Goal: Task Accomplishment & Management: Complete application form

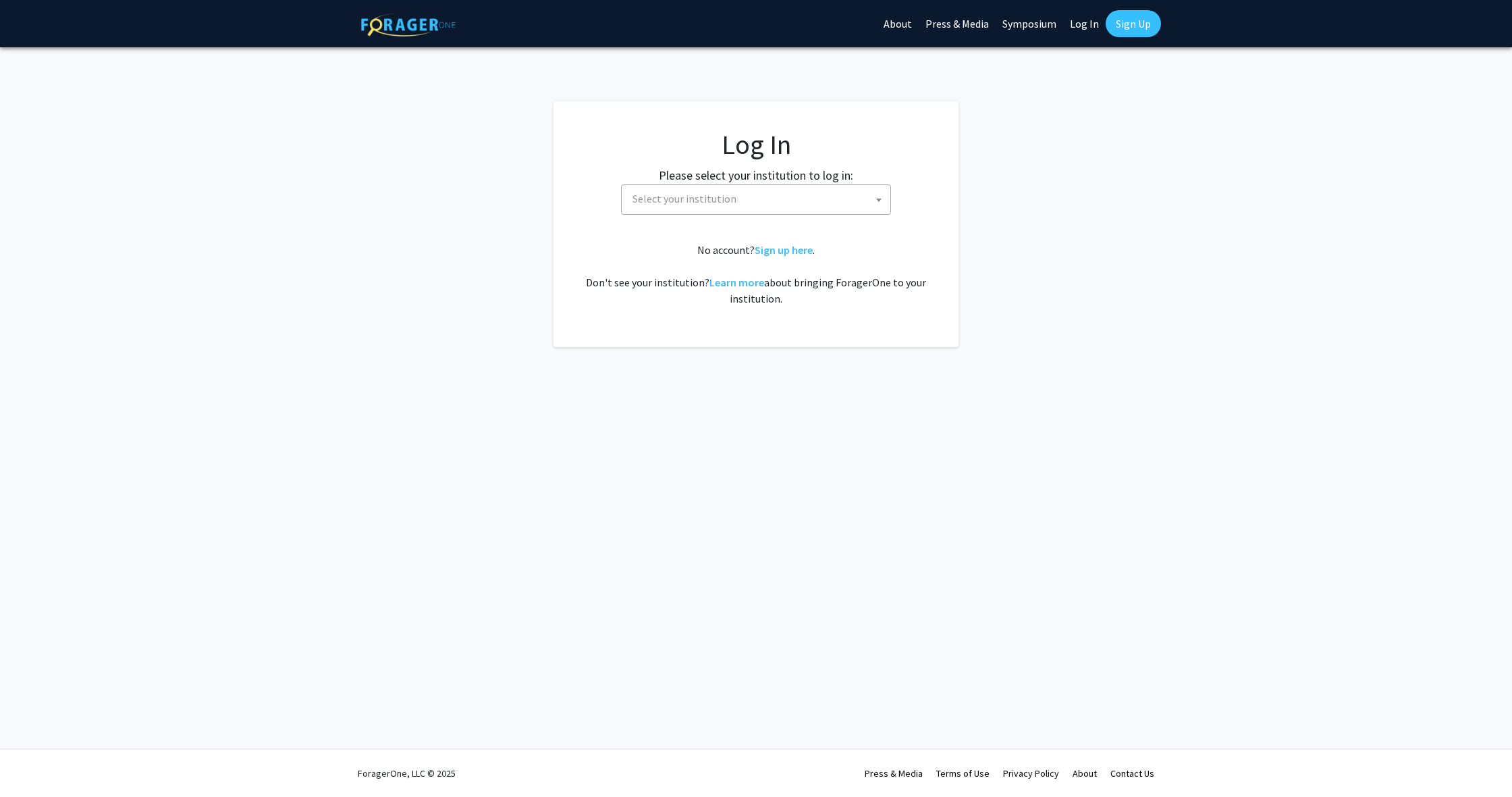
select select
click at [679, 206] on span "Select your institution" at bounding box center [759, 199] width 263 height 28
type input "emor"
select select "12"
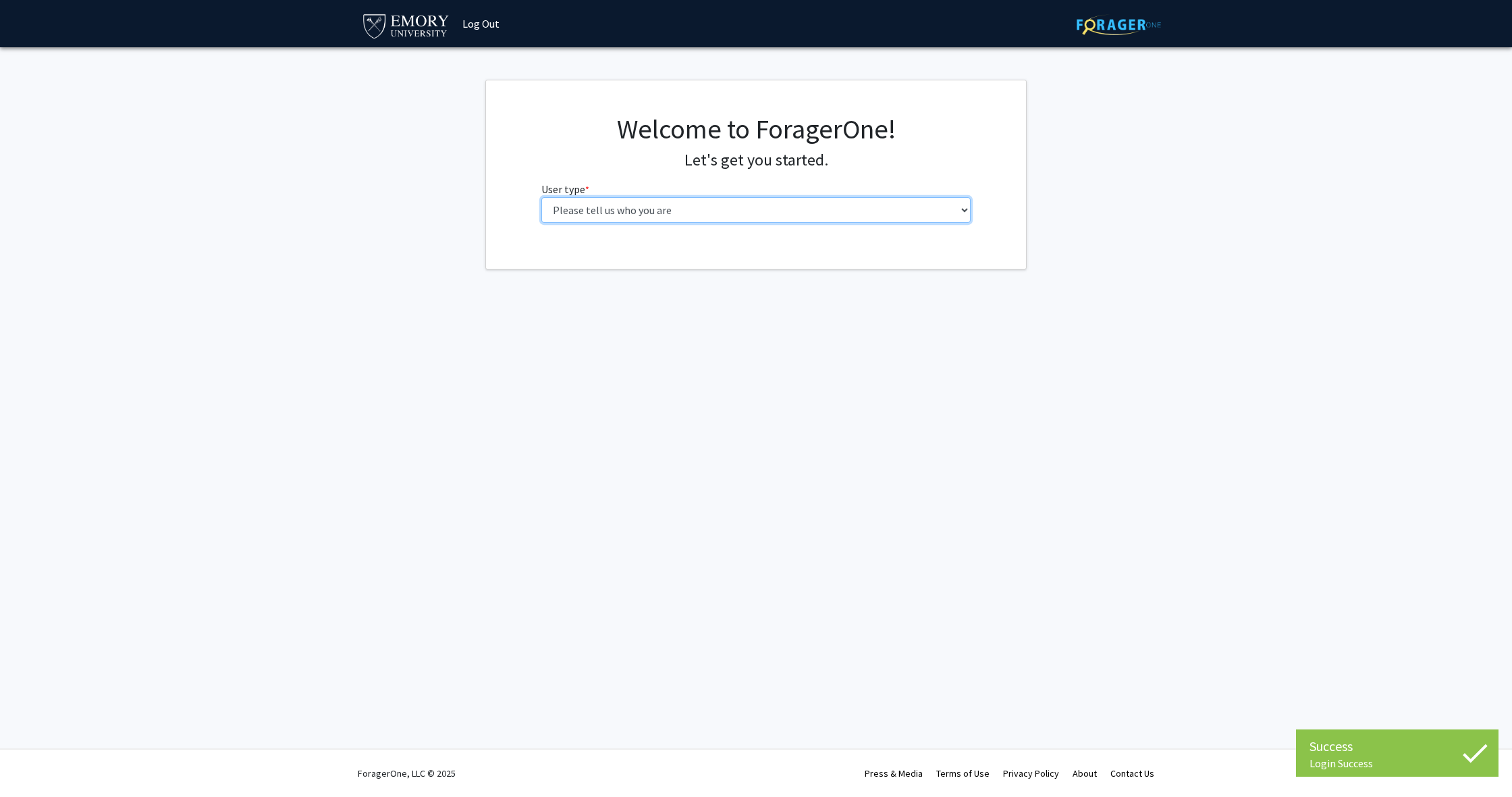
select select "5: faculty"
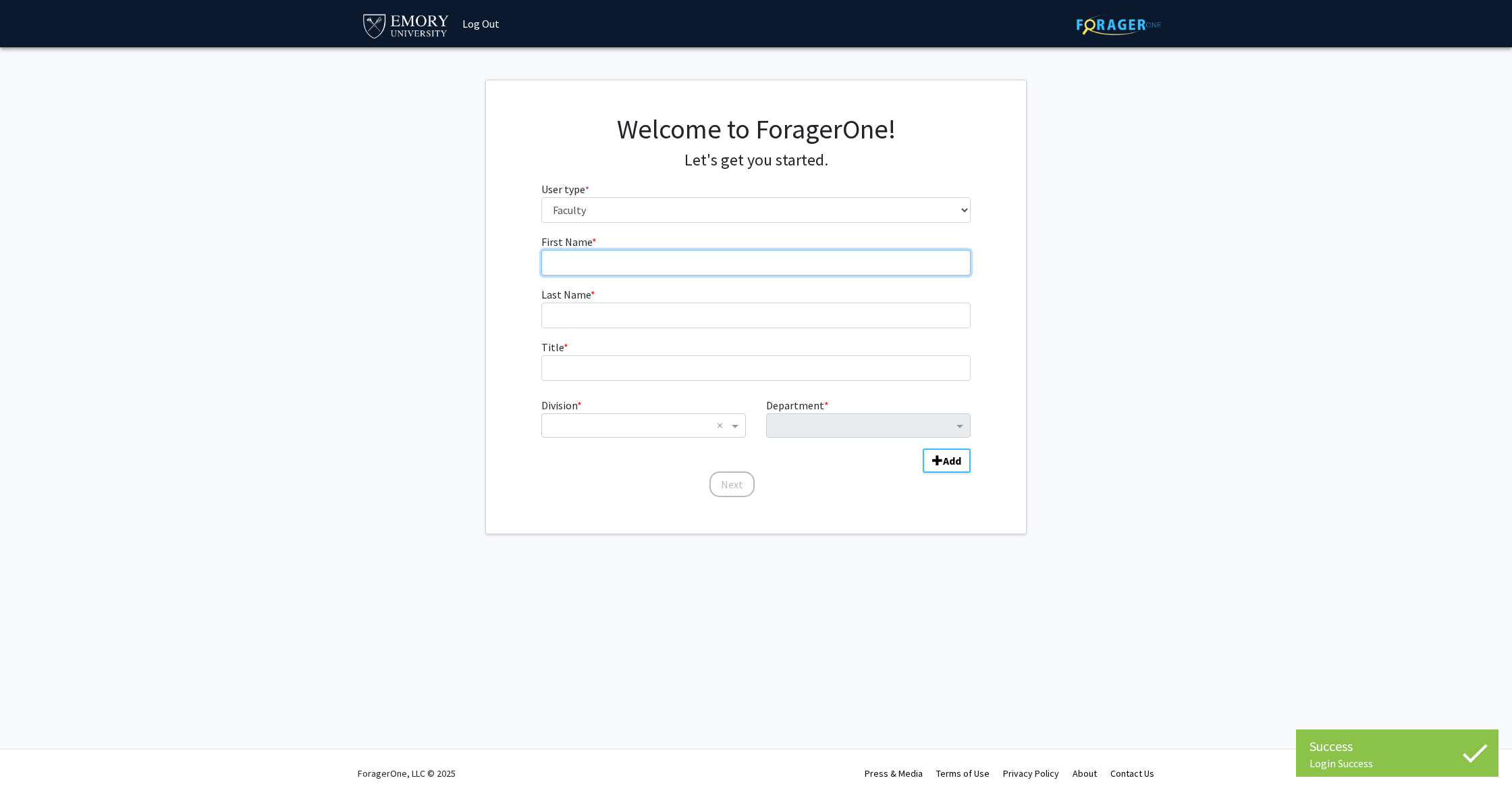
click at [732, 260] on input "First Name * required" at bounding box center [757, 262] width 430 height 25
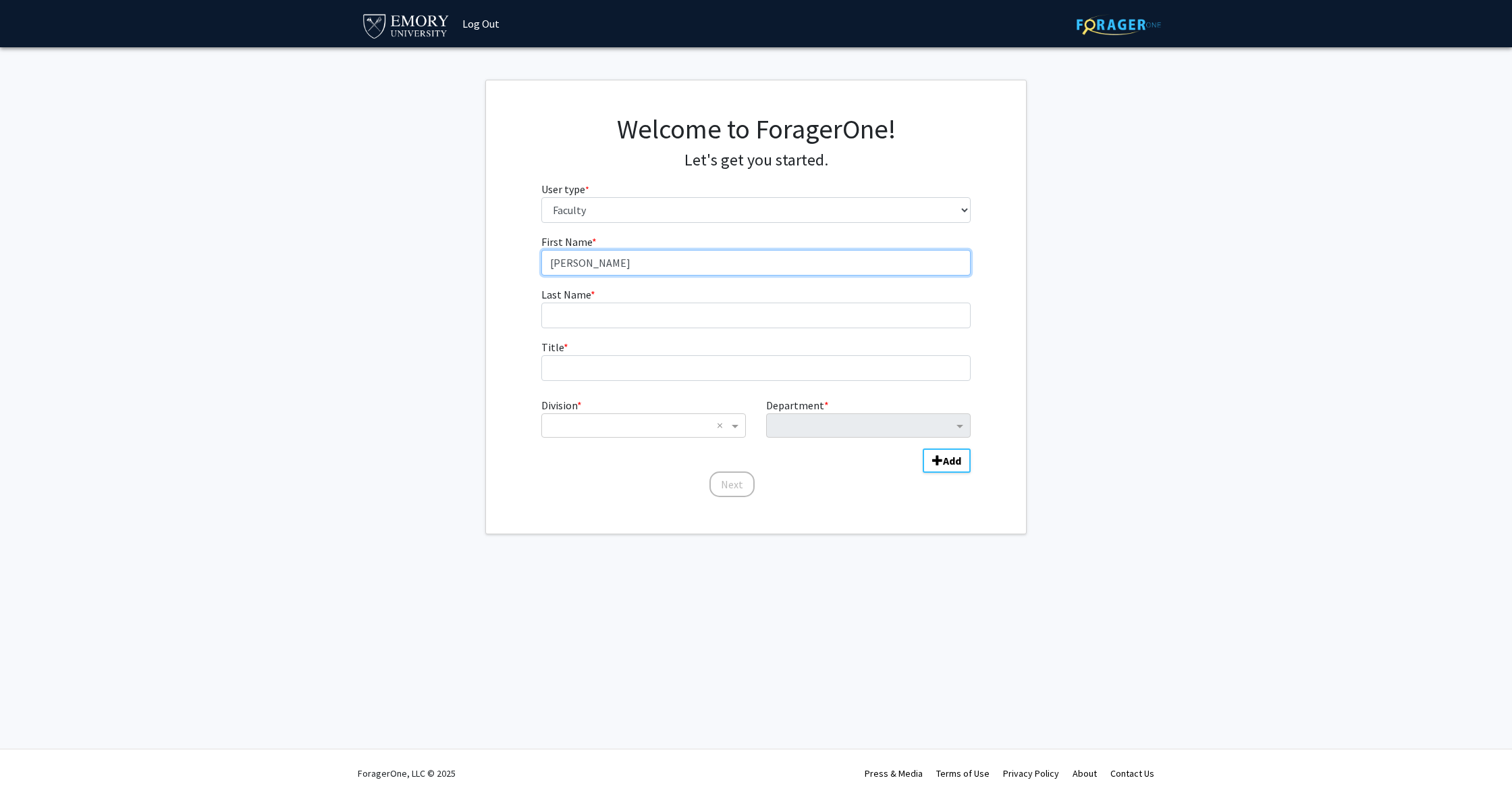
type input "[PERSON_NAME]"
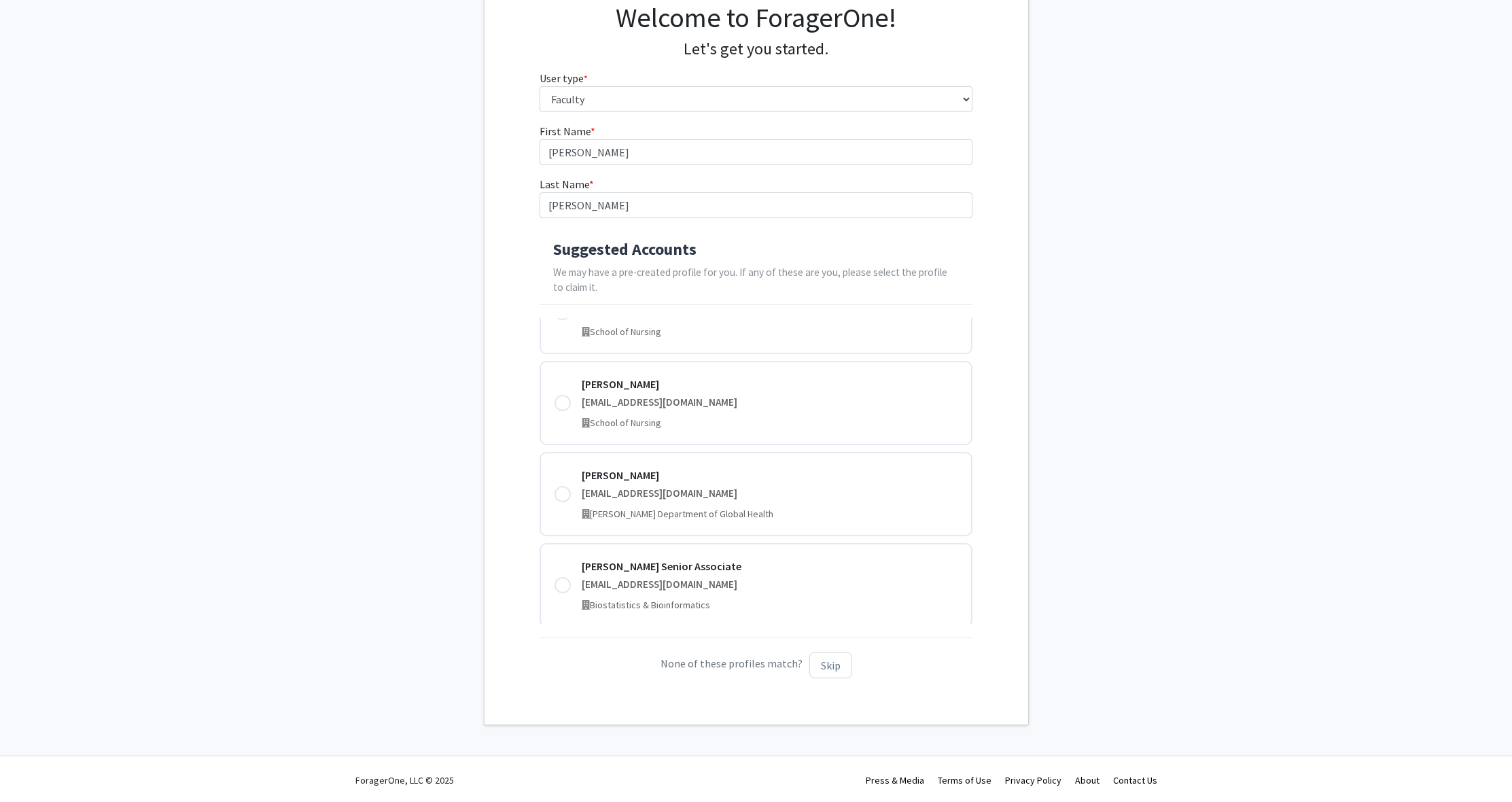
scroll to position [865, 0]
click at [351, 430] on fg-get-started "Welcome to ForagerOne! Let's get you started. User type * required Please tell …" at bounding box center [756, 347] width 1512 height 757
click at [842, 670] on button "Skip" at bounding box center [830, 664] width 43 height 26
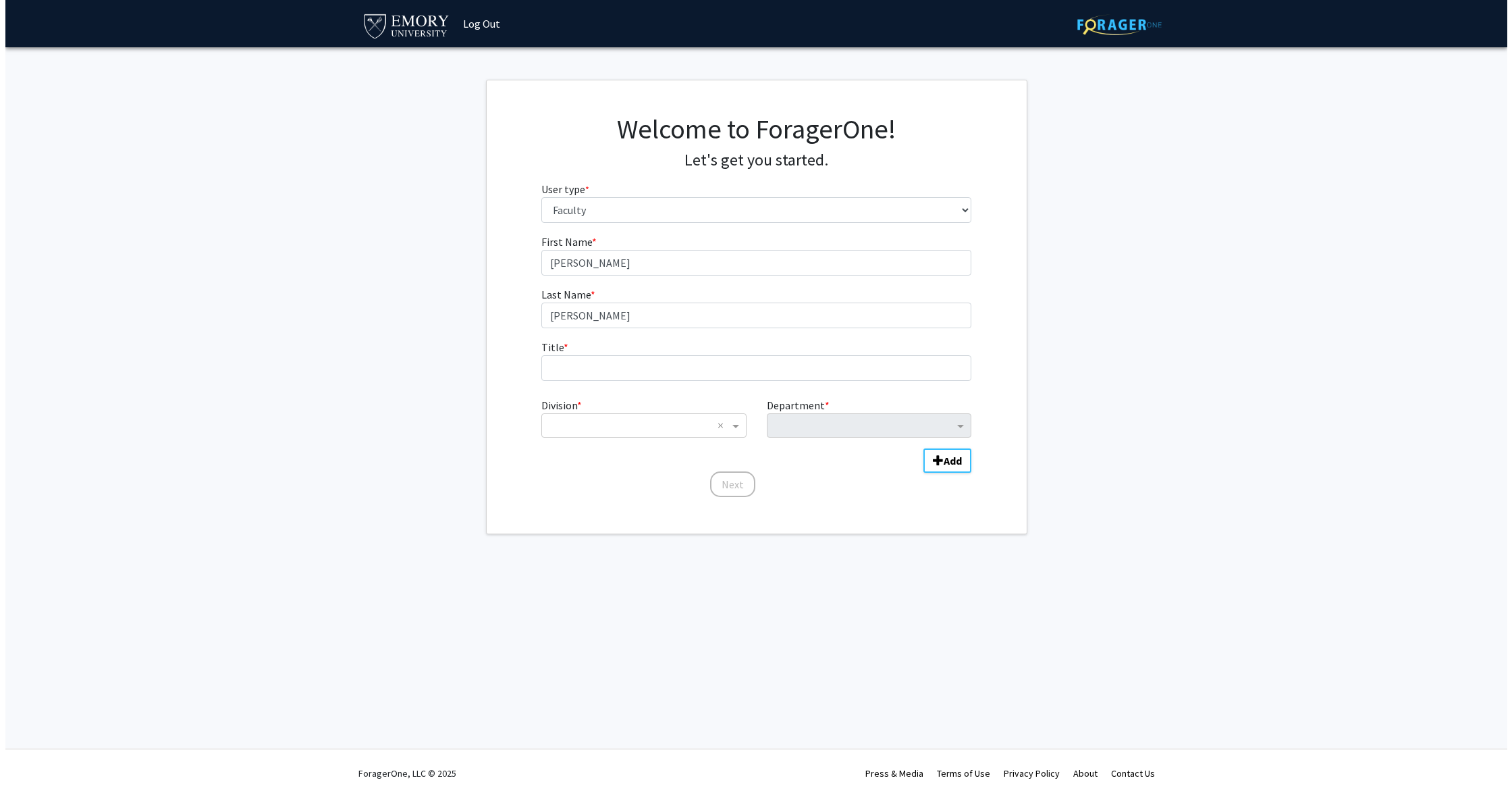
scroll to position [0, 0]
click at [599, 368] on input "Title * required" at bounding box center [757, 368] width 430 height 25
type input "Assistant Professor"
click at [670, 428] on input "Division" at bounding box center [630, 425] width 163 height 17
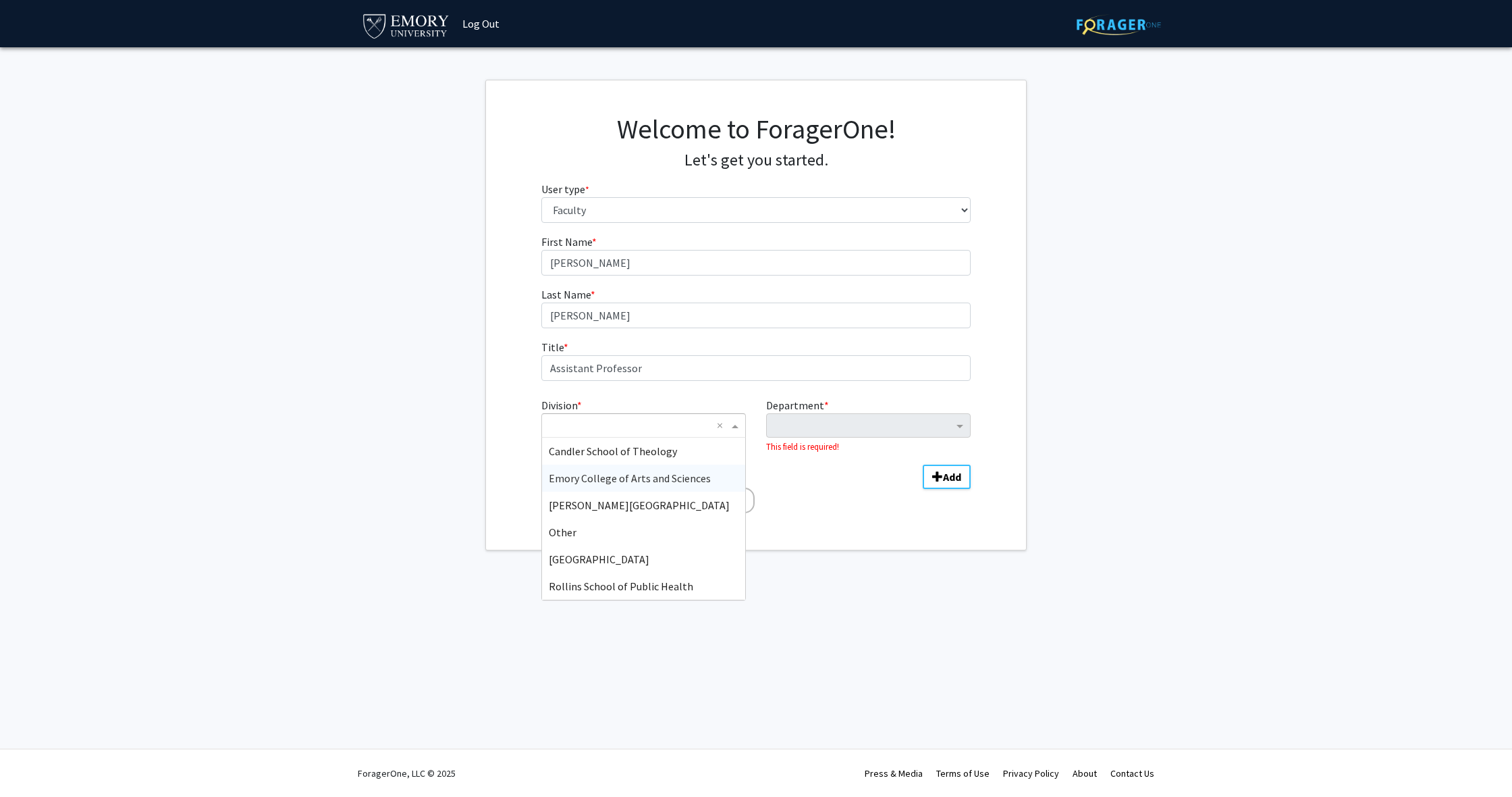
click at [630, 477] on span "Emory College of Arts and Sciences" at bounding box center [630, 478] width 162 height 14
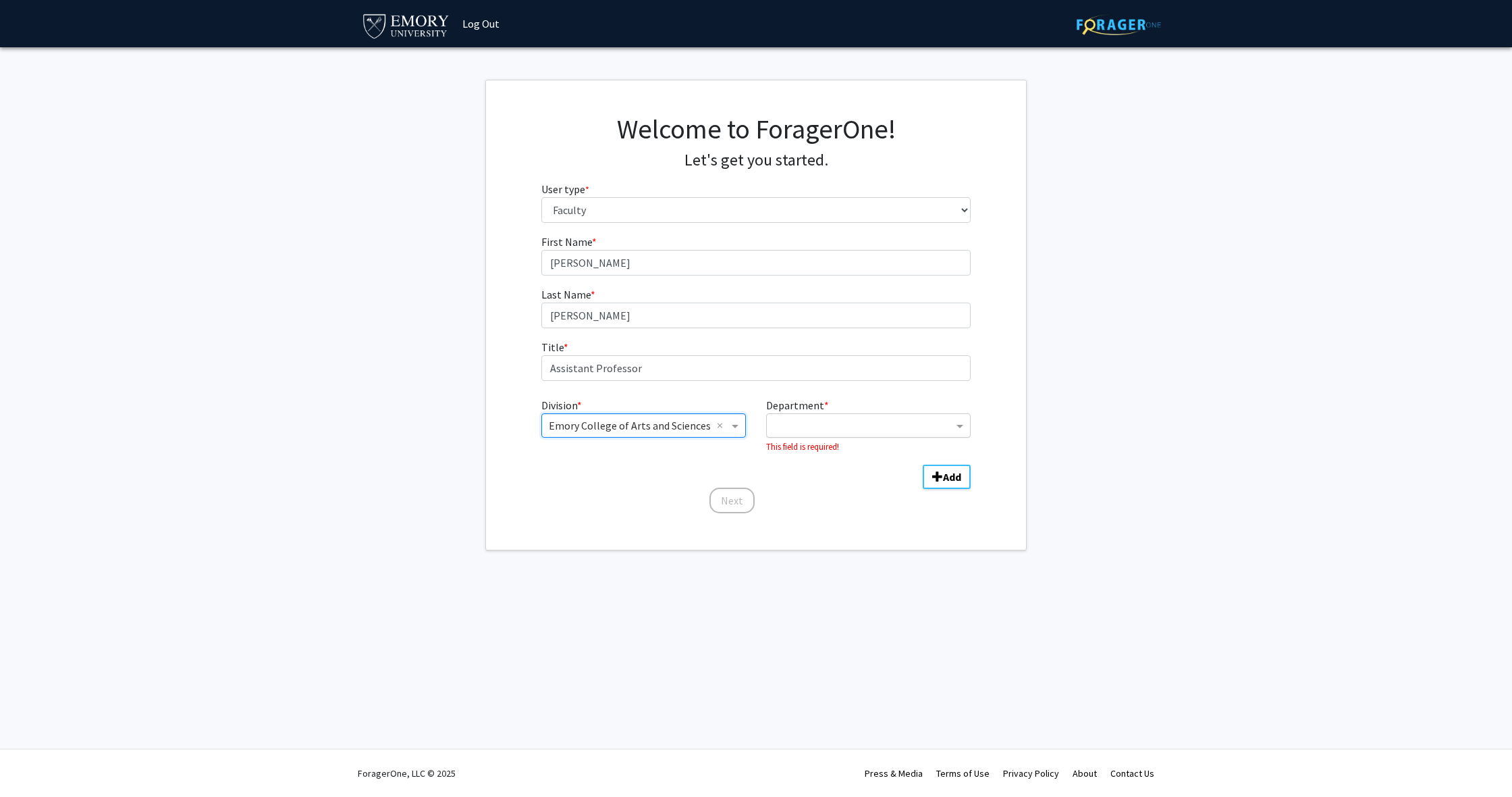
click at [862, 431] on input "Department" at bounding box center [863, 426] width 179 height 17
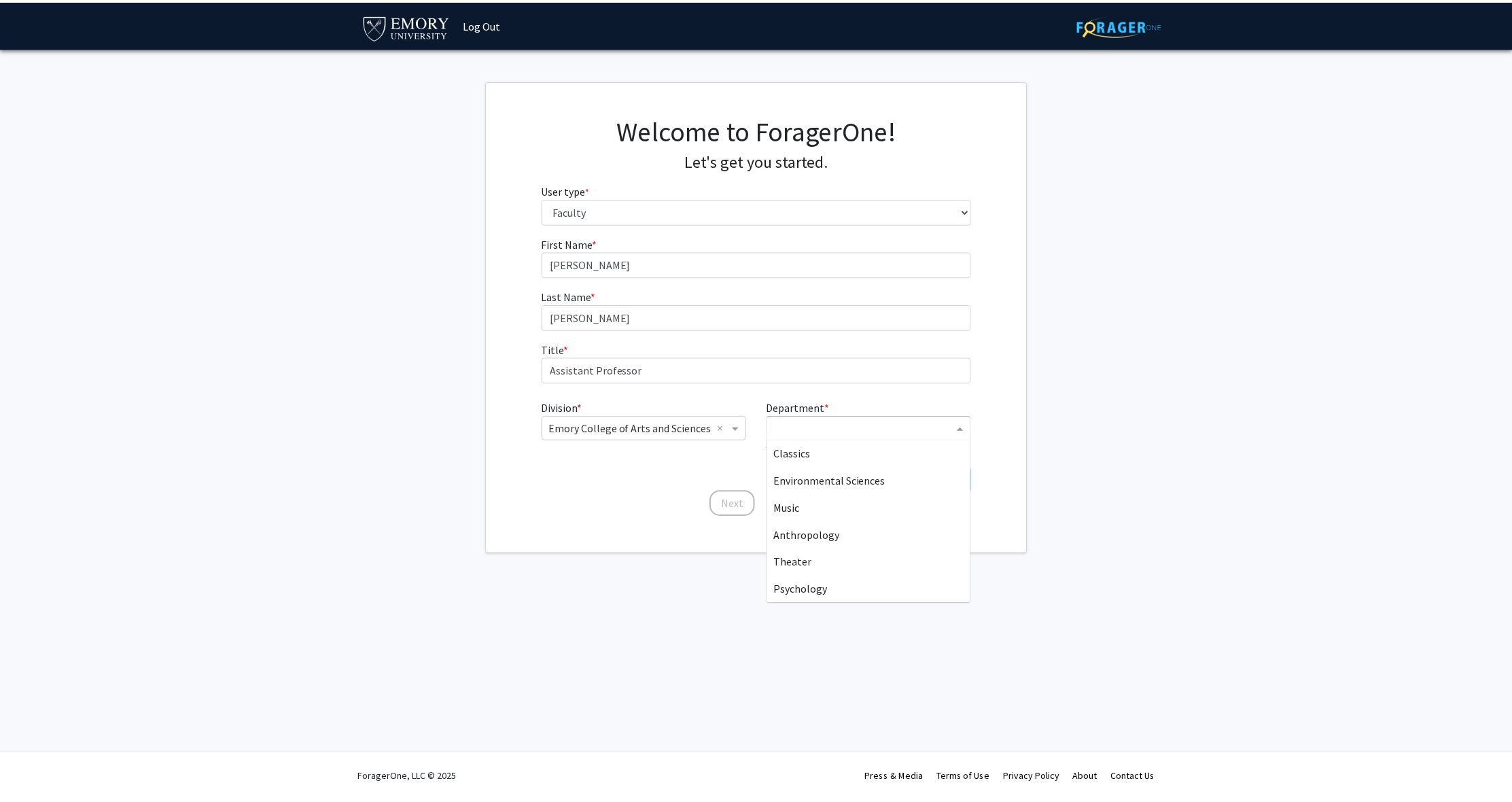
scroll to position [778, 0]
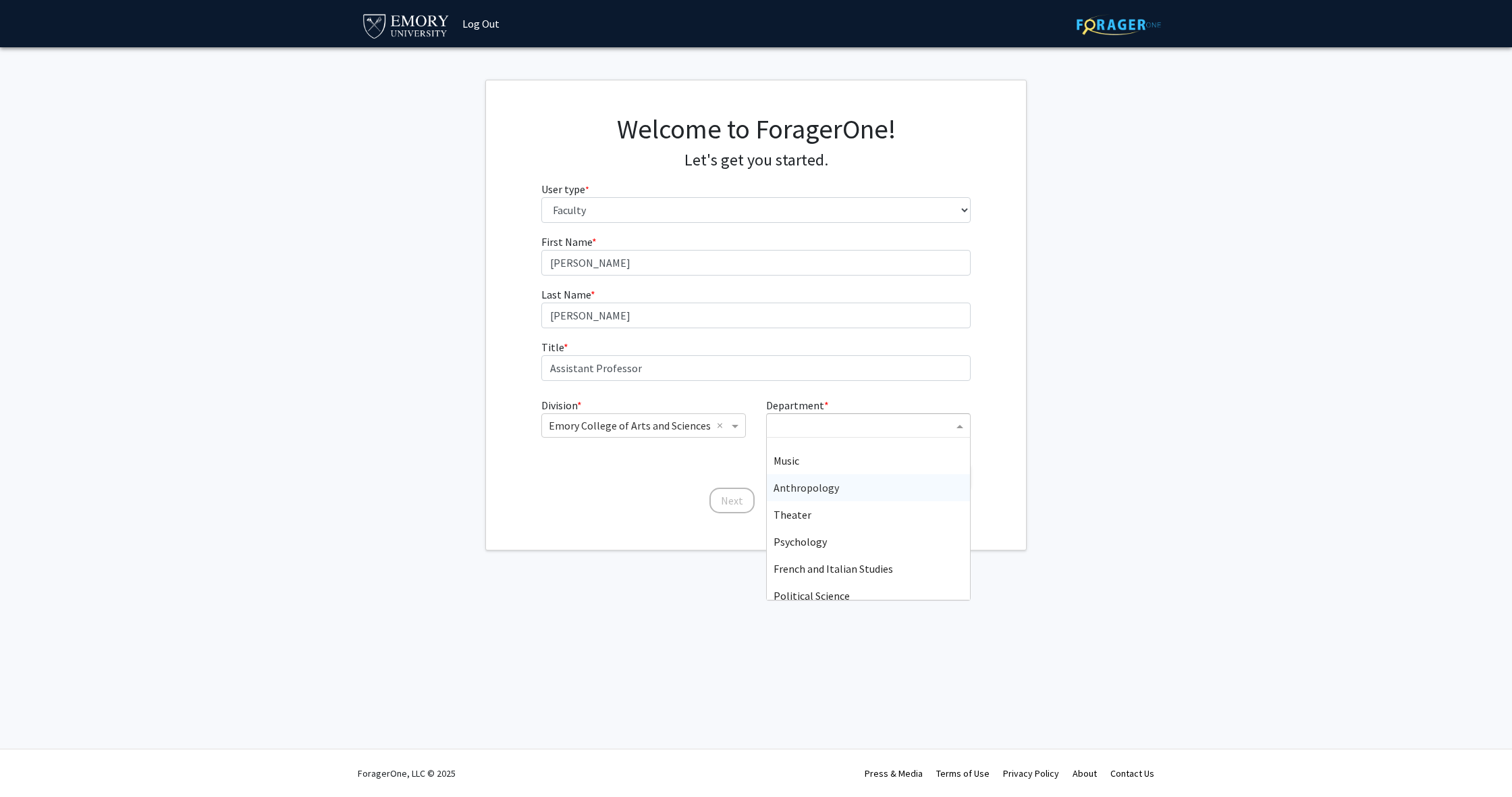
click at [867, 490] on div "Anthropology" at bounding box center [868, 487] width 203 height 27
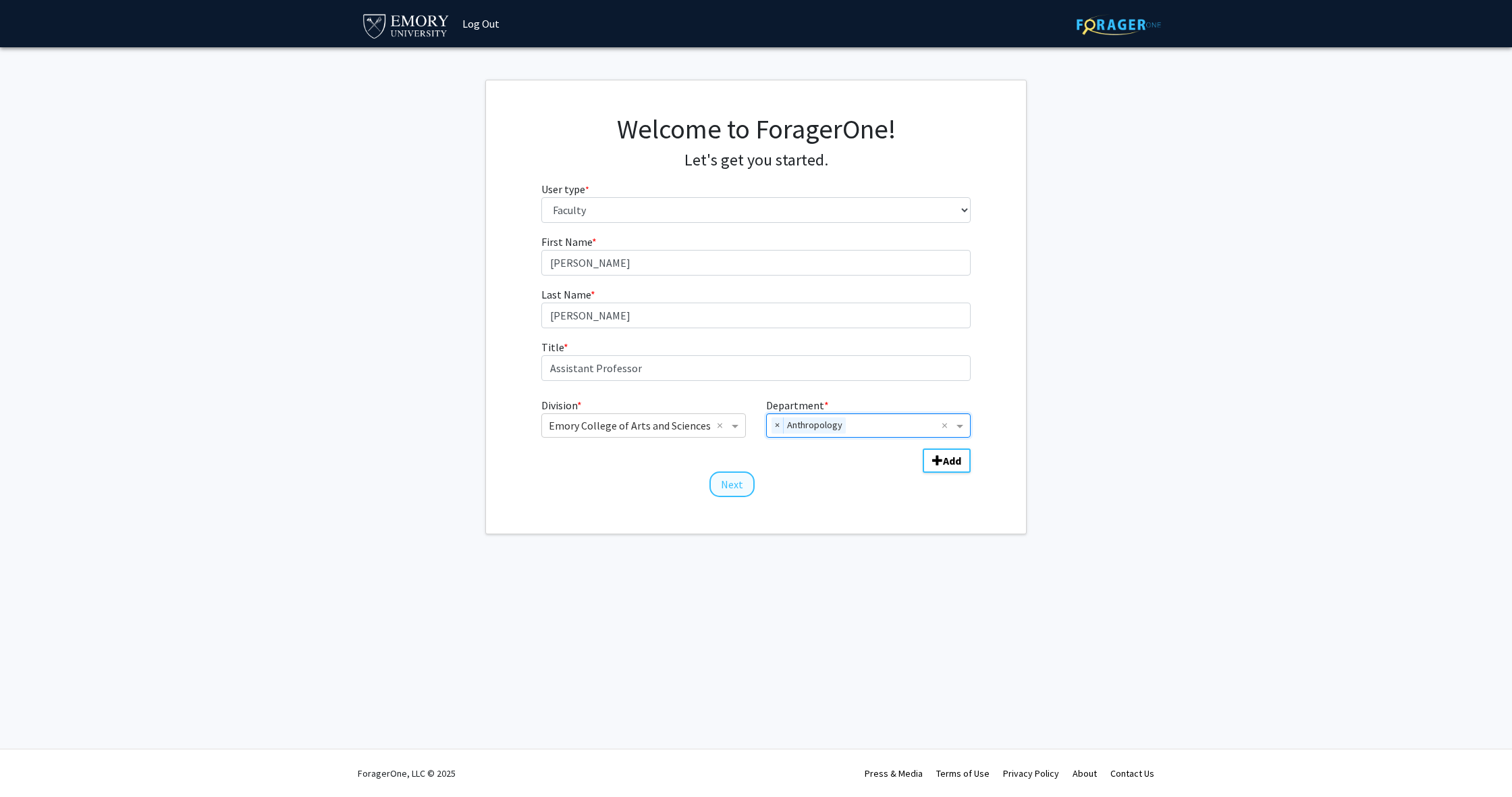
click at [734, 487] on button "Next" at bounding box center [732, 483] width 45 height 25
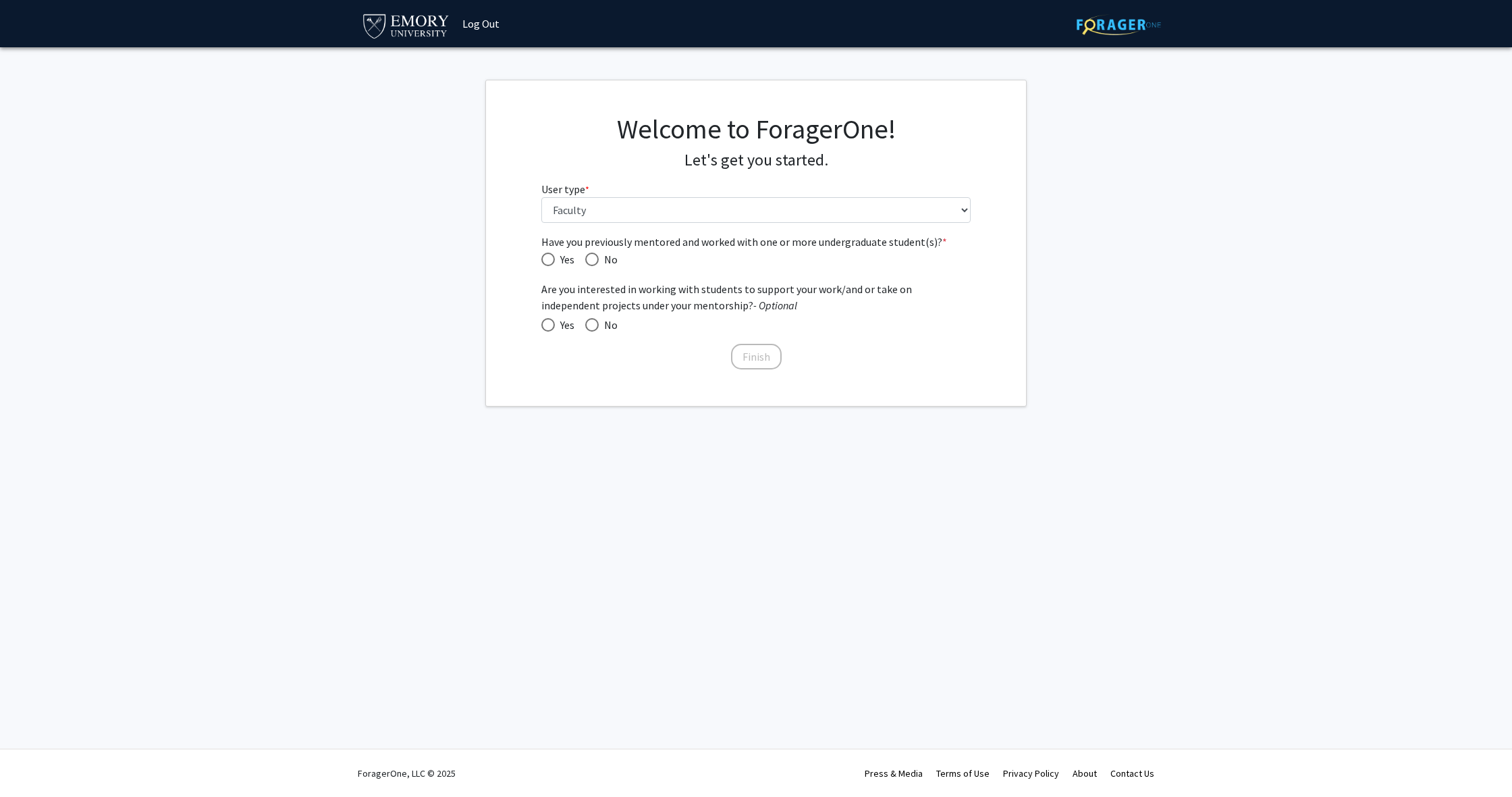
click at [549, 259] on span "Have you previously mentored and worked with one or more undergraduate student(…" at bounding box center [549, 260] width 14 height 14
click at [549, 259] on input "Yes" at bounding box center [549, 260] width 14 height 14
radio input "true"
click at [542, 320] on span at bounding box center [549, 325] width 14 height 14
click at [542, 320] on input "Yes" at bounding box center [549, 325] width 14 height 14
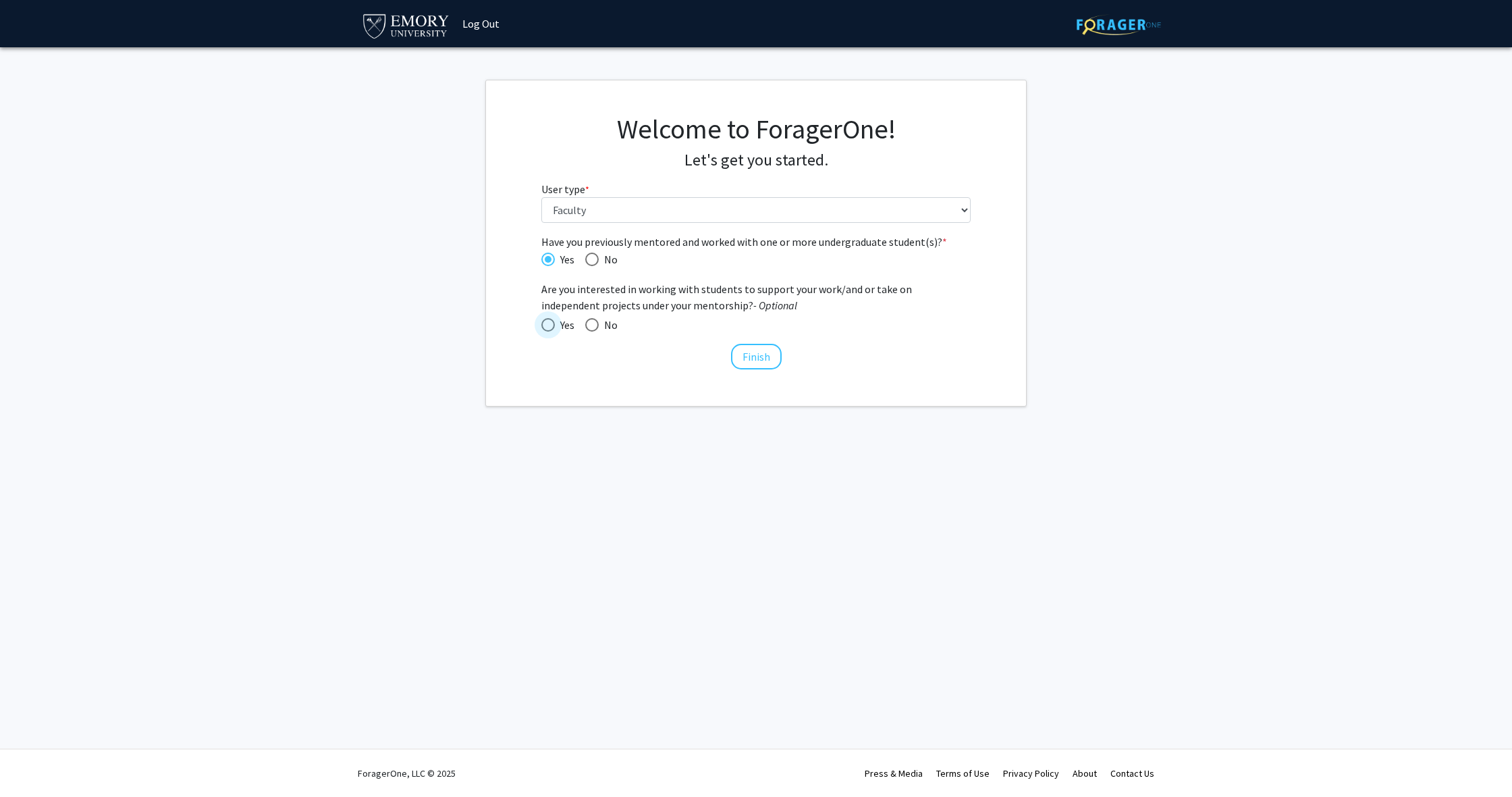
radio input "true"
click at [760, 361] on button "Finish" at bounding box center [756, 356] width 51 height 25
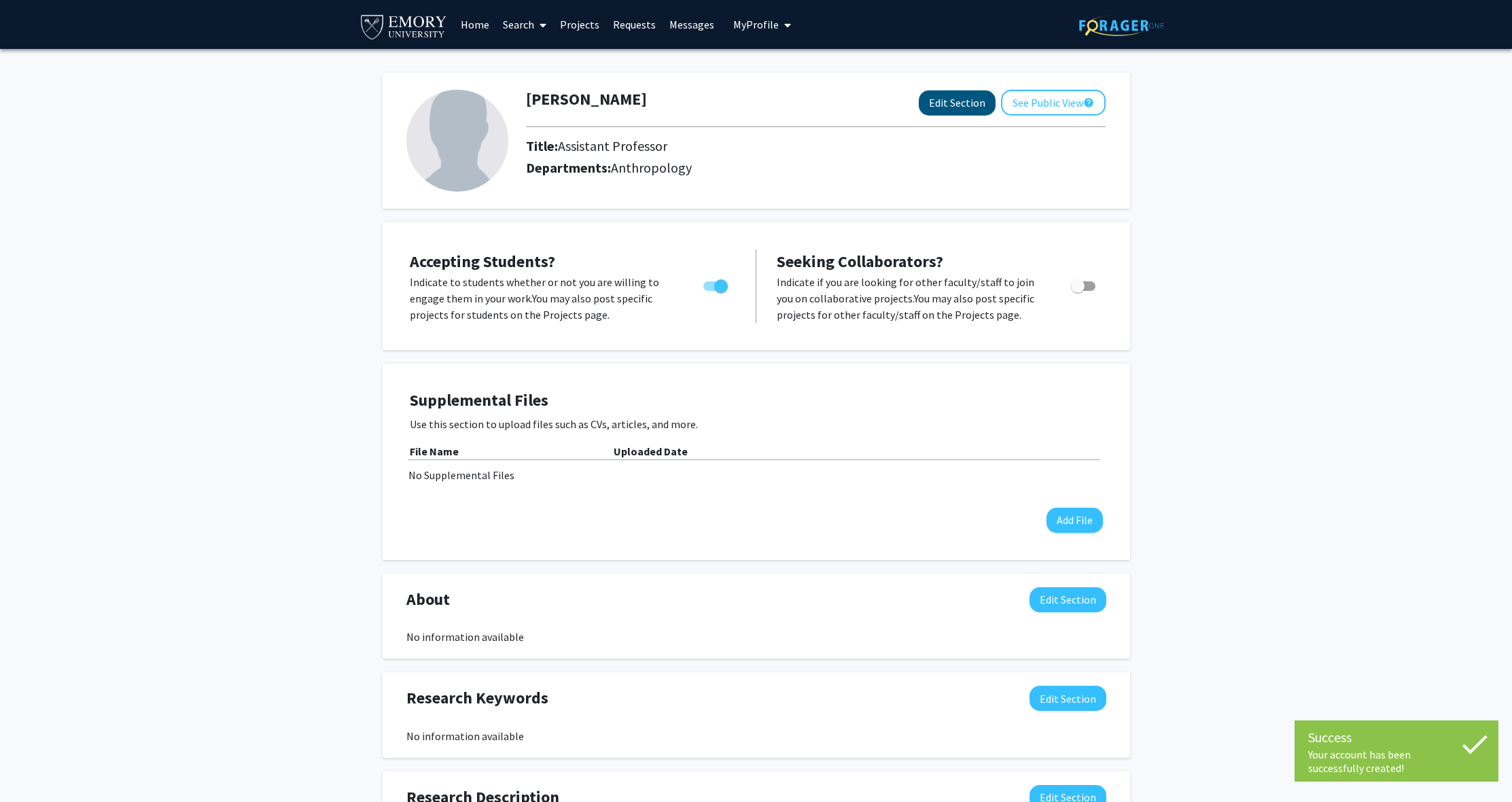
click at [944, 105] on button "Edit Section" at bounding box center [957, 103] width 77 height 25
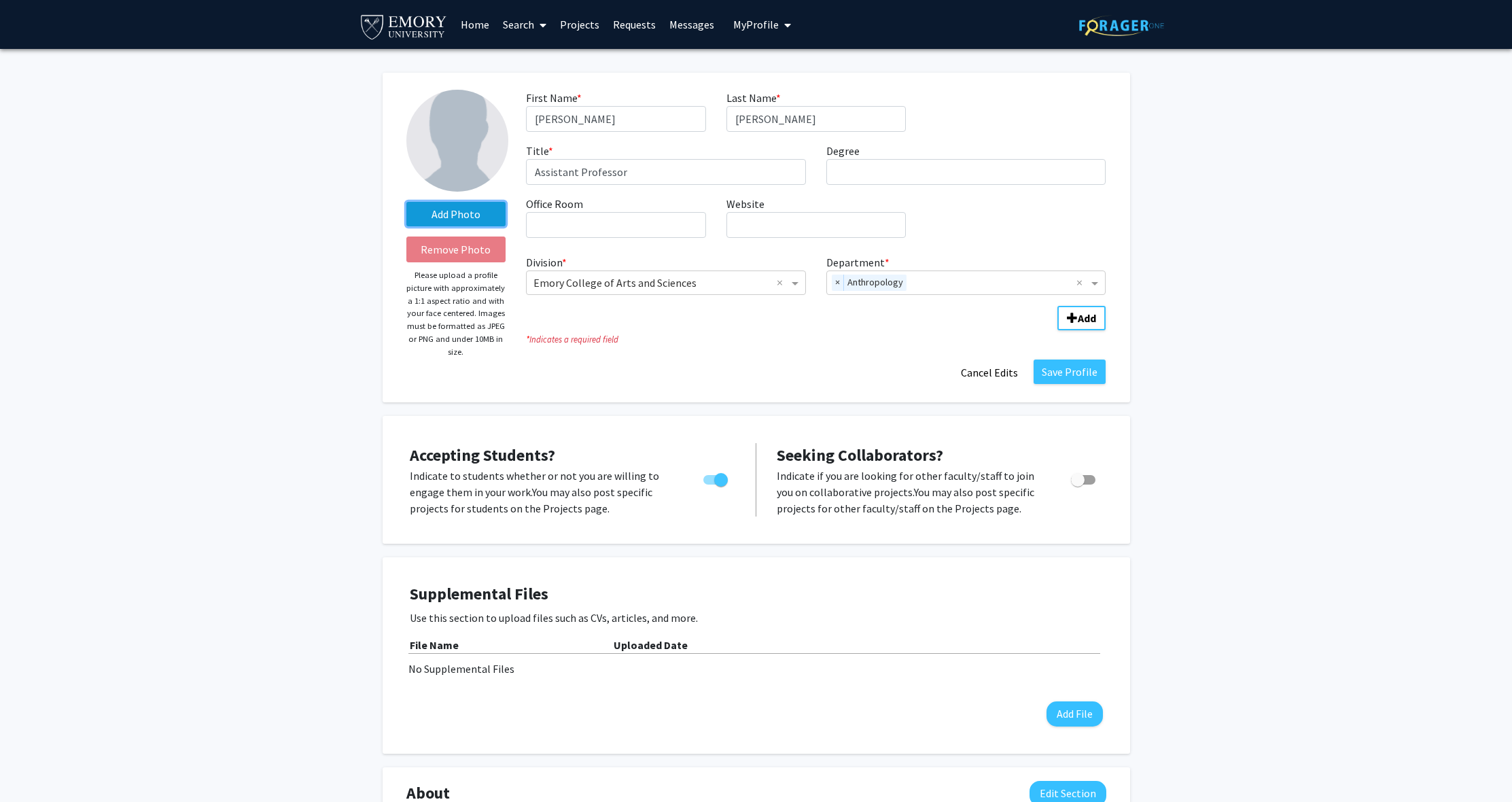
click at [472, 214] on label "Add Photo" at bounding box center [457, 214] width 100 height 25
click at [0, 0] on input "Add Photo" at bounding box center [0, 0] width 0 height 0
click at [442, 209] on label "Add Photo" at bounding box center [457, 214] width 100 height 25
click at [0, 0] on input "Add Photo" at bounding box center [0, 0] width 0 height 0
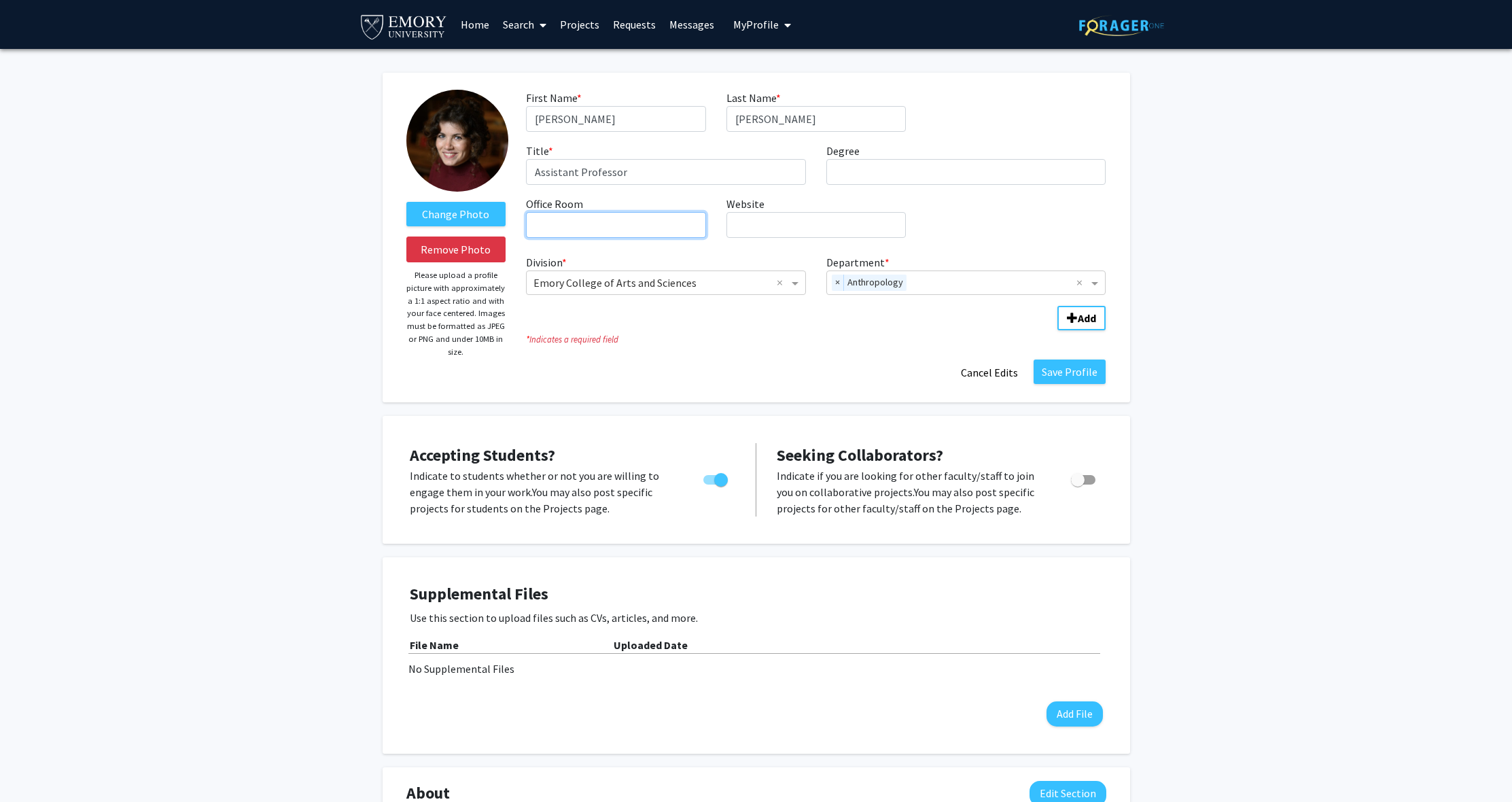
click at [569, 223] on input "Office Room required" at bounding box center [615, 224] width 180 height 25
type input "Anthropology 215"
click at [800, 354] on fg-title-edit "First Name * required [PERSON_NAME] Last Name * required [PERSON_NAME] Title * …" at bounding box center [815, 237] width 579 height 295
click at [871, 165] on input "Degree required" at bounding box center [966, 171] width 280 height 25
type input "PhD"
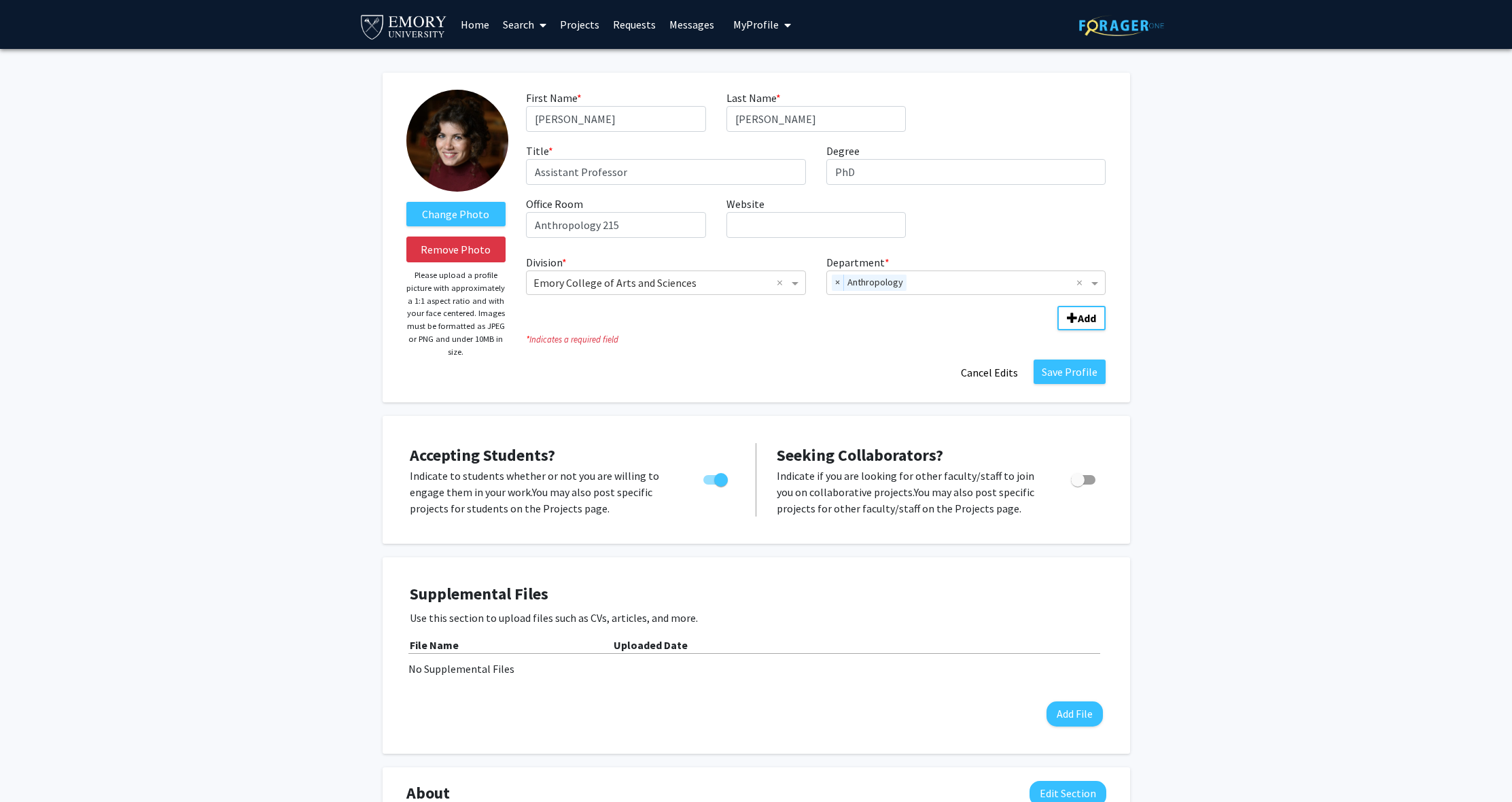
click at [1415, 188] on div "Change Photo Remove Photo Please upload a profile picture with approximately a …" at bounding box center [756, 671] width 1512 height 1244
click at [1085, 377] on button "Save Profile" at bounding box center [1069, 372] width 72 height 25
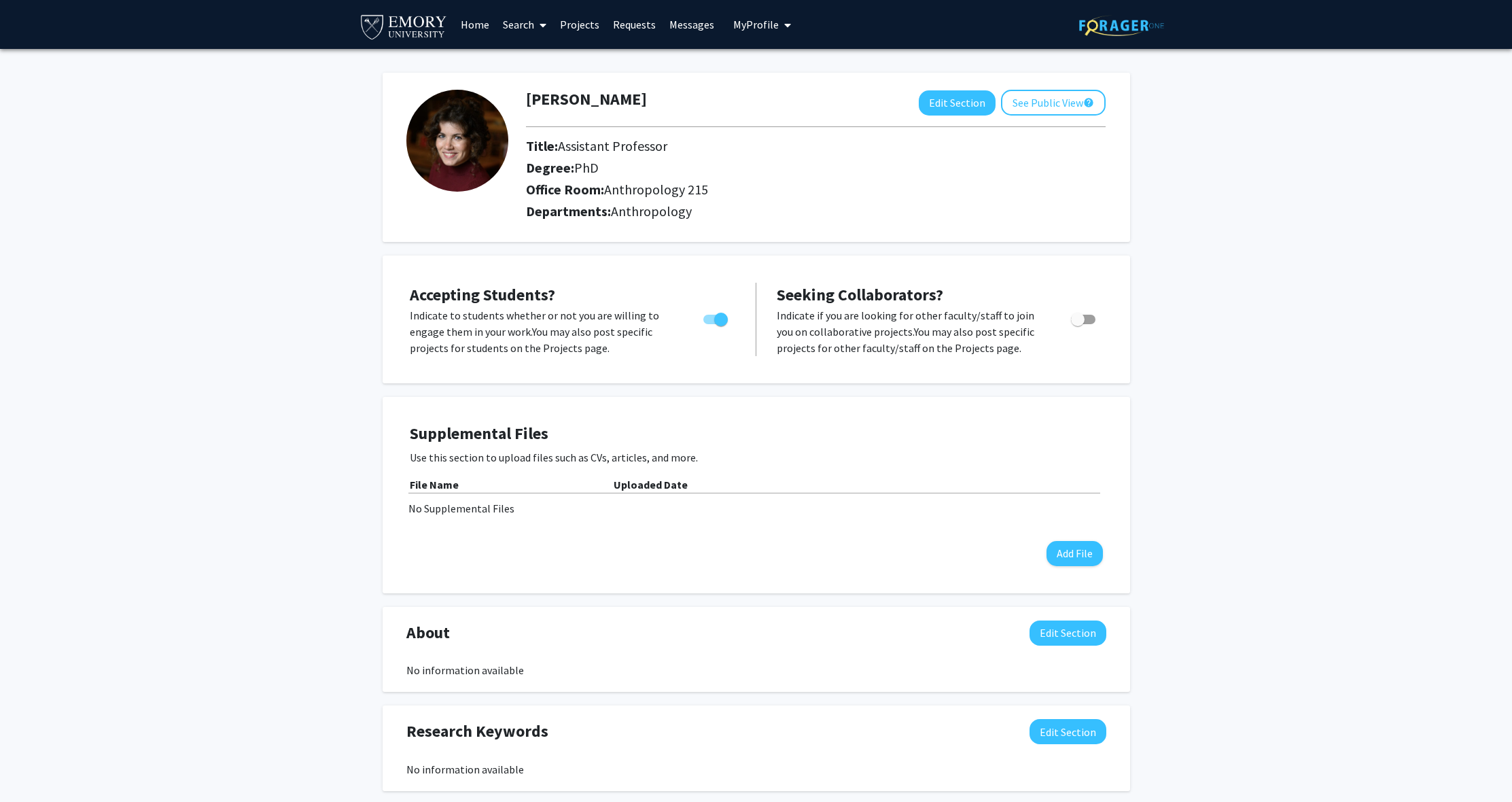
click at [581, 22] on link "Projects" at bounding box center [579, 25] width 53 height 47
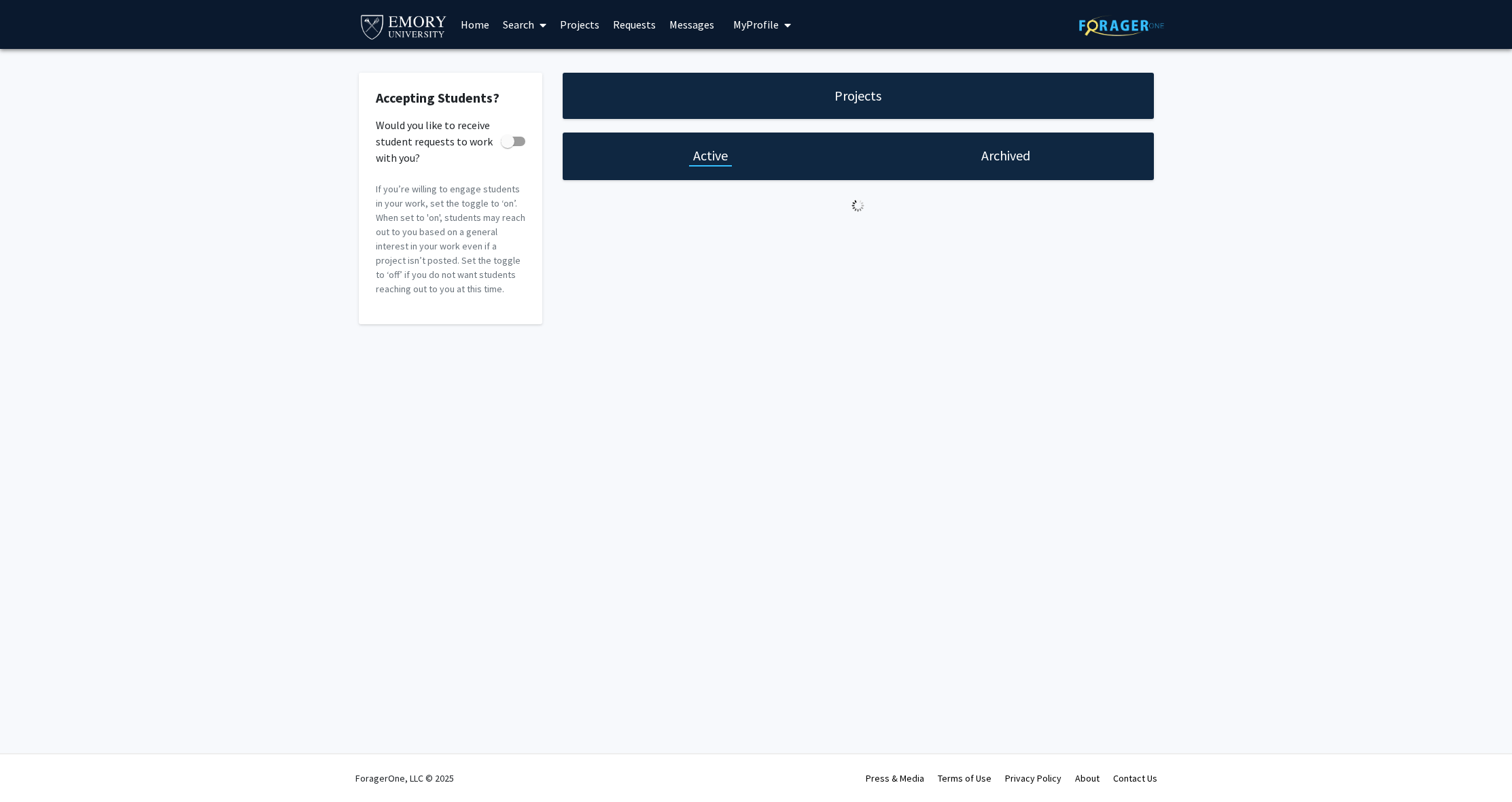
checkbox input "true"
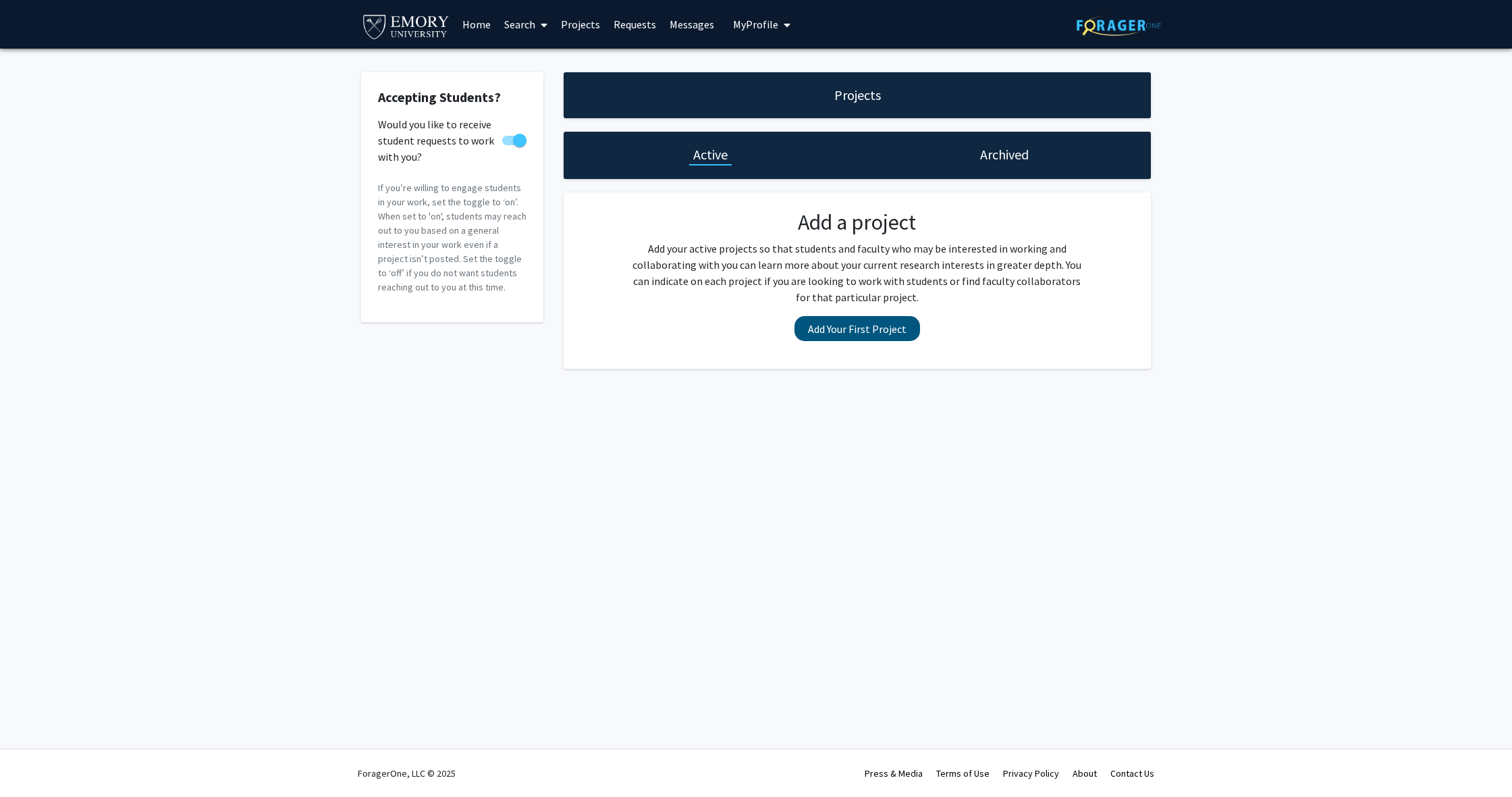
click at [840, 333] on button "Add Your First Project" at bounding box center [857, 328] width 125 height 25
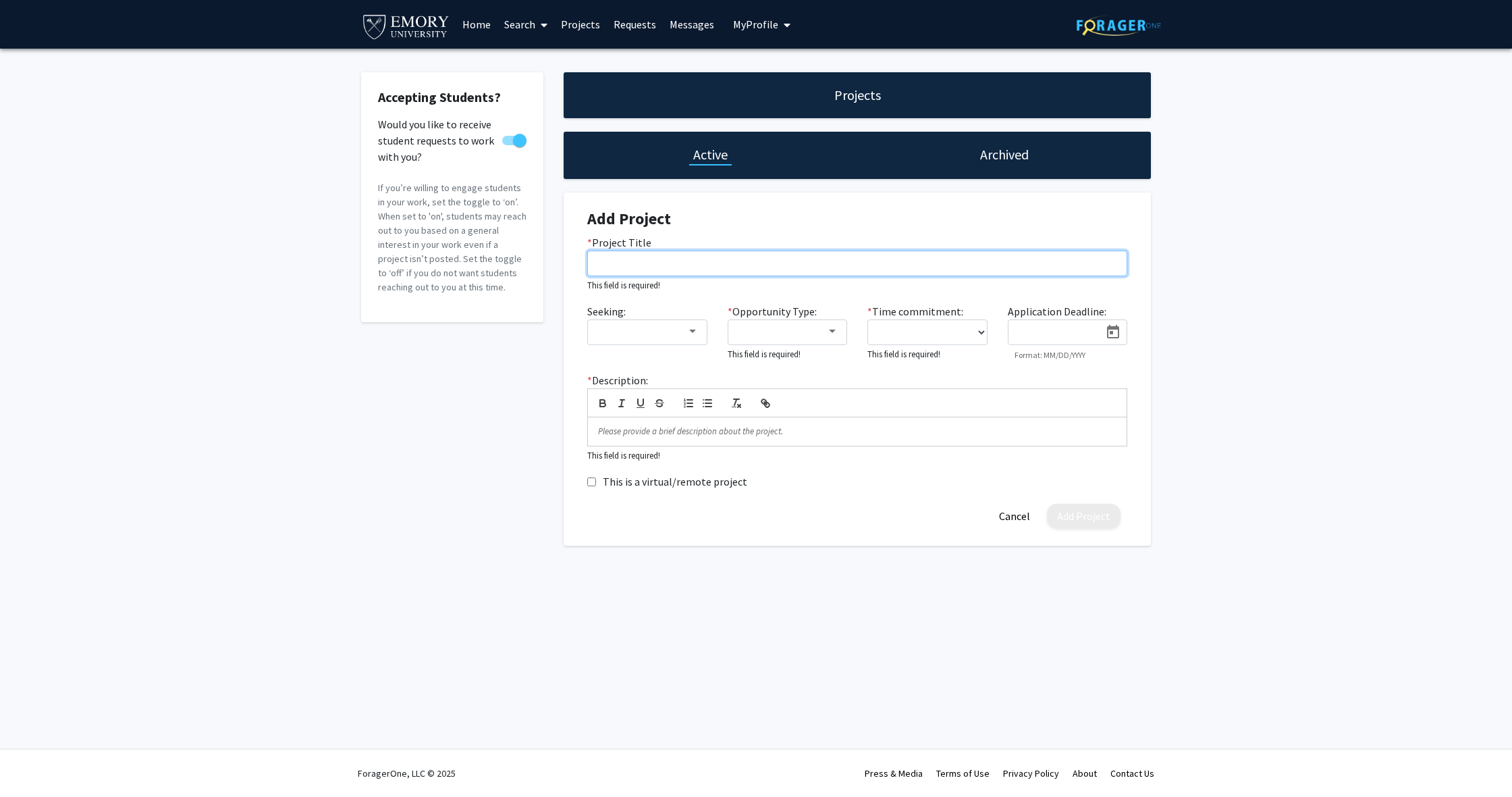
click at [626, 263] on input "* Project Title" at bounding box center [857, 263] width 540 height 25
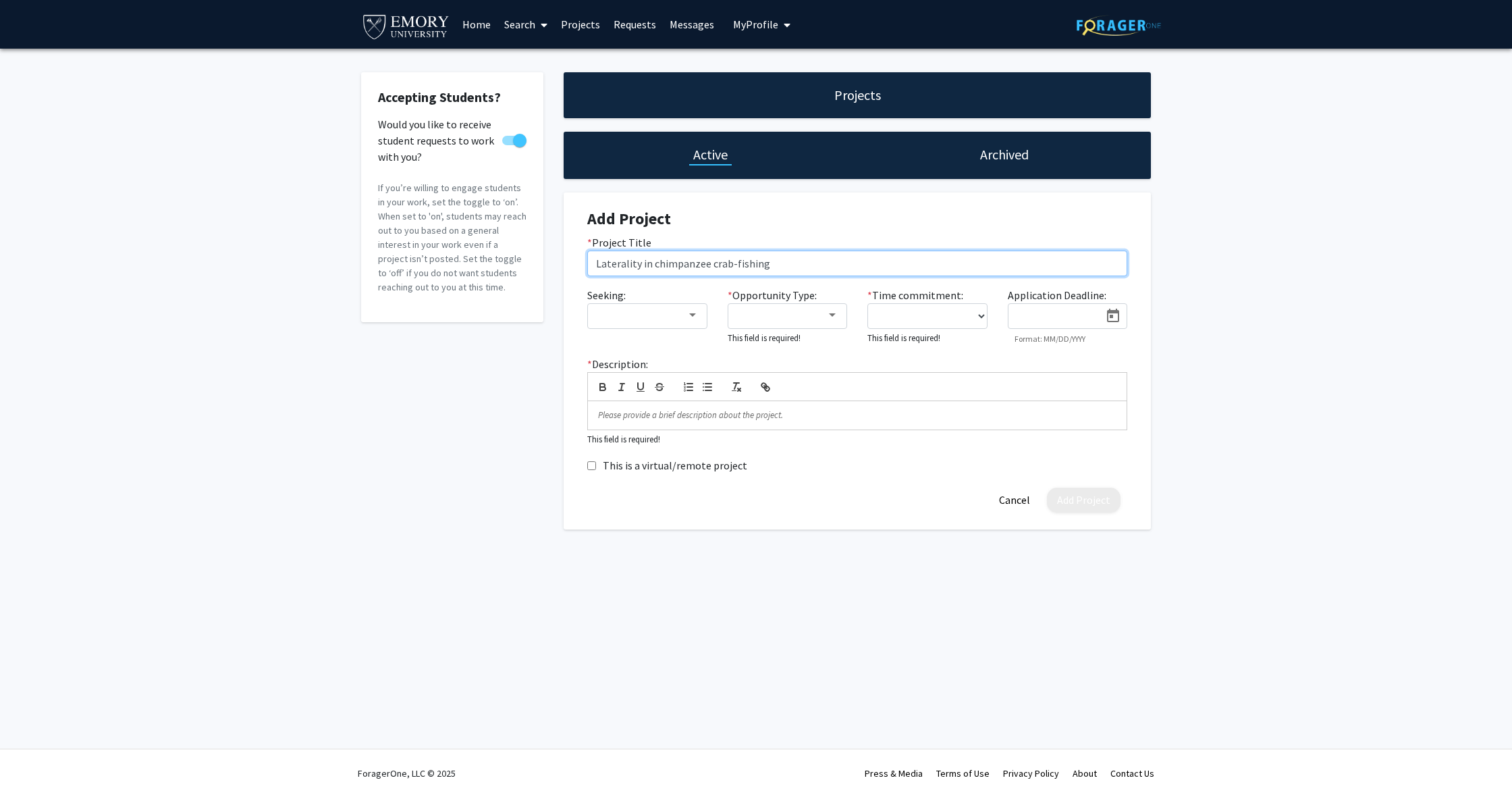
type input "Laterality in chimpanzee crab-fishing"
click at [656, 331] on div "Seeking:" at bounding box center [647, 315] width 140 height 58
click at [671, 318] on div at bounding box center [641, 315] width 91 height 17
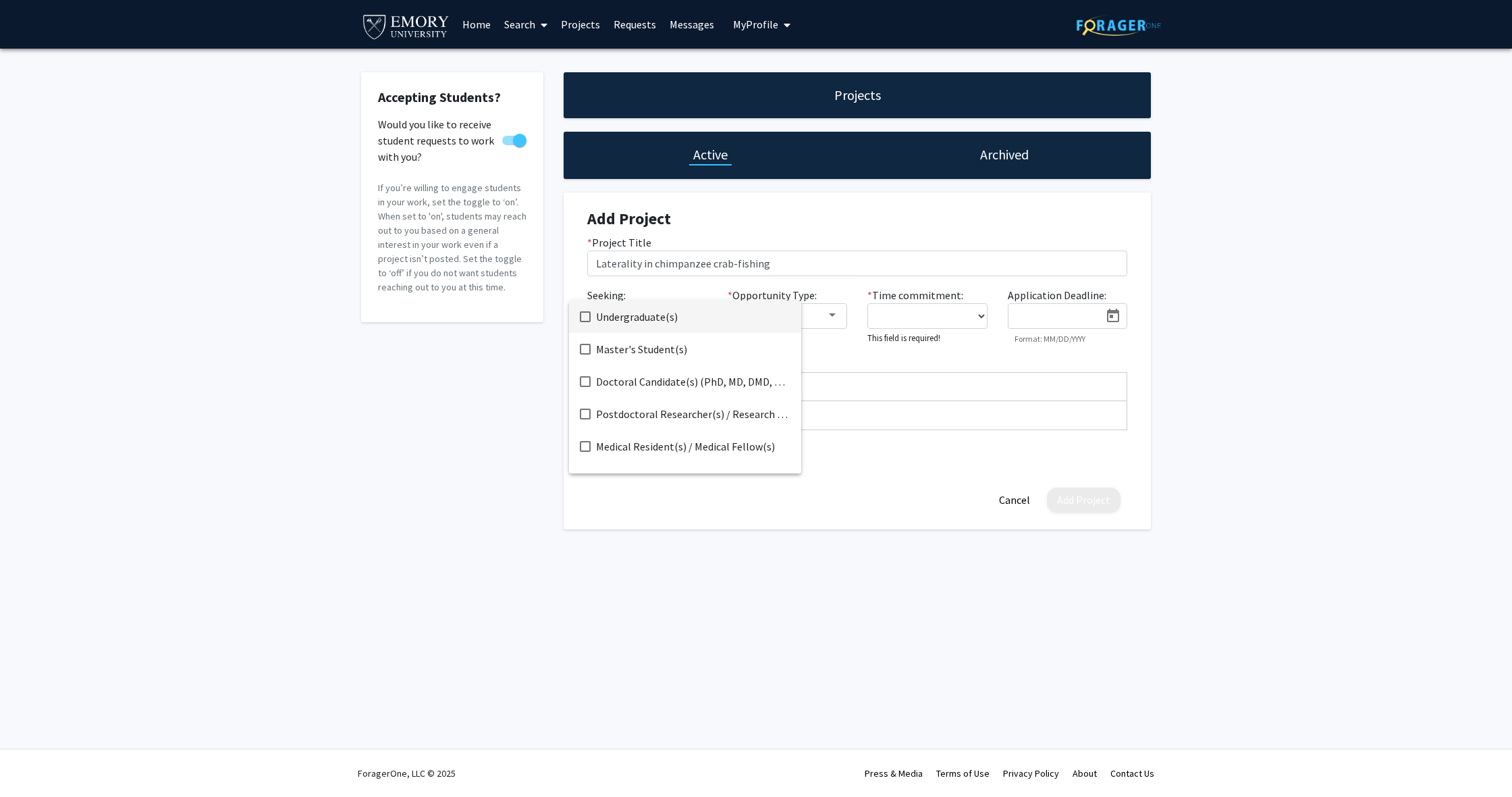
click at [674, 321] on span "Undergraduate(s)" at bounding box center [692, 316] width 194 height 32
click at [597, 350] on span "Master's Student(s)" at bounding box center [692, 348] width 194 height 32
click at [497, 441] on div at bounding box center [756, 398] width 1512 height 797
click at [800, 320] on div at bounding box center [782, 315] width 91 height 17
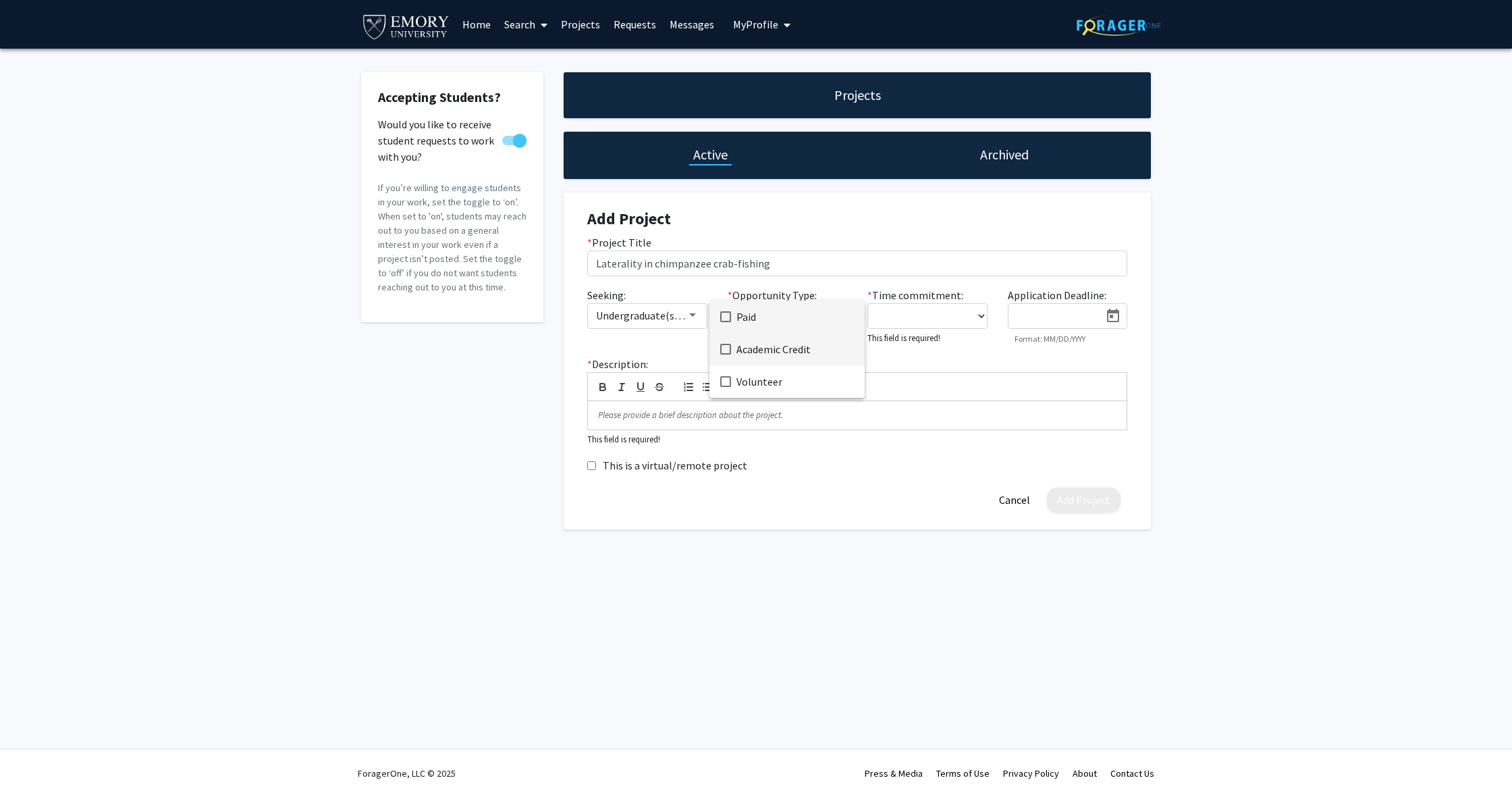
click at [751, 349] on span "Academic Credit" at bounding box center [795, 348] width 118 height 32
click at [722, 383] on mat-pseudo-checkbox at bounding box center [726, 382] width 10 height 10
click at [971, 379] on div at bounding box center [756, 398] width 1512 height 797
select select "0 - 5"
click at [1117, 320] on icon "Open calendar" at bounding box center [1113, 315] width 17 height 17
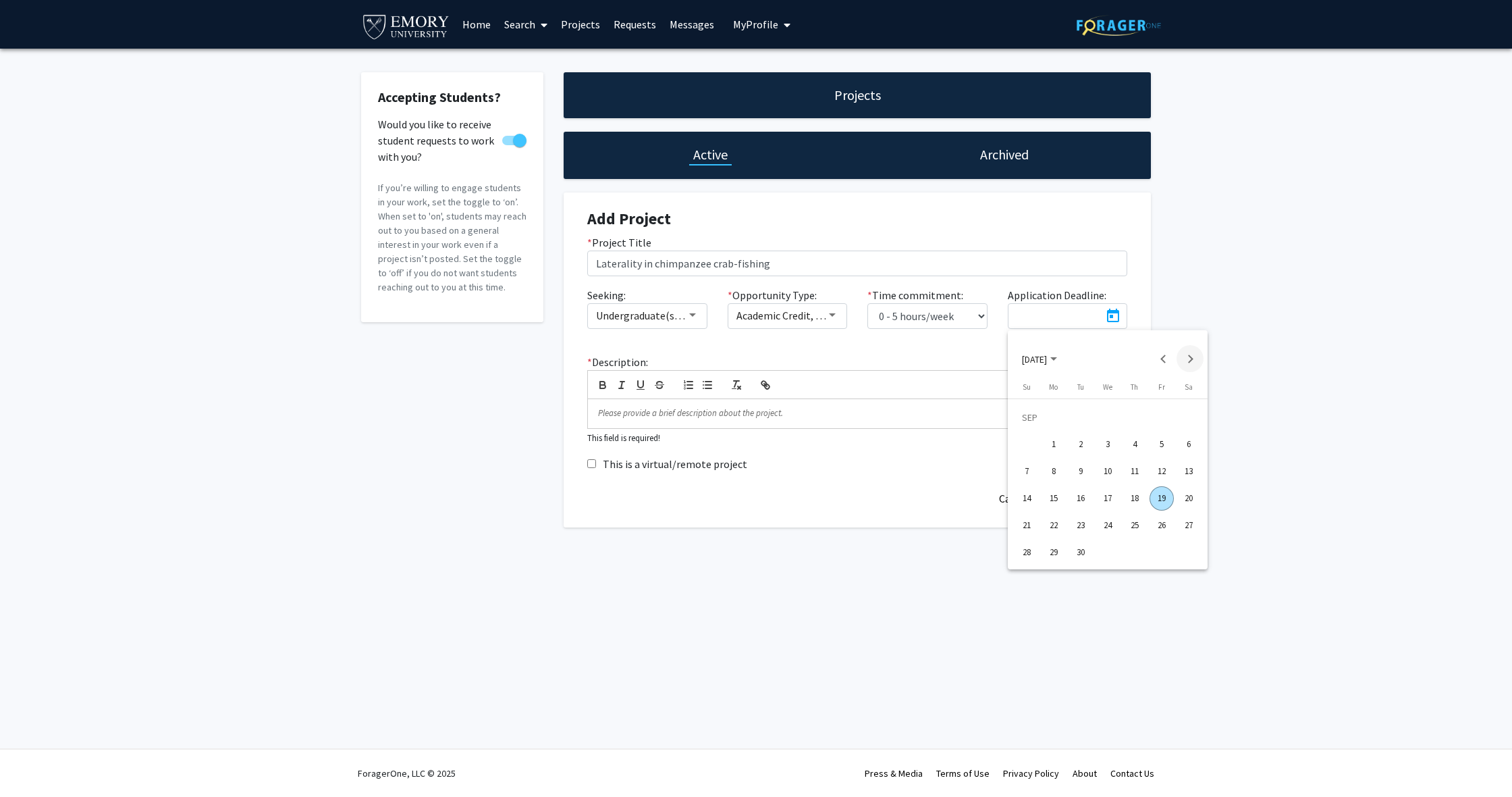
click at [1187, 353] on button "Next month" at bounding box center [1190, 358] width 27 height 27
click at [1154, 525] on div "31" at bounding box center [1162, 525] width 24 height 24
type input "[DATE]"
click at [801, 505] on div "Add Project Cancel" at bounding box center [857, 497] width 560 height 25
click at [665, 415] on p at bounding box center [857, 413] width 518 height 12
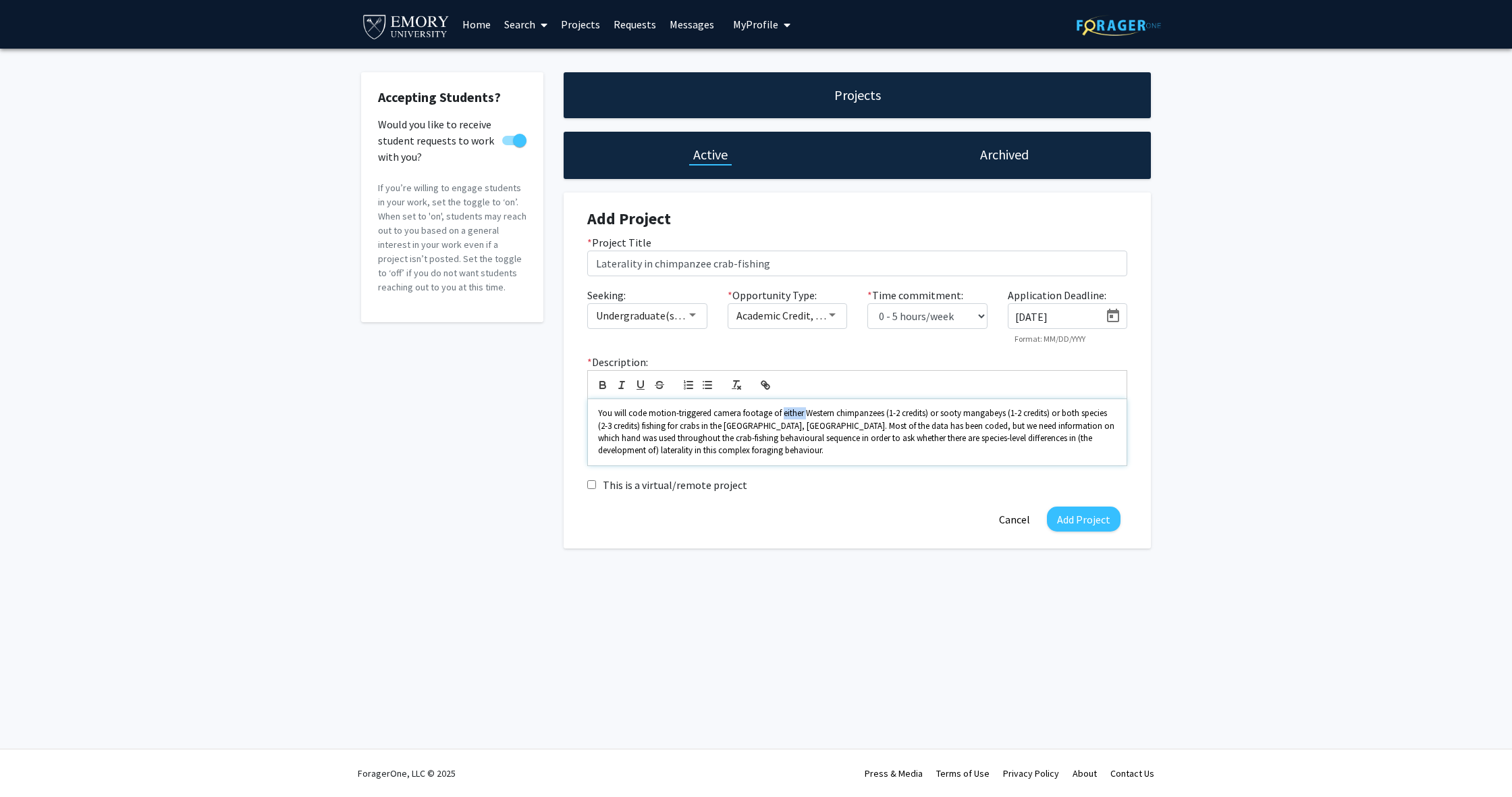
drag, startPoint x: 803, startPoint y: 416, endPoint x: 779, endPoint y: 416, distance: 24.0
click at [779, 416] on span "You will code motion-triggered camera footage of either Western chimpanzees (1-…" at bounding box center [857, 431] width 518 height 49
drag, startPoint x: 861, startPoint y: 415, endPoint x: 627, endPoint y: 426, distance: 234.3
click at [627, 426] on span "You will code motion-triggered camera footage of Western chimpanzees (1-2 credi…" at bounding box center [850, 431] width 504 height 49
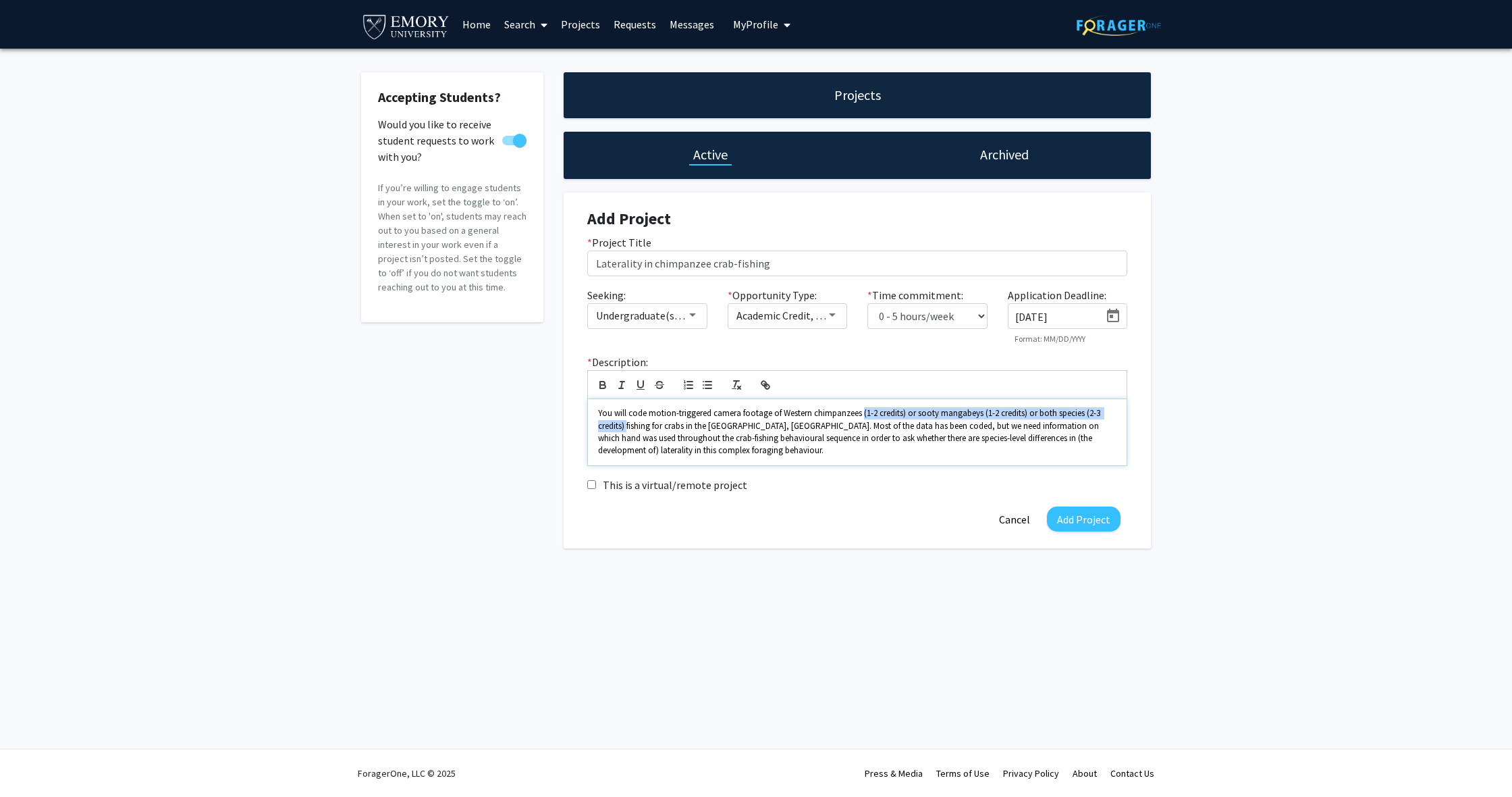
scroll to position [0, 0]
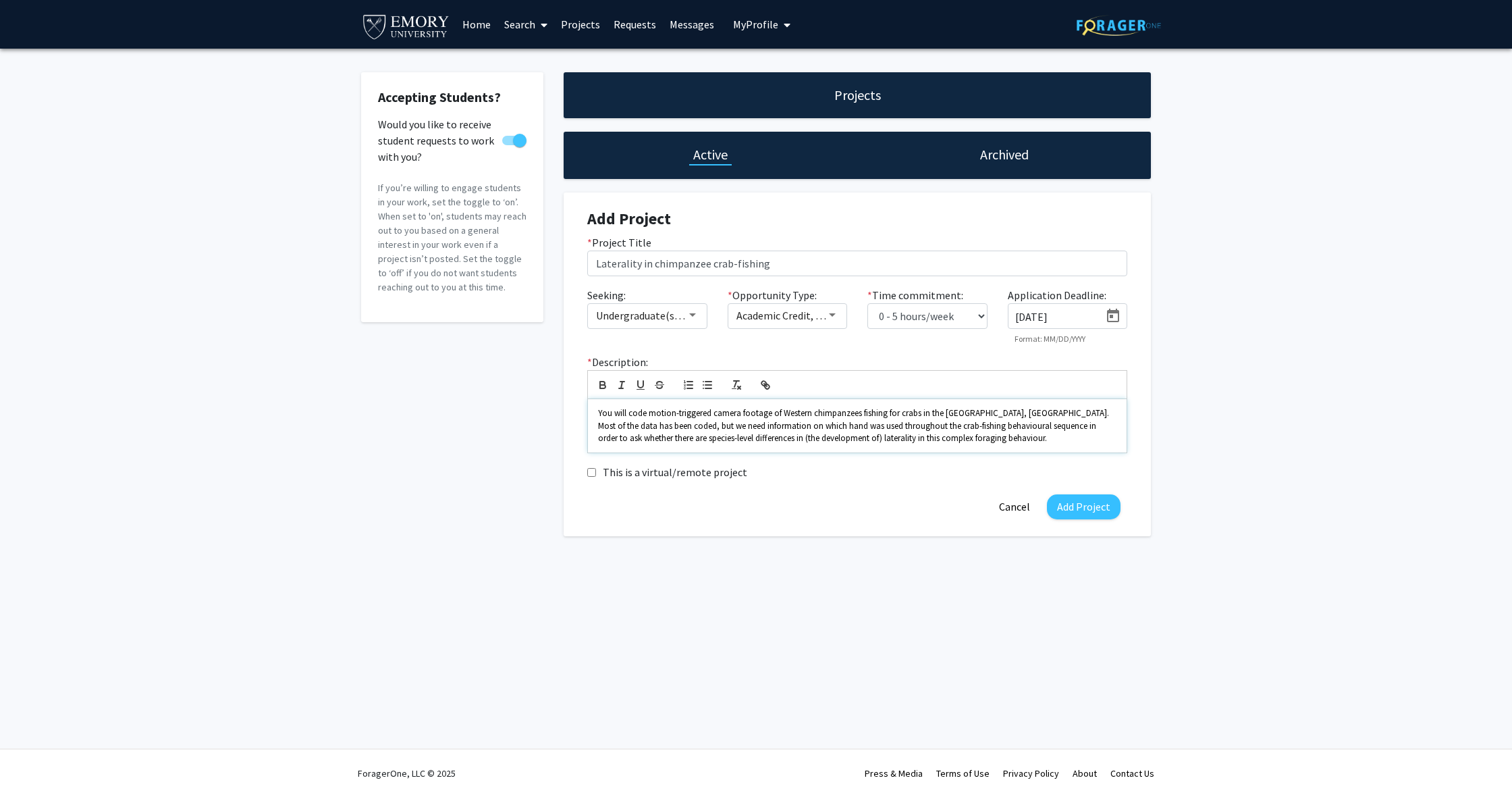
click at [982, 437] on p "You will code motion-triggered camera footage of Western chimpanzees fishing fo…" at bounding box center [857, 425] width 518 height 37
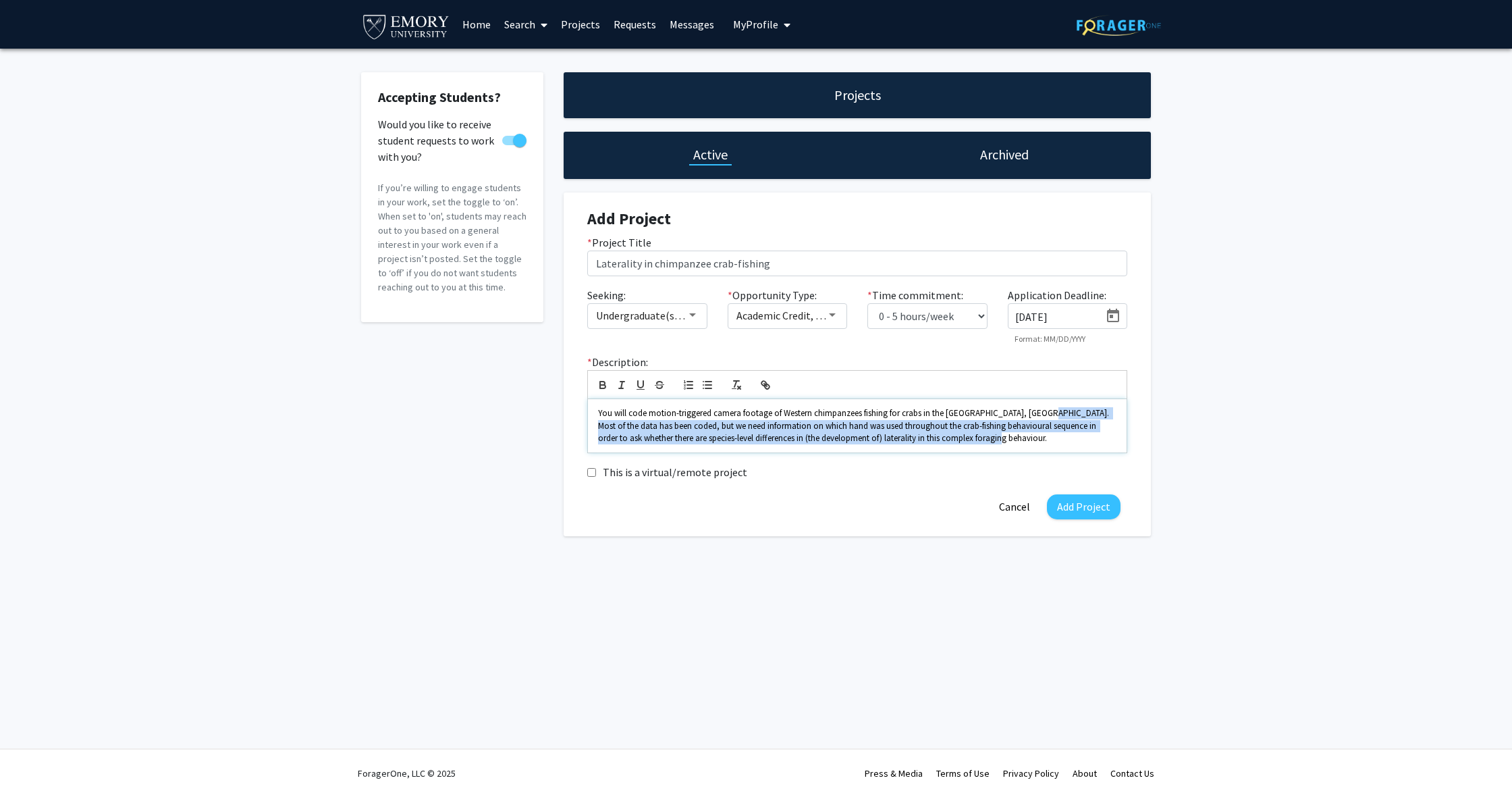
drag, startPoint x: 1015, startPoint y: 438, endPoint x: 1043, endPoint y: 417, distance: 35.0
click at [1043, 417] on p "You will code motion-triggered camera footage of Western chimpanzees fishing fo…" at bounding box center [857, 425] width 518 height 37
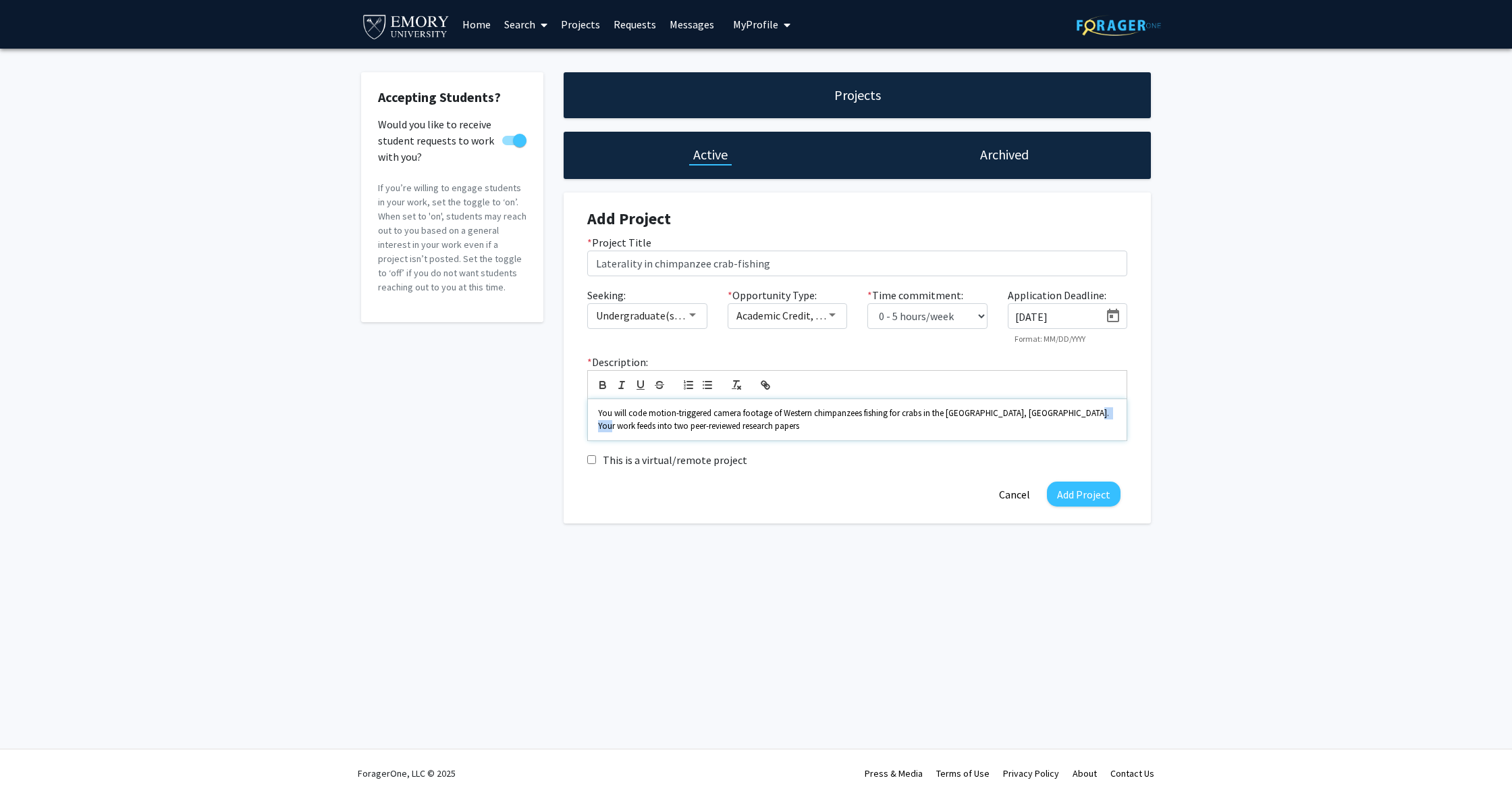
drag, startPoint x: 1081, startPoint y: 413, endPoint x: 1100, endPoint y: 415, distance: 19.1
click at [1100, 415] on span "You will code motion-triggered camera footage of Western chimpanzees fishing fo…" at bounding box center [854, 418] width 513 height 24
click at [796, 423] on p "You will code motion-triggered camera footage of Western chimpanzees fishing fo…" at bounding box center [857, 419] width 518 height 25
click at [752, 417] on p at bounding box center [857, 413] width 518 height 12
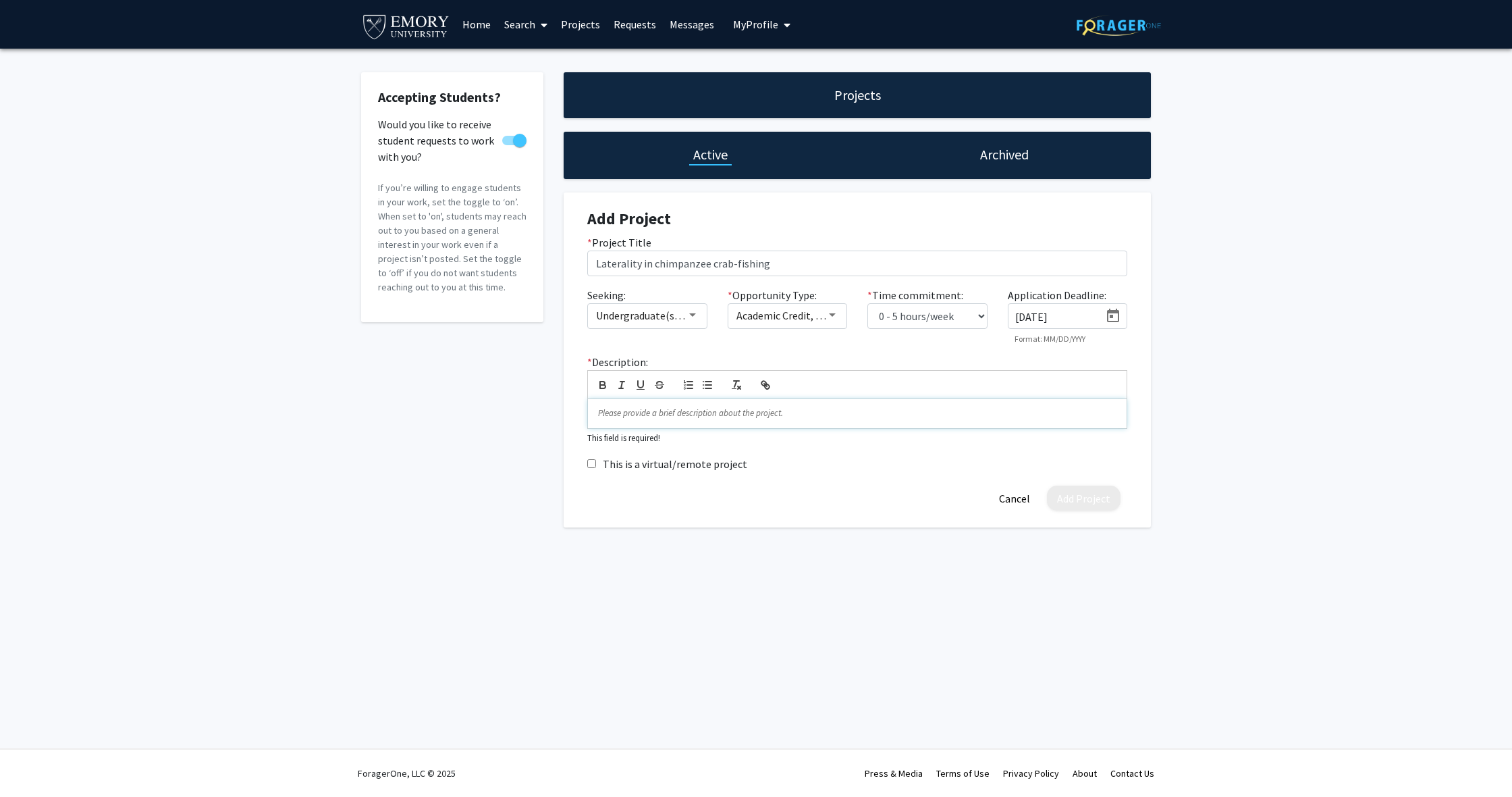
scroll to position [0, 0]
click at [746, 426] on div at bounding box center [857, 413] width 539 height 29
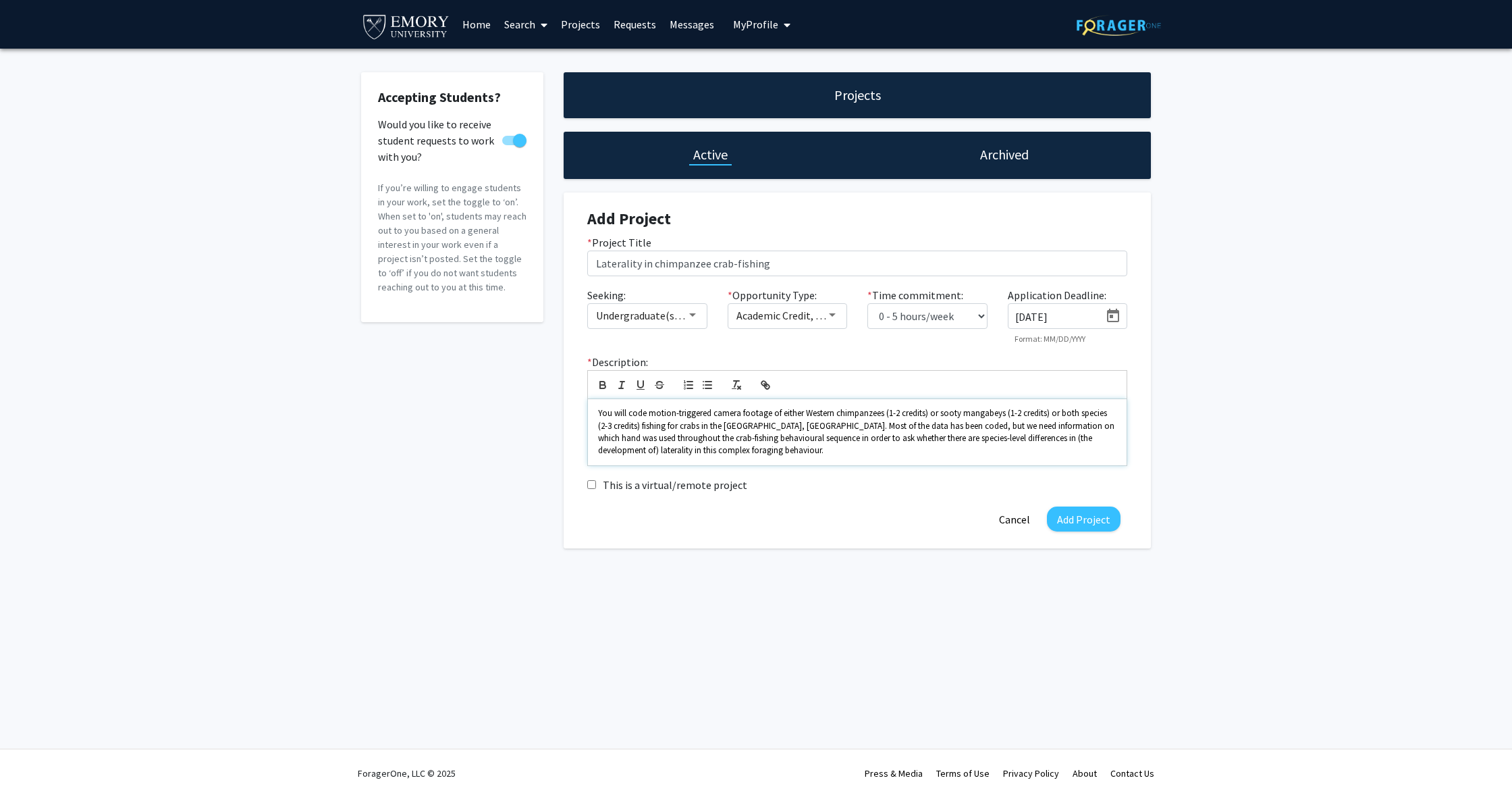
click at [771, 446] on p "You will code motion-triggered camera footage of either Western chimpanzees (1-…" at bounding box center [857, 431] width 518 height 50
drag, startPoint x: 803, startPoint y: 416, endPoint x: 771, endPoint y: 416, distance: 32.0
click at [771, 416] on span "You will code motion-triggered camera footage of either Western chimpanzees (1-…" at bounding box center [857, 431] width 518 height 49
drag, startPoint x: 853, startPoint y: 416, endPoint x: 626, endPoint y: 430, distance: 227.4
click at [626, 430] on span "You will code motion-triggered camera footage Western chimpanzees (1-2 credits)…" at bounding box center [849, 431] width 503 height 49
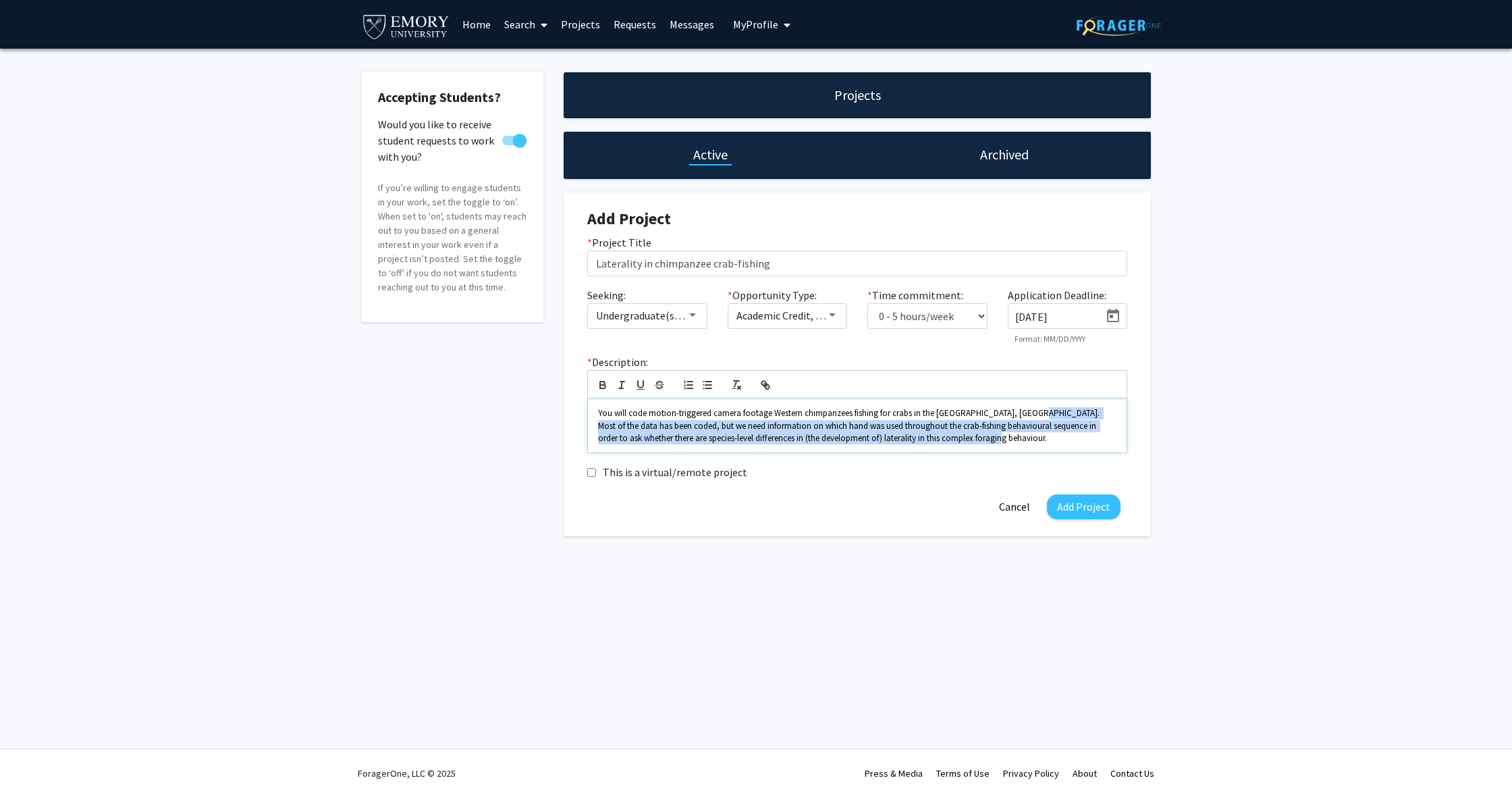
drag, startPoint x: 1035, startPoint y: 415, endPoint x: 1029, endPoint y: 446, distance: 31.6
click at [1029, 444] on p "You will code motion-triggered camera footage Western chimpanzees fishing for c…" at bounding box center [857, 425] width 518 height 37
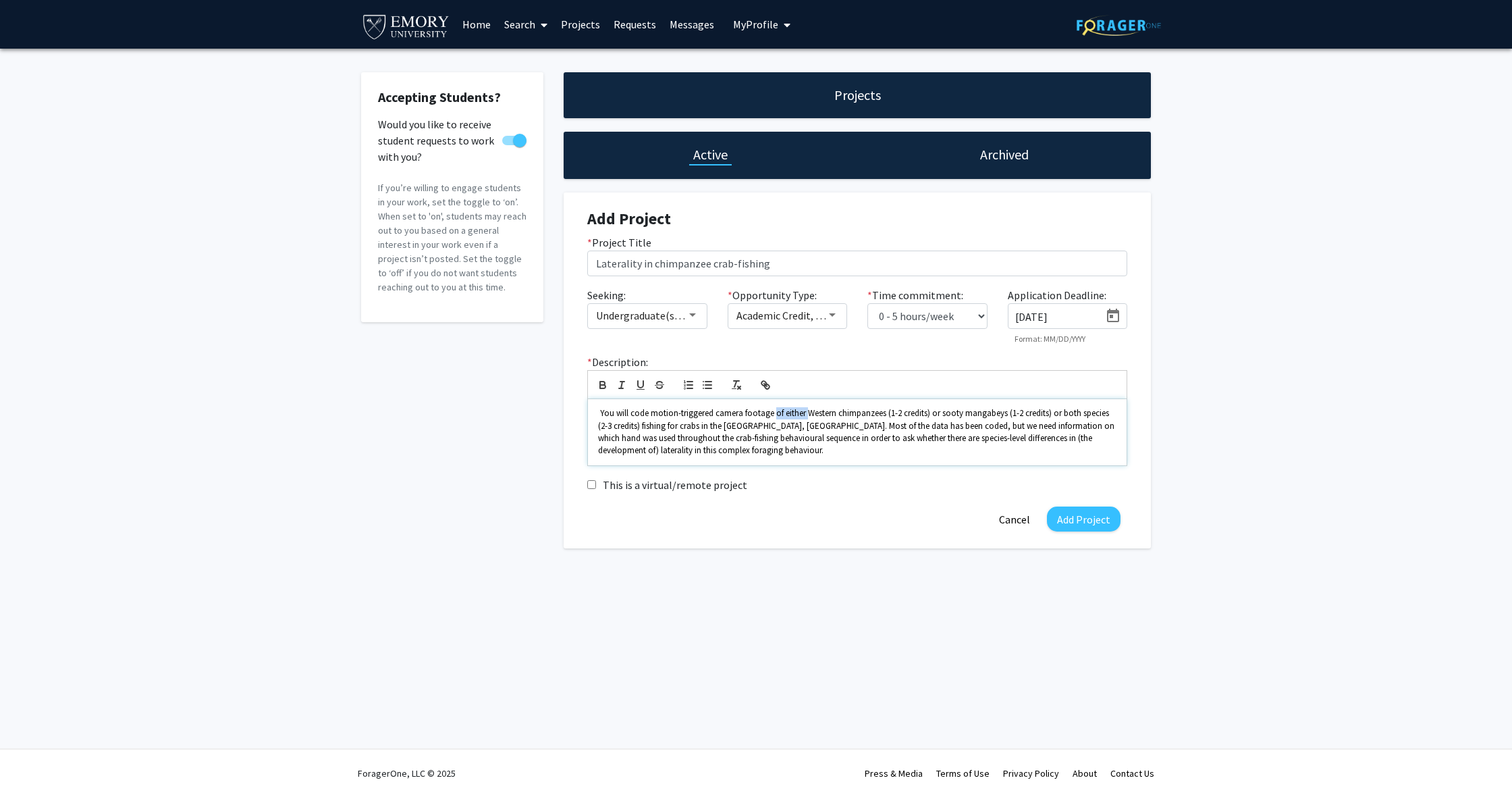
drag, startPoint x: 773, startPoint y: 416, endPoint x: 807, endPoint y: 414, distance: 34.1
click at [805, 415] on span "You will code motion-triggered camera footage of either Western chimpanzees (1-…" at bounding box center [857, 431] width 518 height 49
drag, startPoint x: 854, startPoint y: 415, endPoint x: 626, endPoint y: 433, distance: 228.7
click at [626, 433] on span "You will code motion-triggered camera footage Western chimpanzees (1-2 credits)…" at bounding box center [849, 431] width 503 height 49
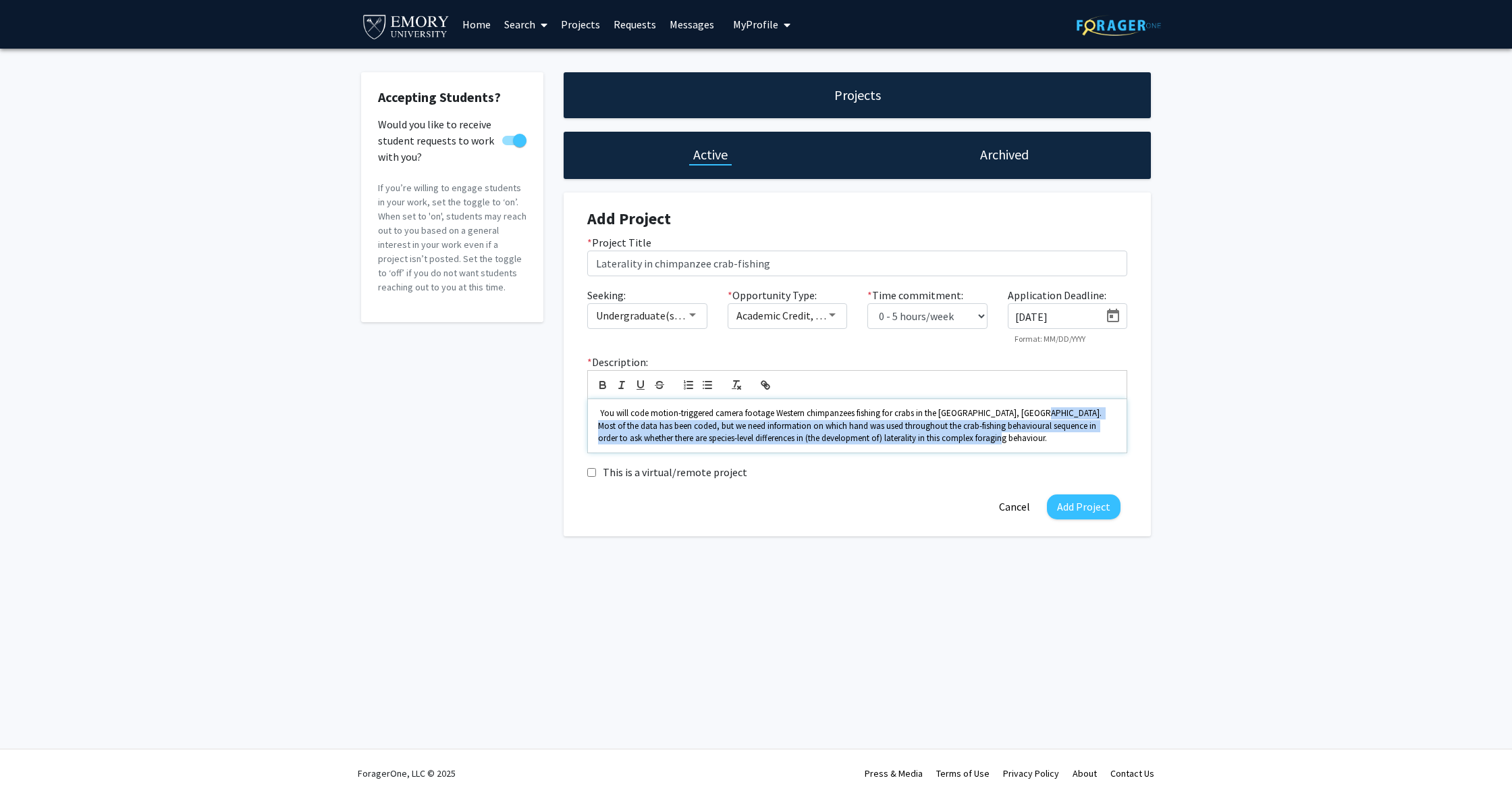
drag, startPoint x: 1036, startPoint y: 415, endPoint x: 1034, endPoint y: 440, distance: 25.1
click at [1034, 440] on p "You will code motion-triggered camera footage Western chimpanzees fishing for c…" at bounding box center [857, 425] width 518 height 37
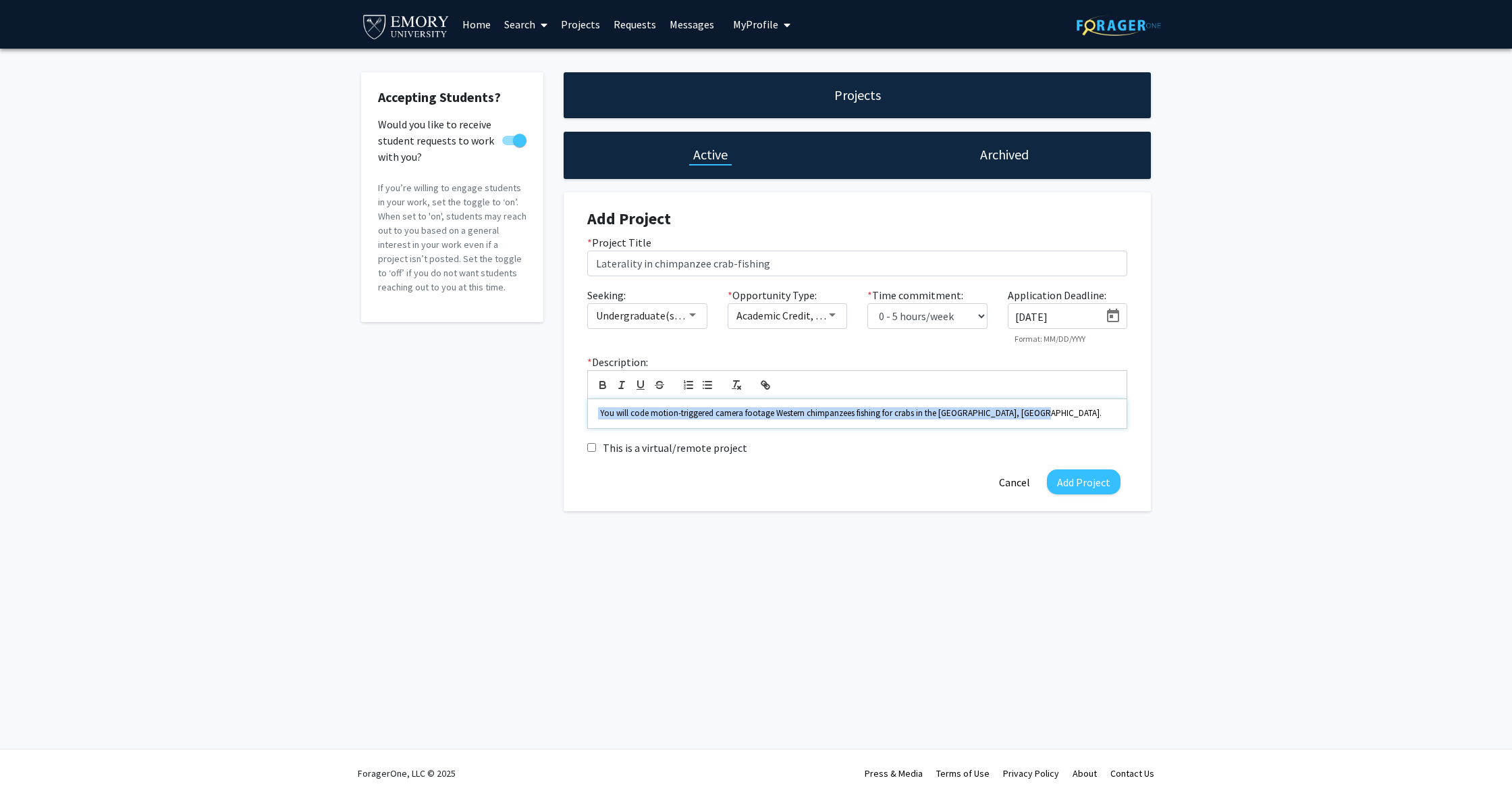
drag, startPoint x: 1046, startPoint y: 419, endPoint x: 569, endPoint y: 406, distance: 477.2
click at [569, 406] on div "Add Project * Project Title Laterality in chimpanzee crab-fishing Seeking: Unde…" at bounding box center [857, 352] width 587 height 319
copy p "You will code motion-triggered camera footage Western chimpanzees fishing for c…"
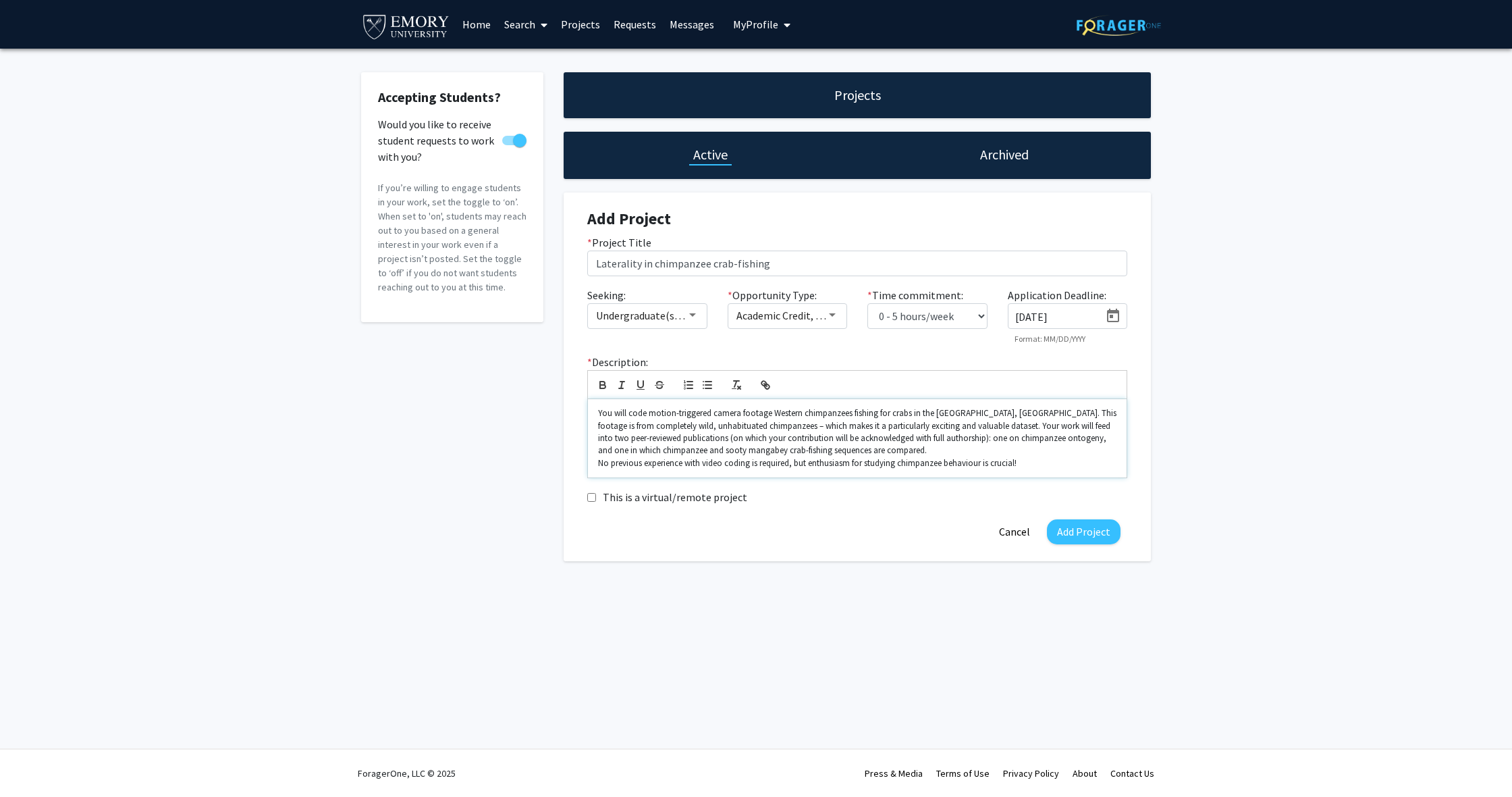
click at [899, 451] on p "You will code motion-triggered camera footage Western chimpanzees fishing for c…" at bounding box center [857, 431] width 518 height 50
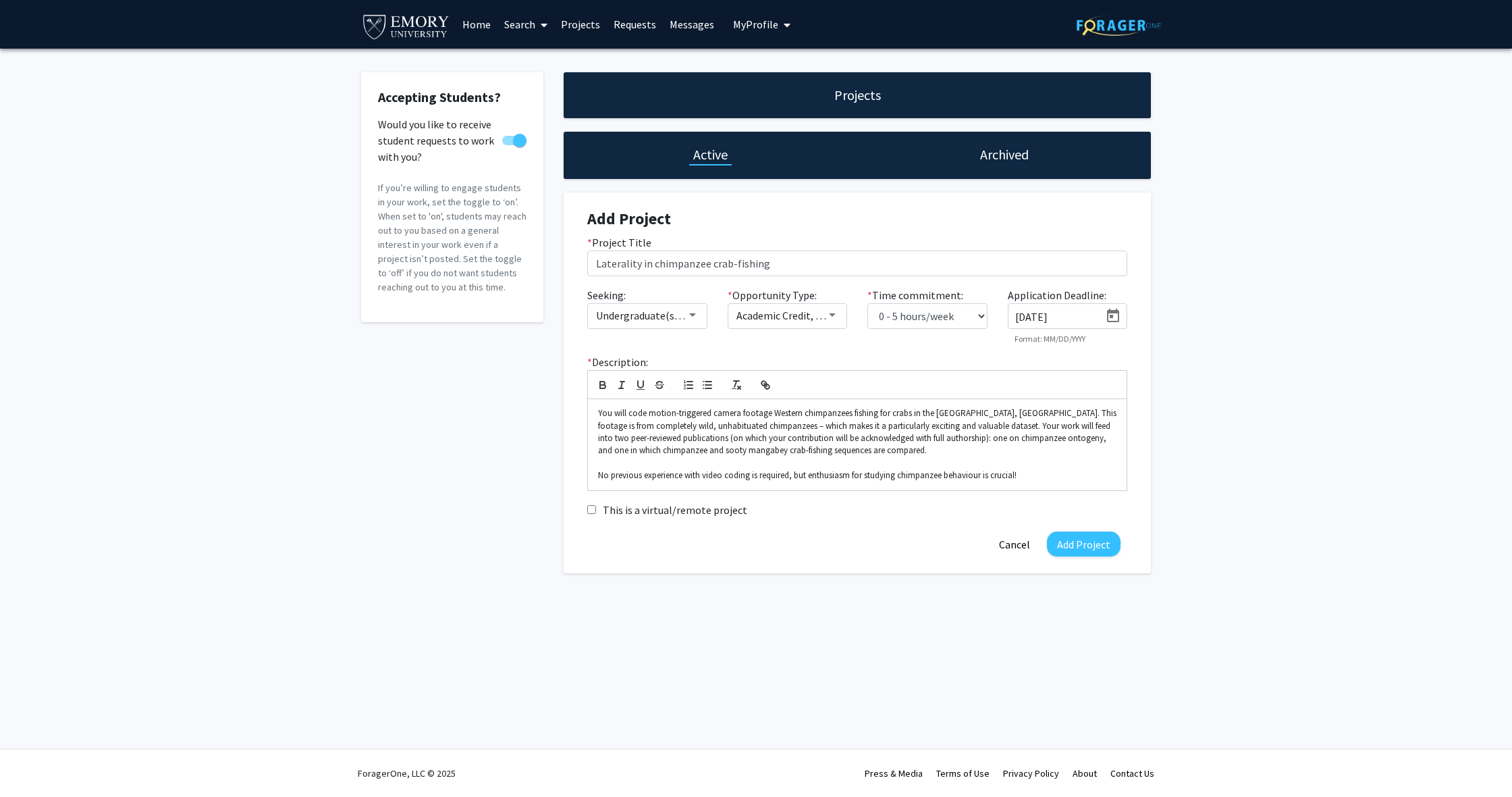
click at [919, 545] on div "Add Project Cancel" at bounding box center [857, 544] width 560 height 25
click at [1109, 550] on button "Add Project" at bounding box center [1083, 544] width 73 height 25
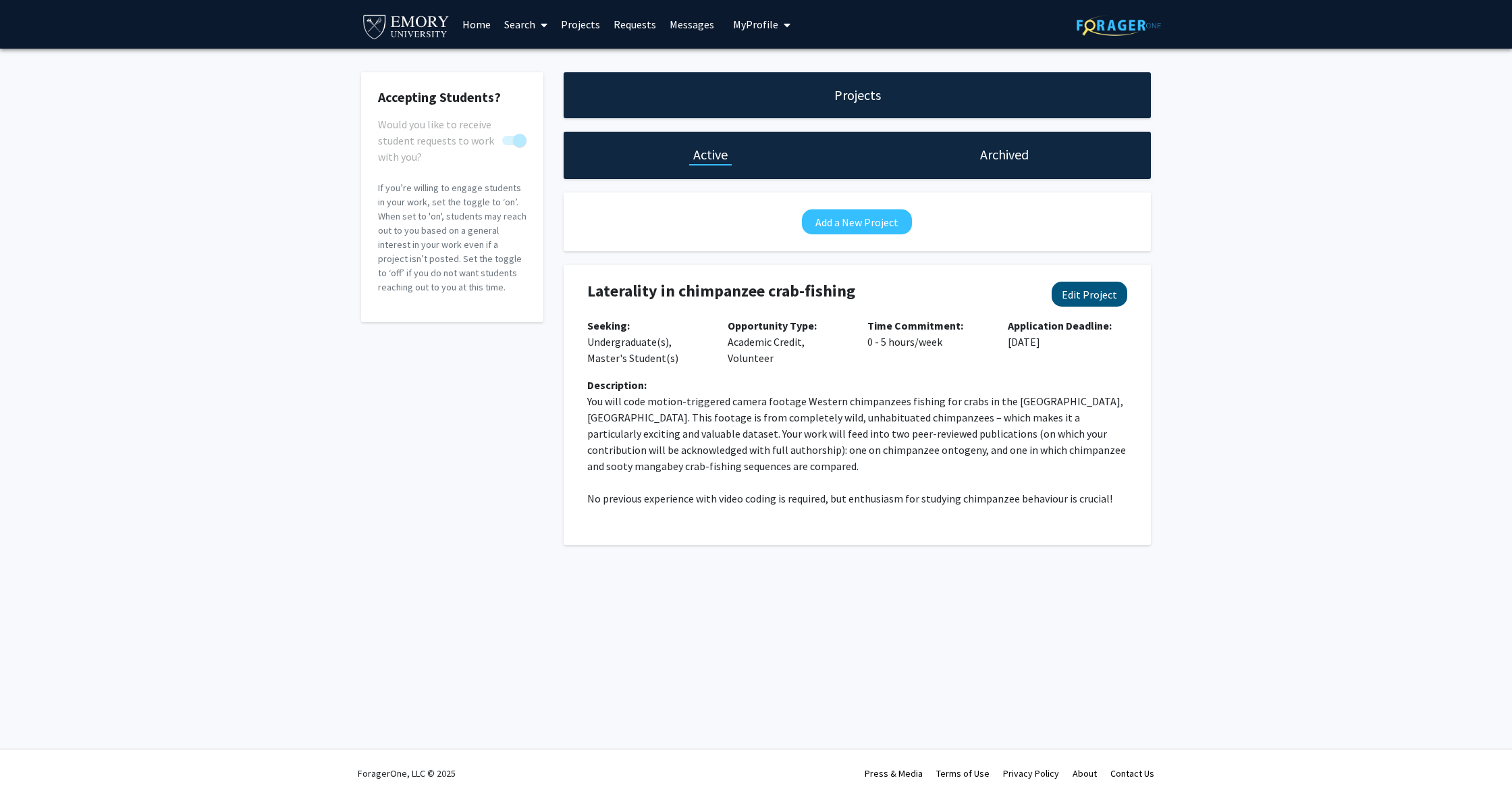
click at [1068, 288] on button "Edit Project" at bounding box center [1090, 294] width 76 height 25
select select "0 - 5"
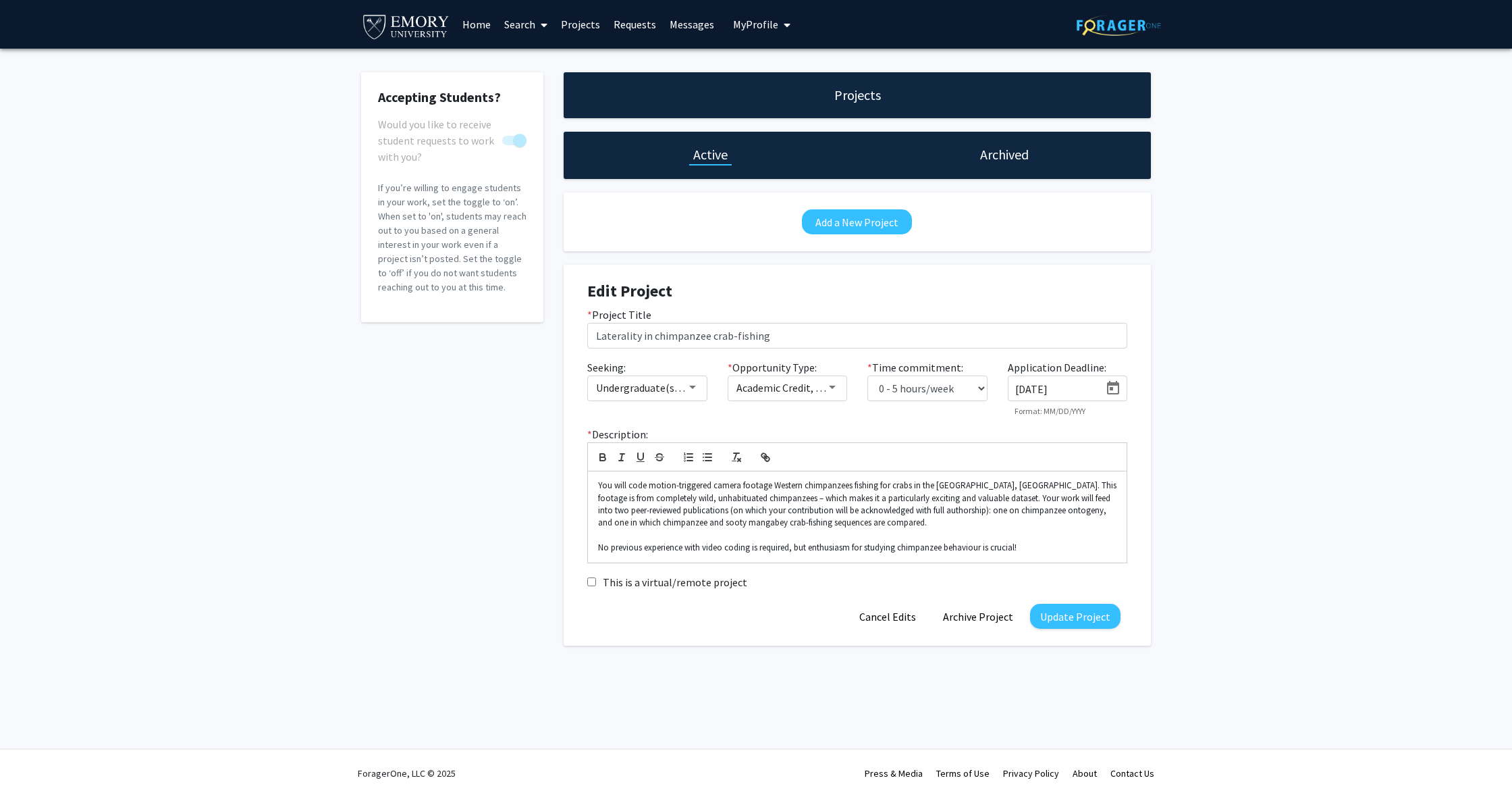
scroll to position [0, 0]
click at [1063, 550] on p "No previous experience with video coding is required, but enthusiasm for studyi…" at bounding box center [857, 548] width 518 height 12
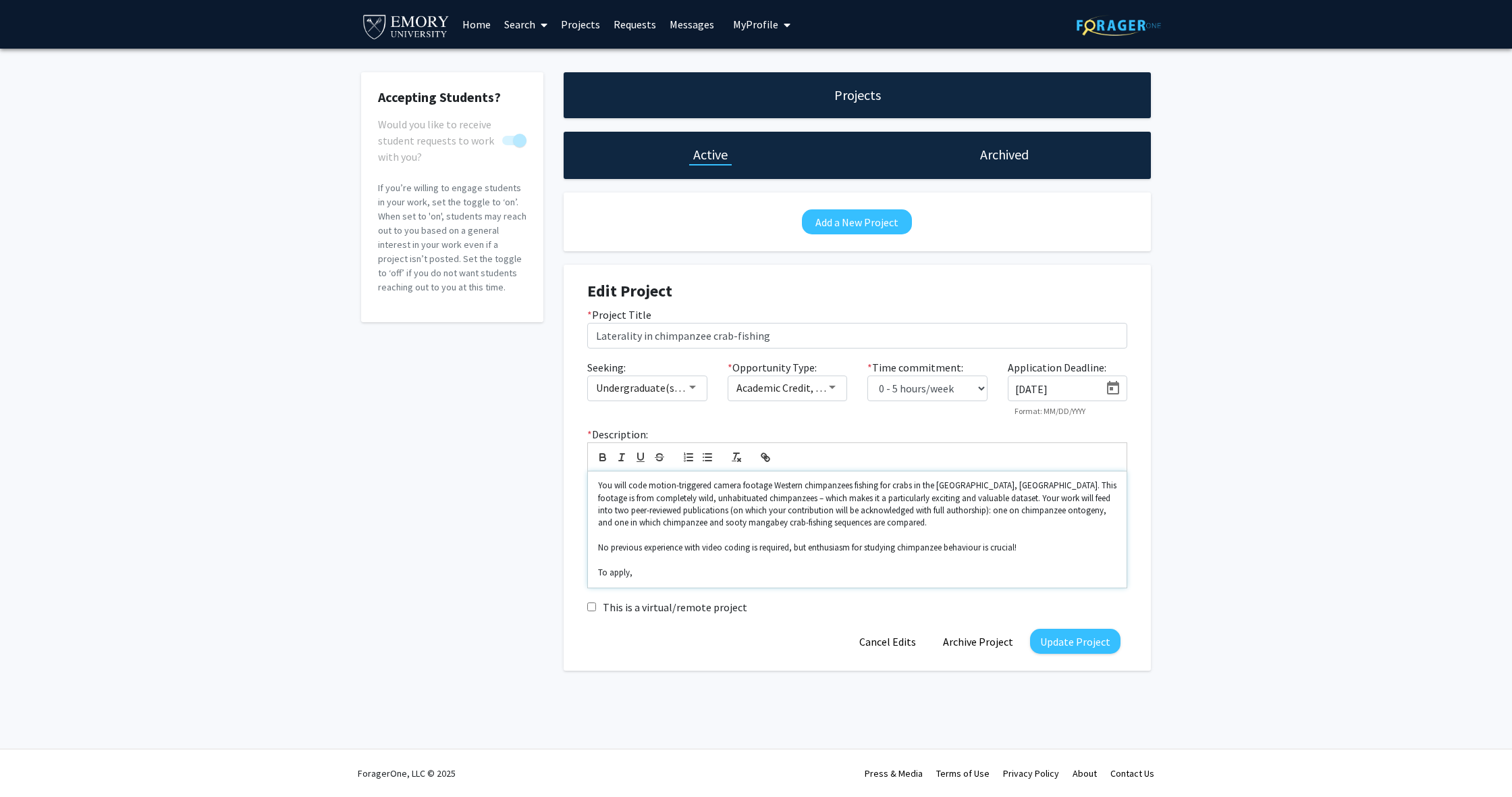
scroll to position [7, 0]
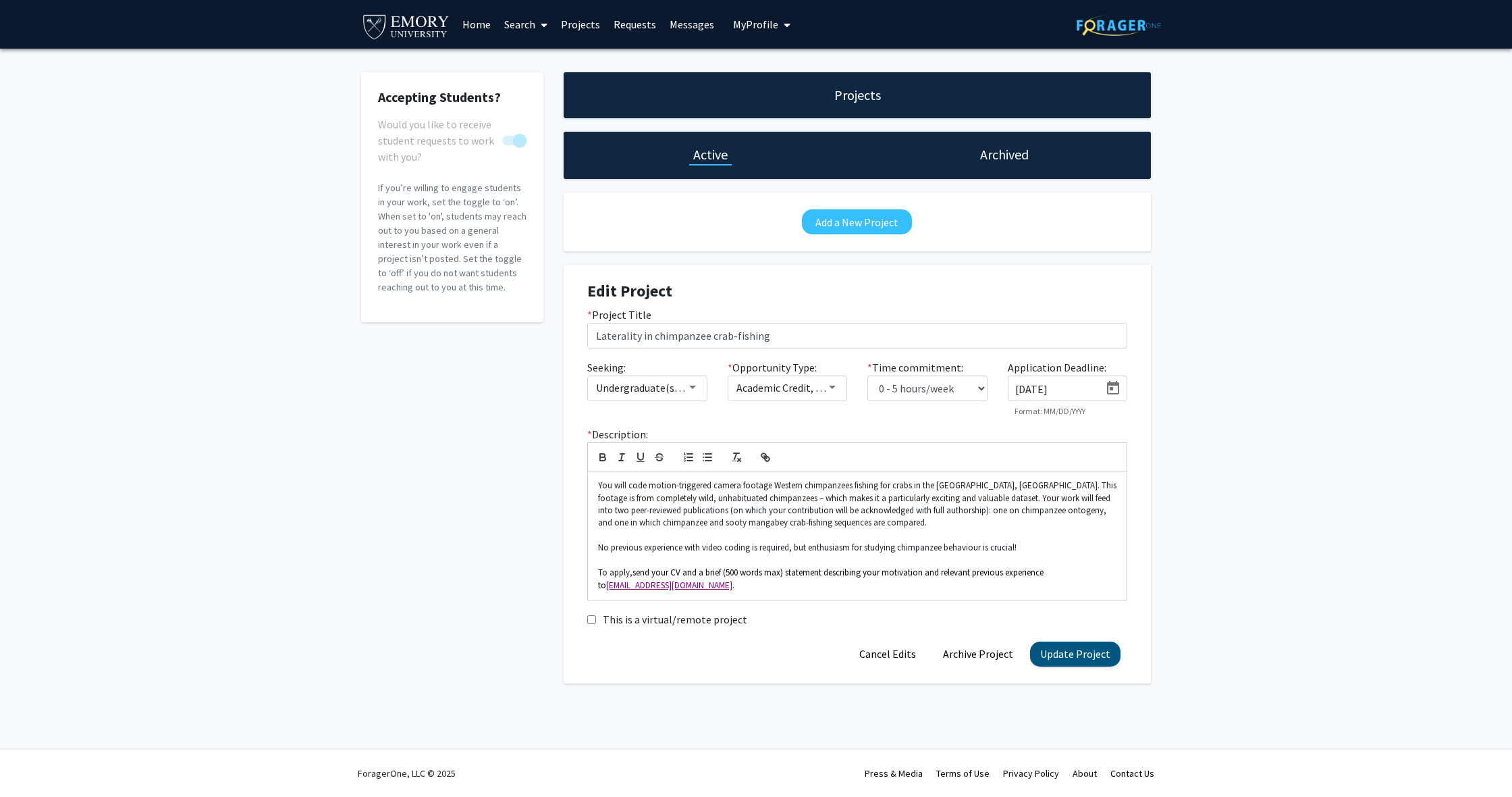
click at [1070, 659] on button "Update Project" at bounding box center [1076, 653] width 91 height 25
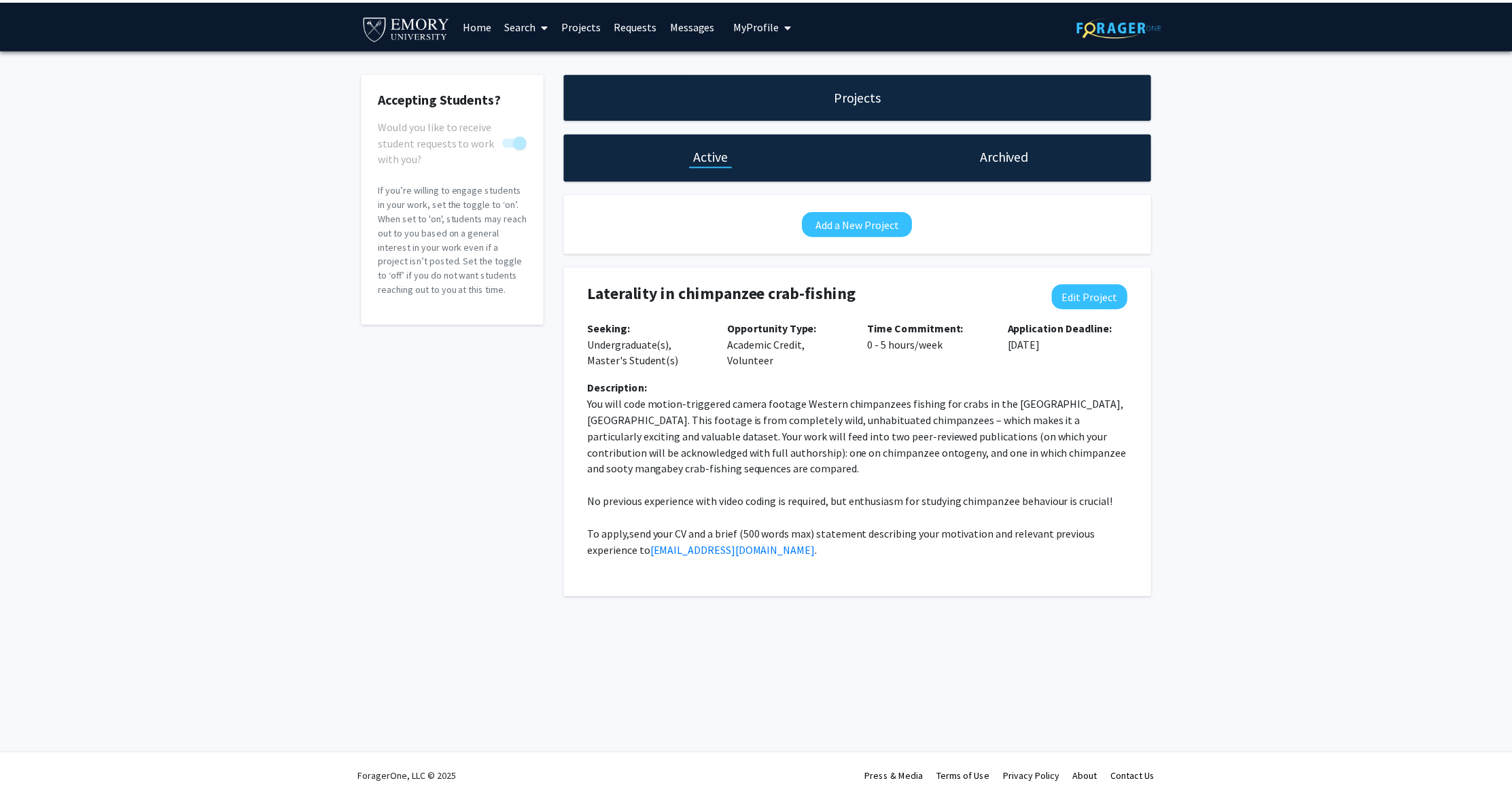
scroll to position [0, 0]
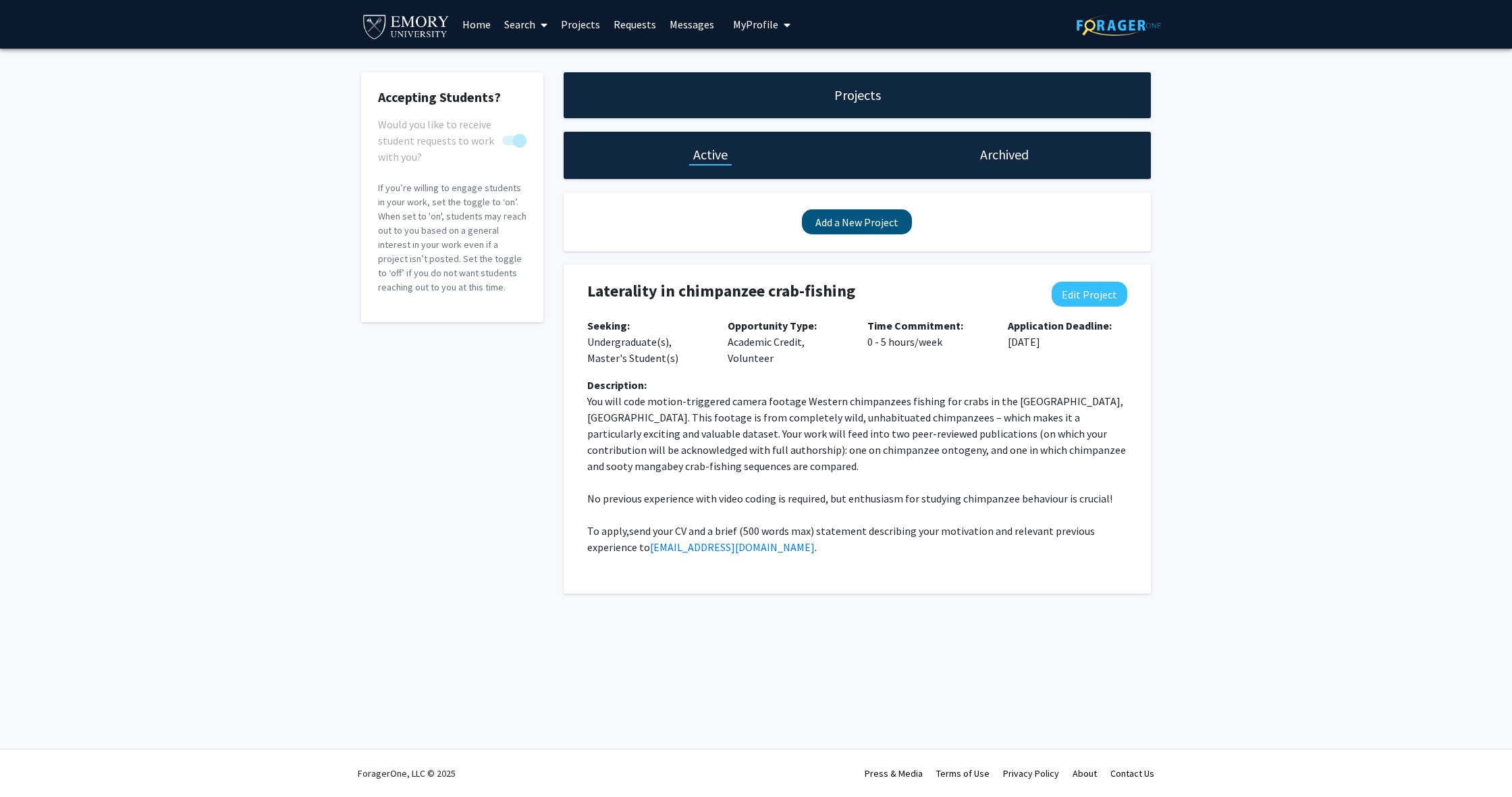
click at [849, 228] on button "Add a New Project" at bounding box center [857, 221] width 110 height 25
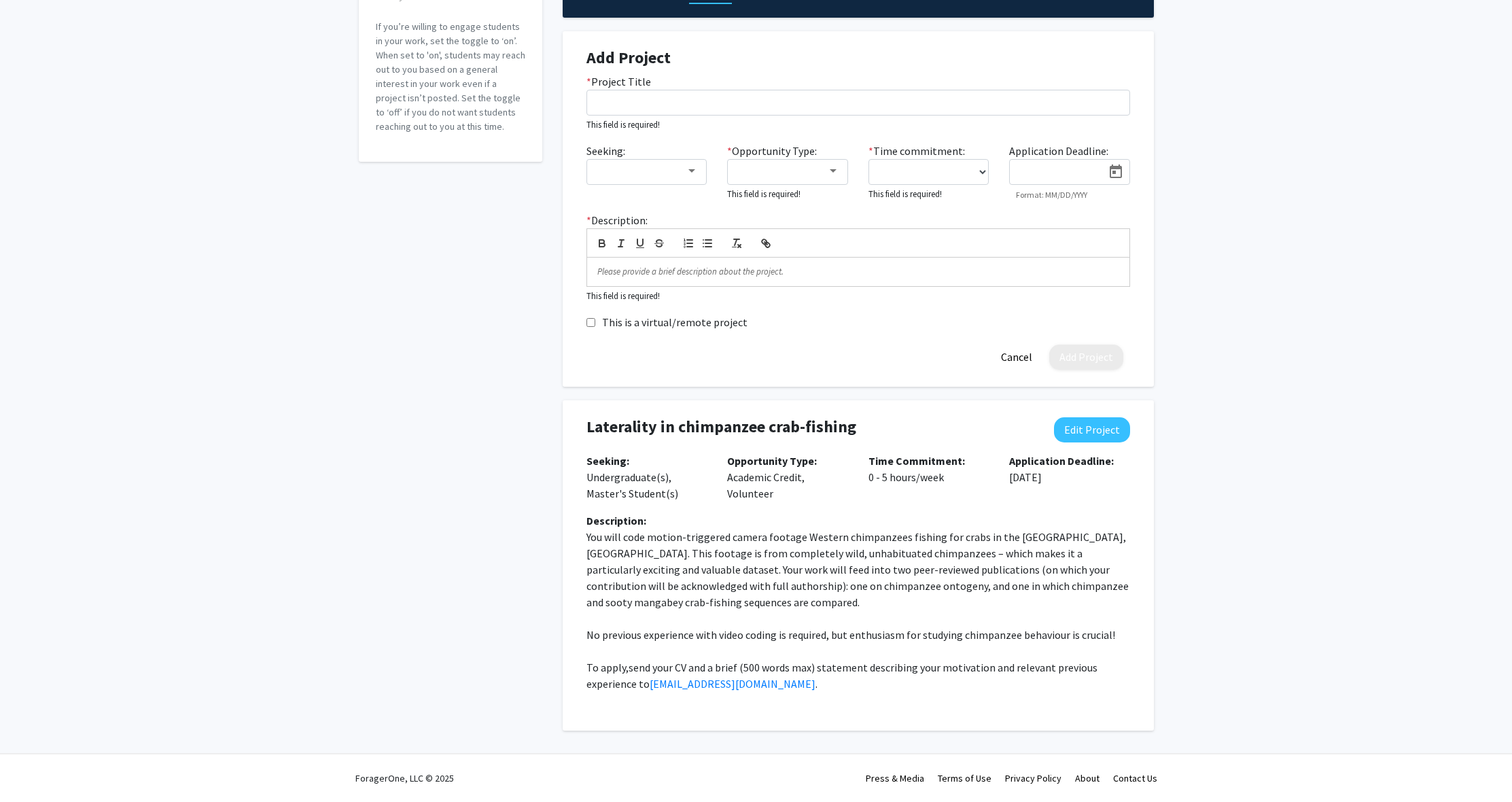
scroll to position [164, 0]
click at [617, 102] on input "* Project Title" at bounding box center [858, 102] width 543 height 25
paste input "Primates as models for hominin competition"
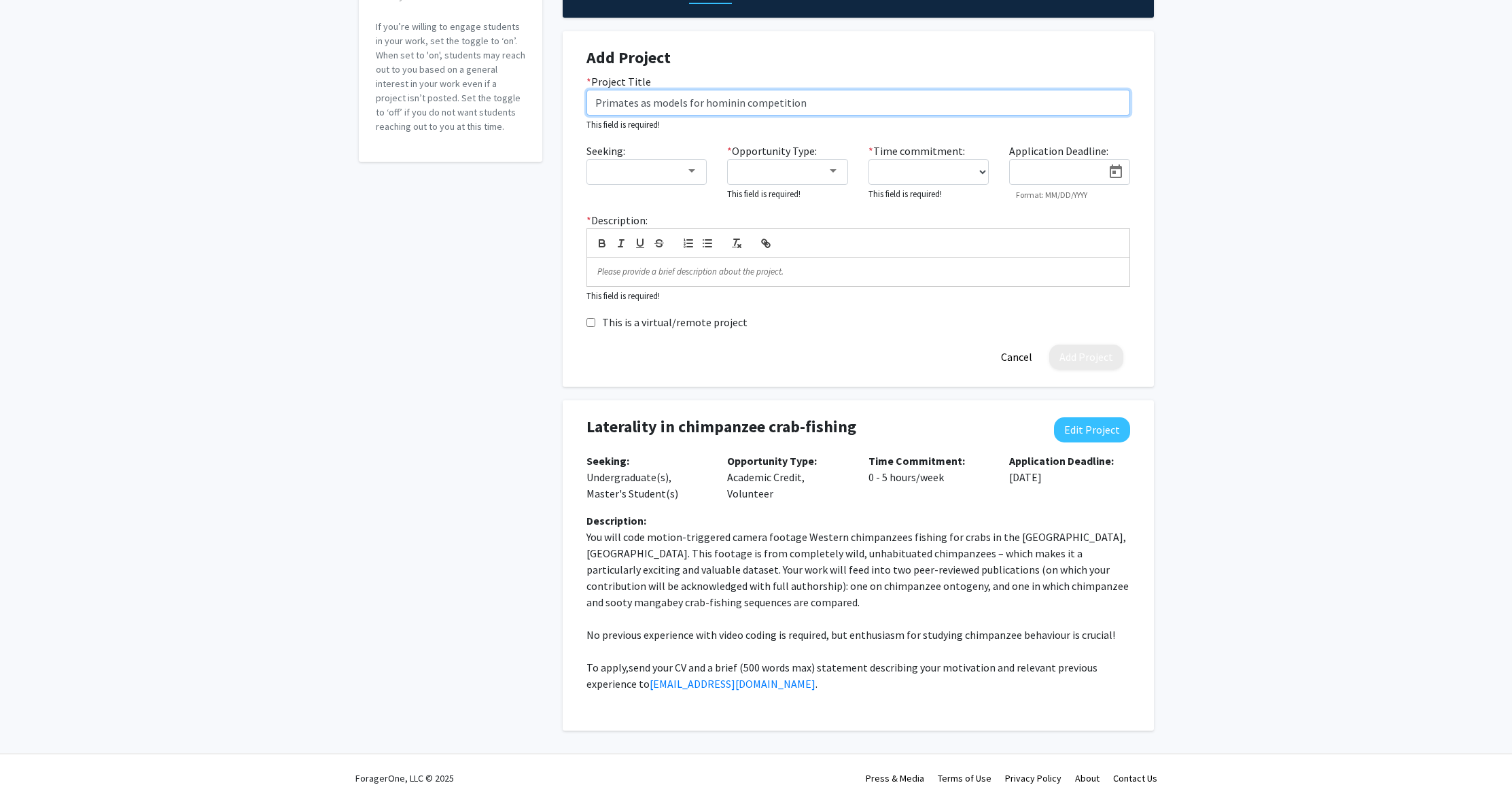
scroll to position [147, 0]
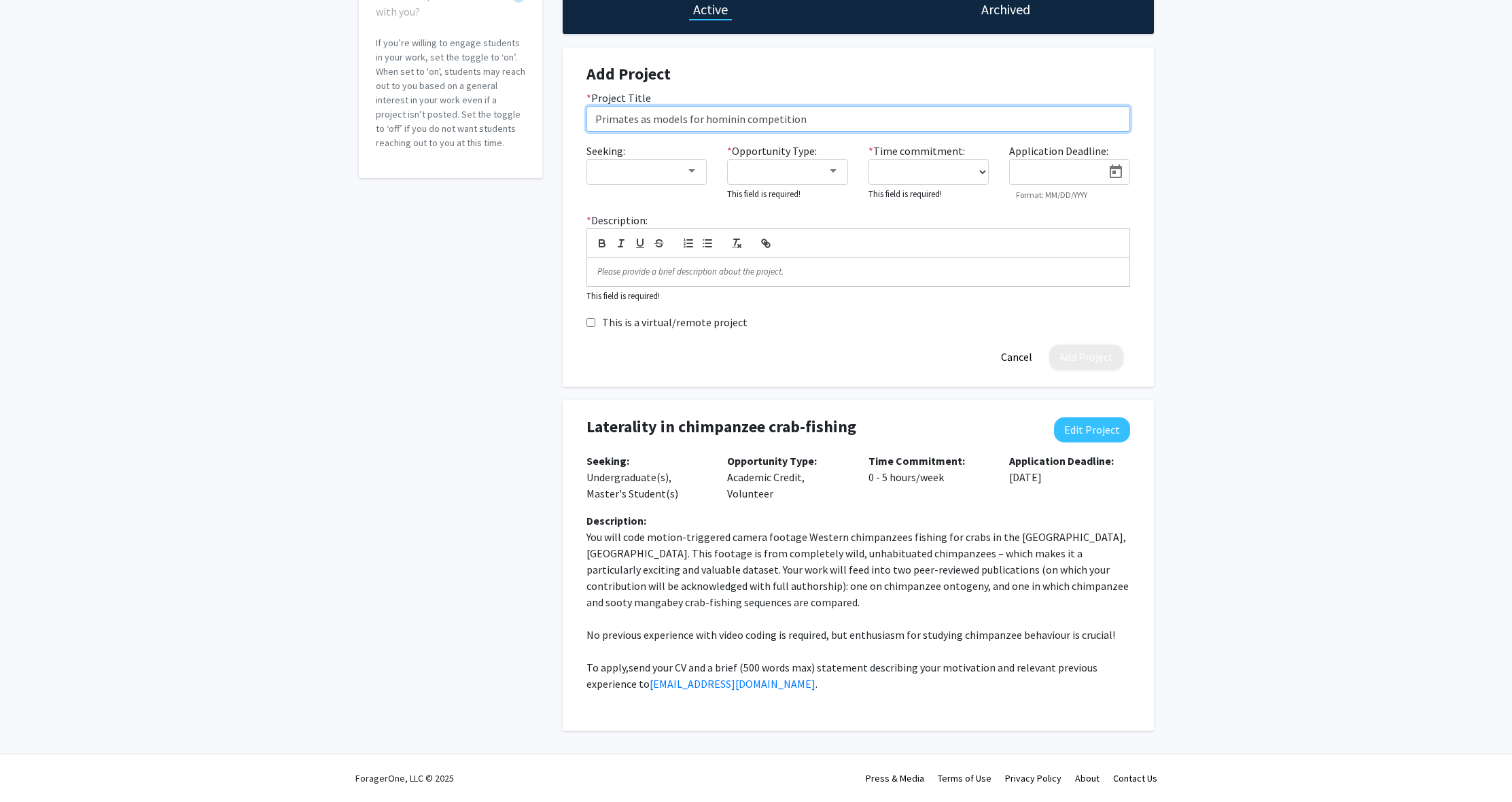
type input "Primates as models for hominin competition"
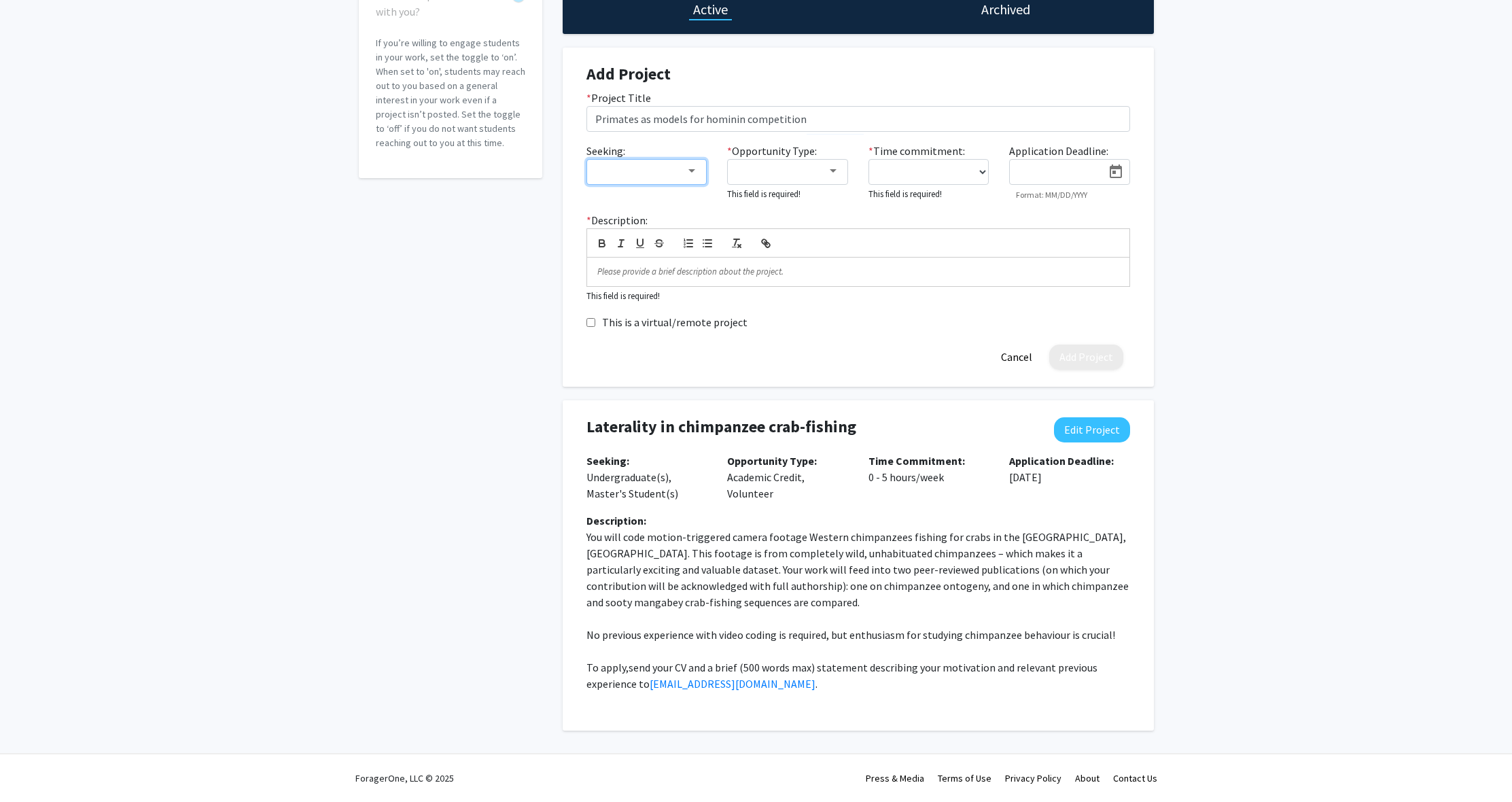
click at [650, 168] on div at bounding box center [641, 171] width 91 height 17
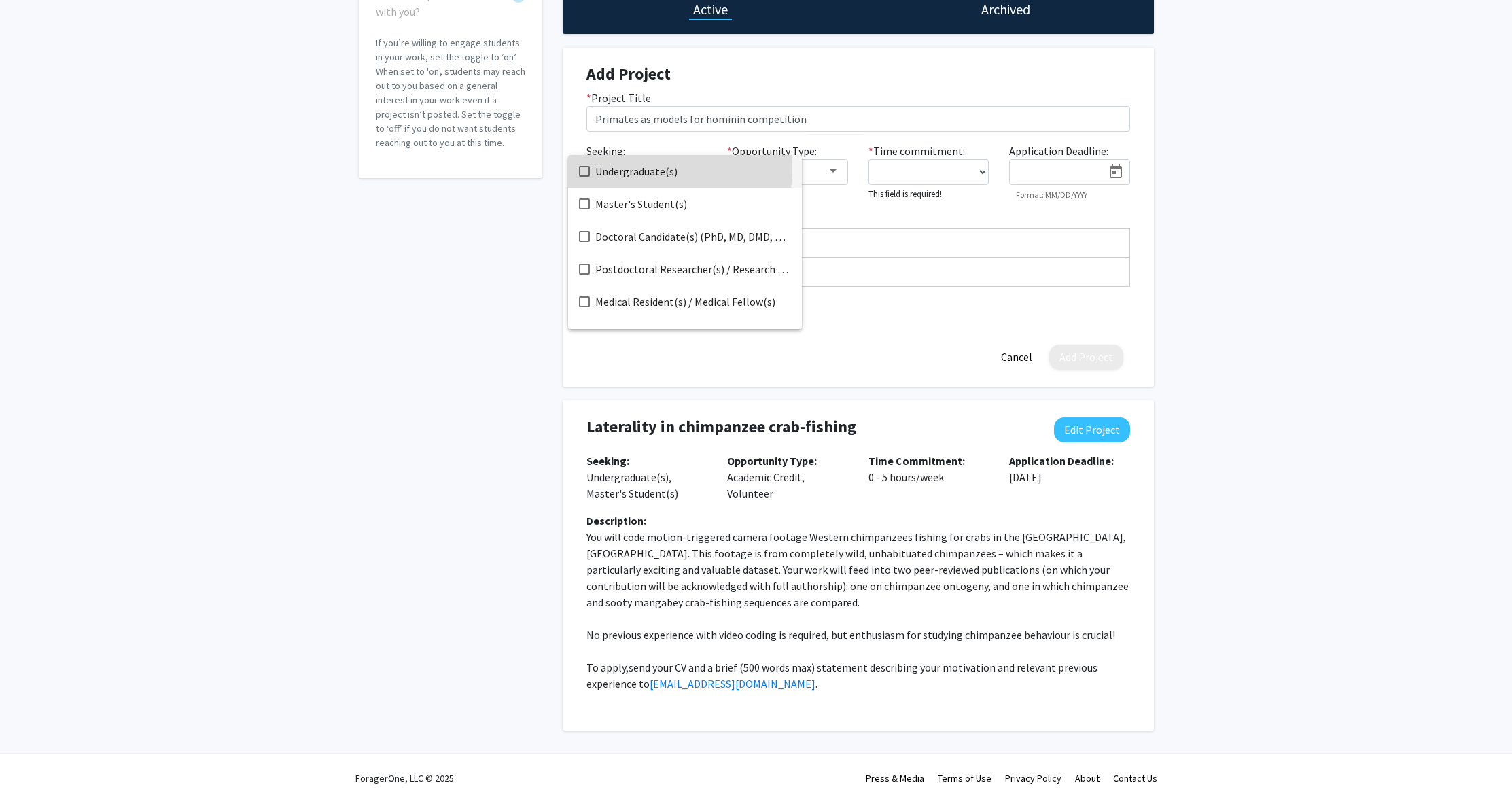
click at [650, 168] on span "Undergraduate(s)" at bounding box center [692, 171] width 195 height 32
click at [615, 206] on span "Master's Student(s)" at bounding box center [692, 203] width 195 height 32
click at [528, 288] on div at bounding box center [756, 401] width 1512 height 802
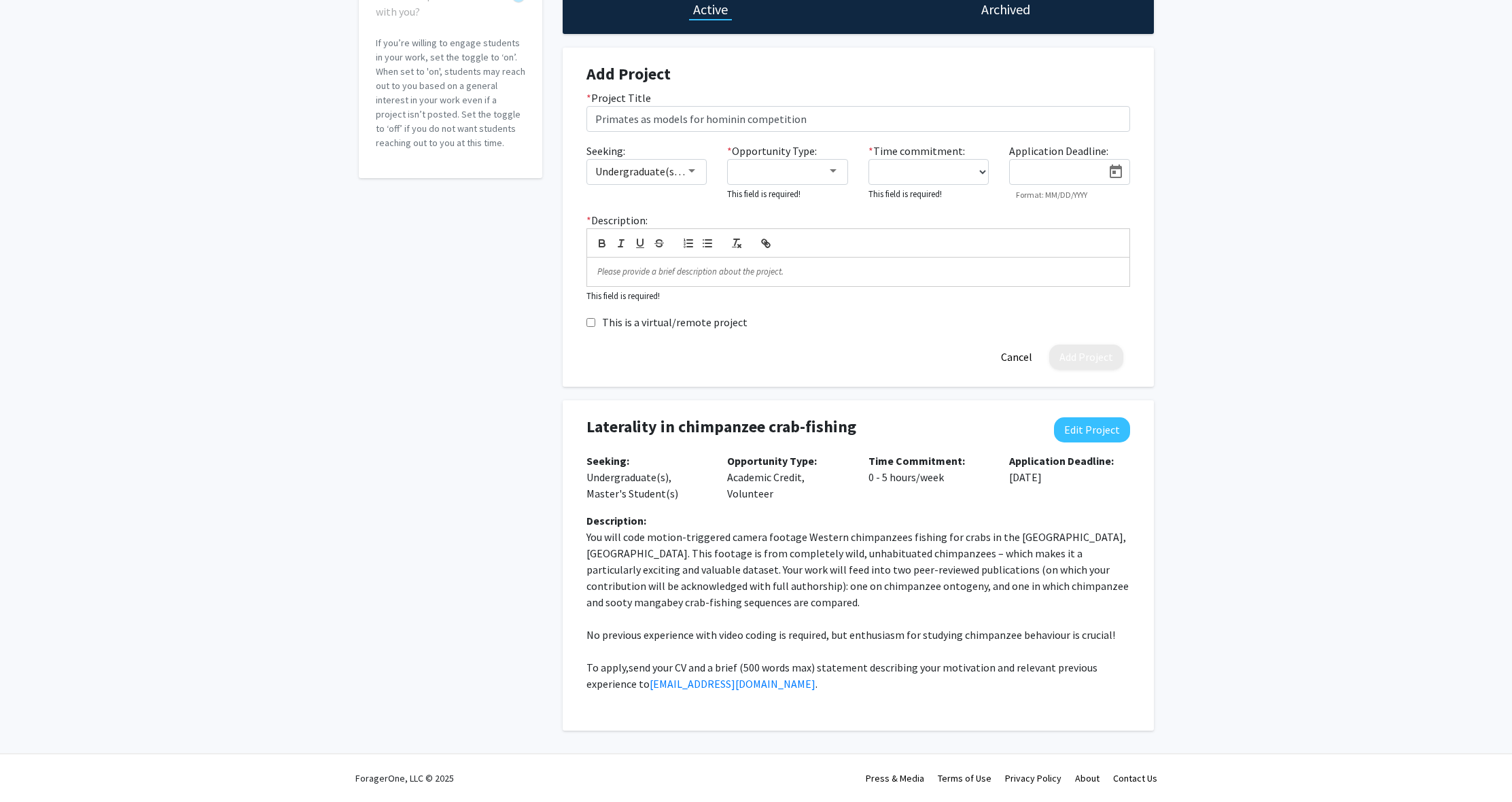
click at [804, 158] on label "* Opportunity Type:" at bounding box center [771, 151] width 89 height 17
click at [794, 168] on div at bounding box center [781, 171] width 91 height 17
click at [721, 200] on mat-pseudo-checkbox at bounding box center [725, 203] width 11 height 11
click at [722, 243] on mat-option "Volunteer" at bounding box center [786, 236] width 156 height 32
click at [490, 260] on div at bounding box center [756, 401] width 1512 height 802
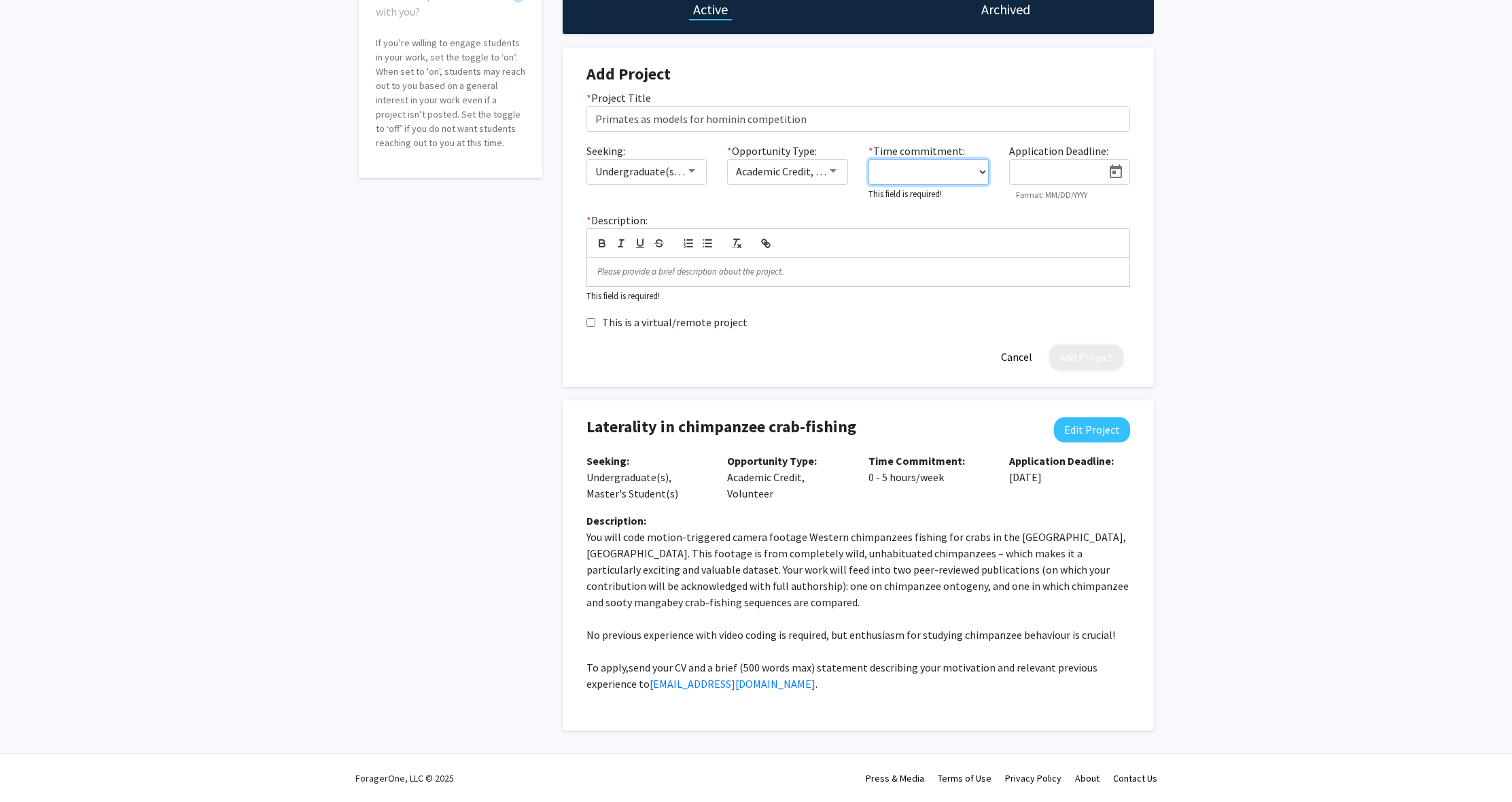
select select "0 - 5"
click at [1118, 175] on icon "Open calendar" at bounding box center [1115, 173] width 17 height 17
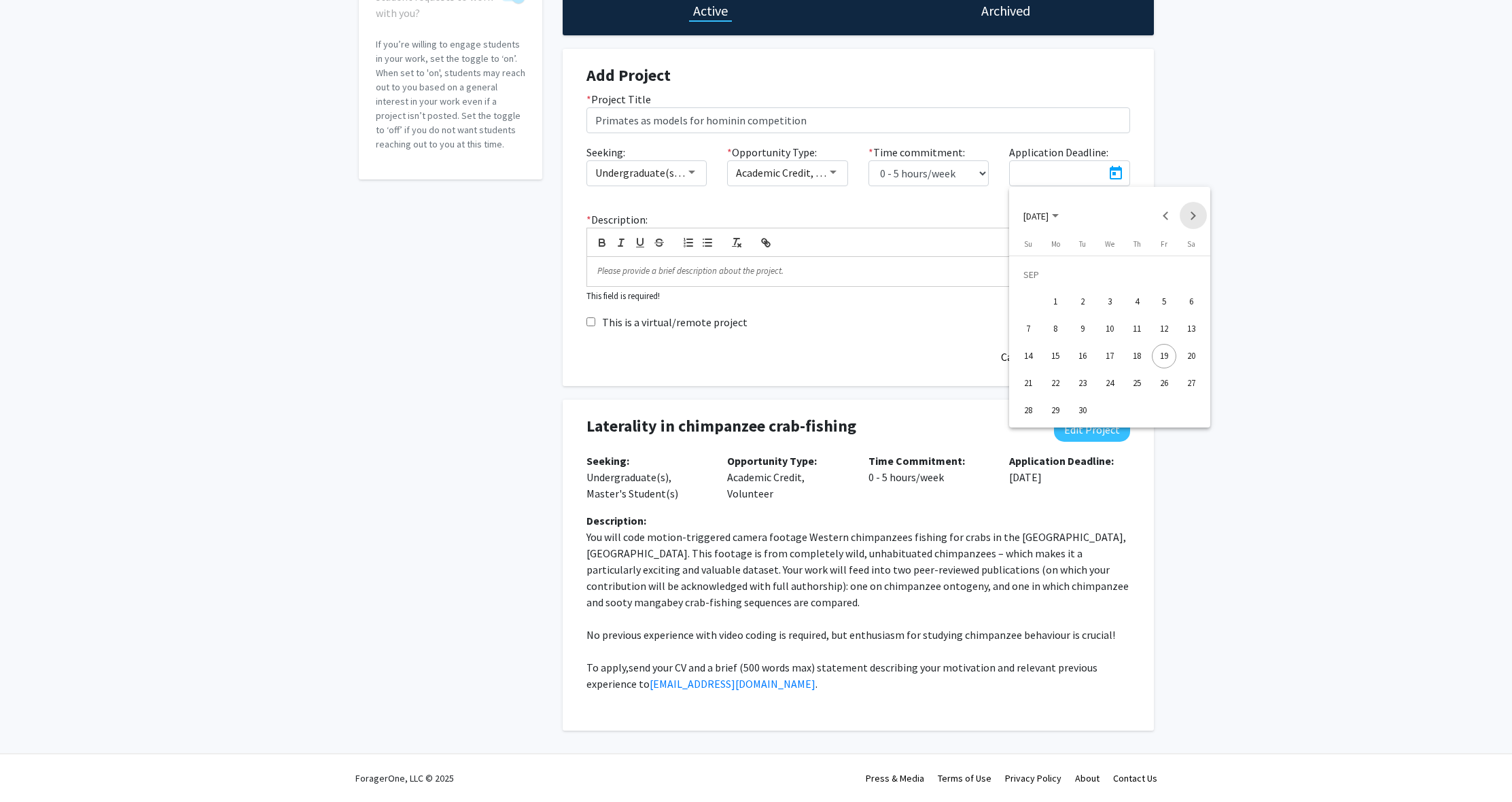
click at [1192, 218] on button "Next month" at bounding box center [1193, 215] width 27 height 27
click at [1168, 378] on div "31" at bounding box center [1164, 383] width 25 height 25
type input "[DATE]"
click at [557, 309] on div "Projects Active Archived Add Project * Project Title Primates as models for hom…" at bounding box center [858, 329] width 612 height 802
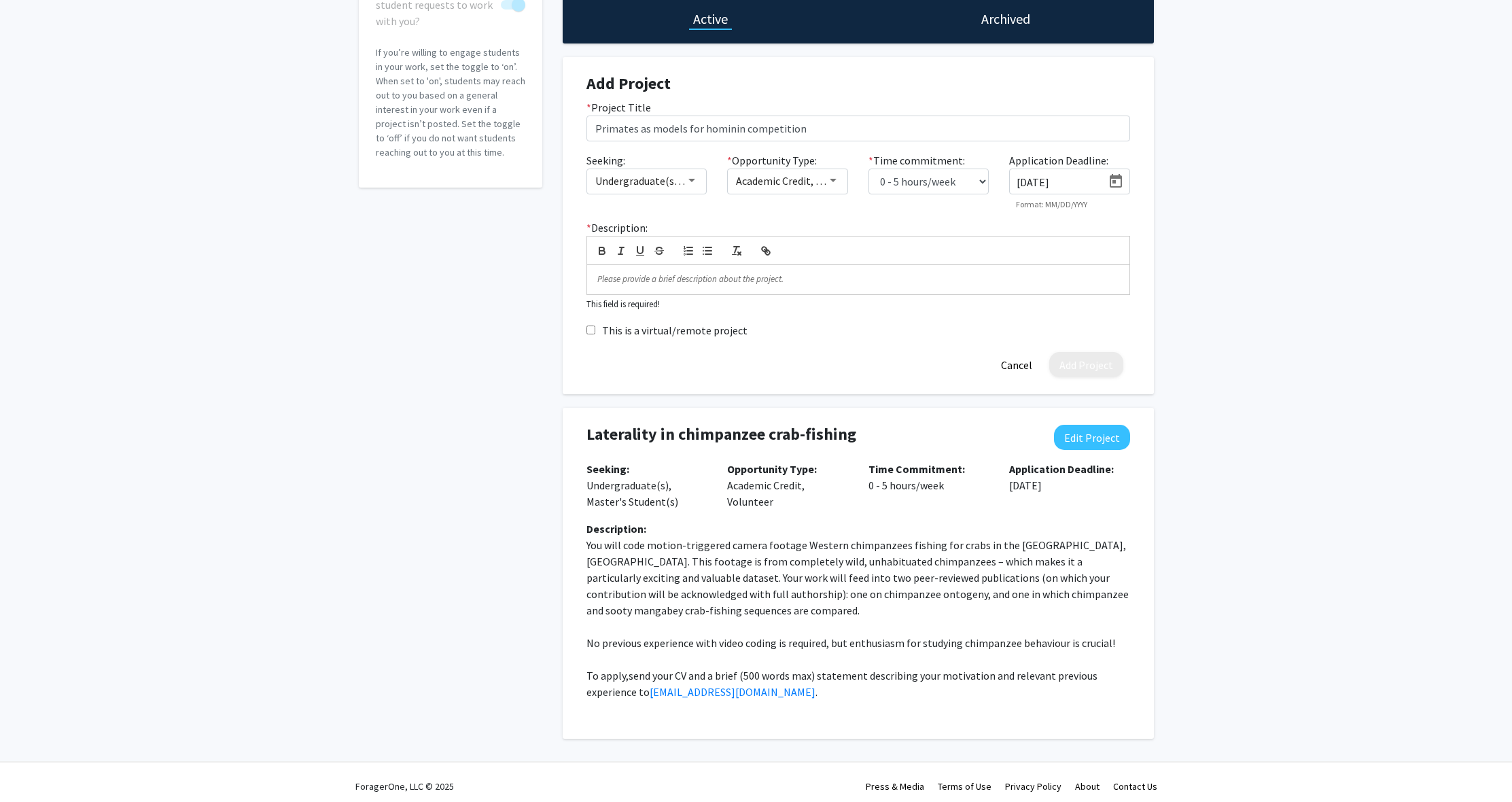
scroll to position [137, 0]
click at [664, 283] on p at bounding box center [857, 280] width 522 height 12
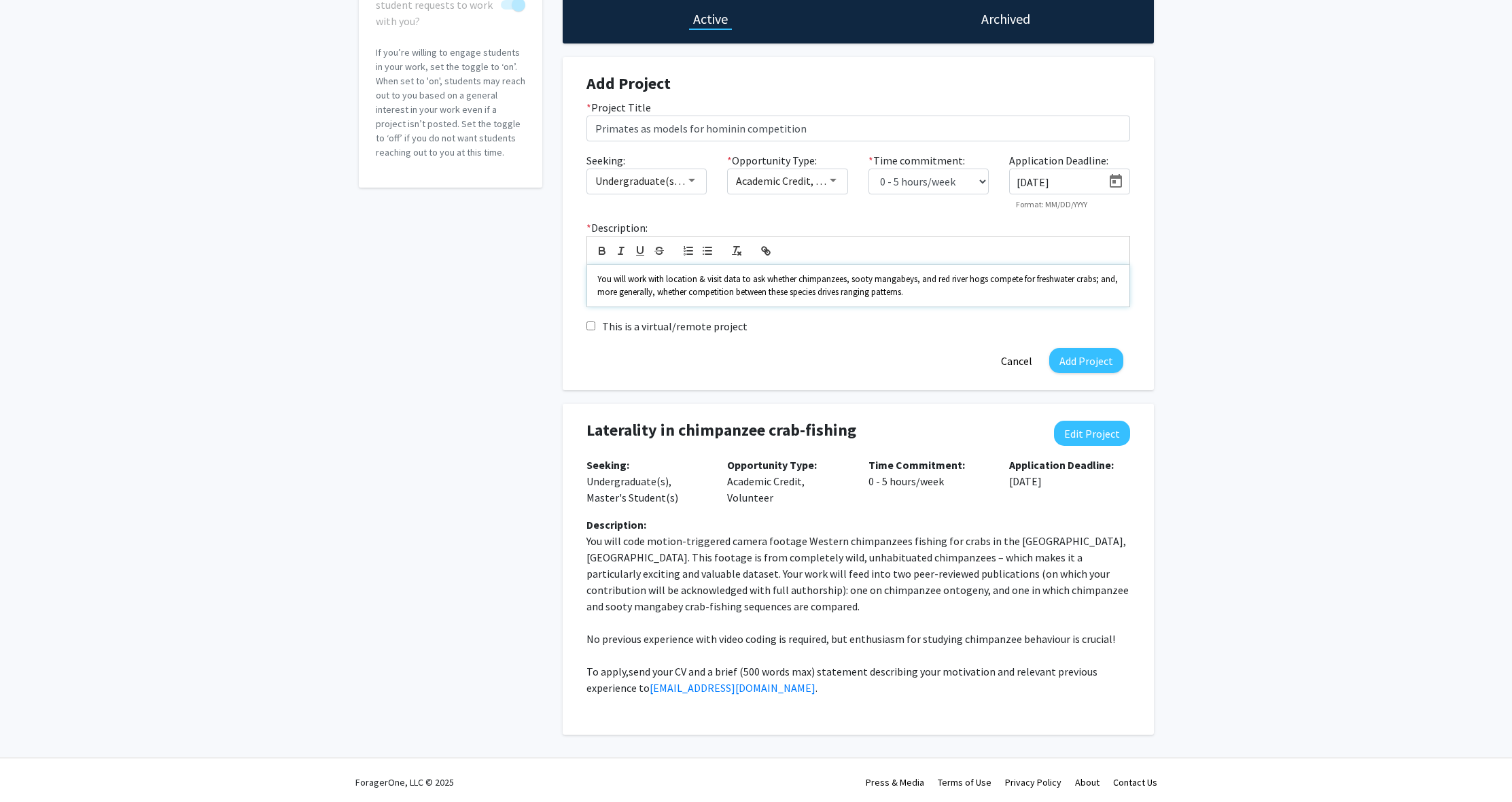
click at [739, 283] on span "You will work with location & visit data to ask whether chimpanzees, sooty mang…" at bounding box center [858, 285] width 522 height 24
click at [978, 282] on span "You will work with location & visit data, collected from motion-triggered camer…" at bounding box center [853, 285] width 512 height 24
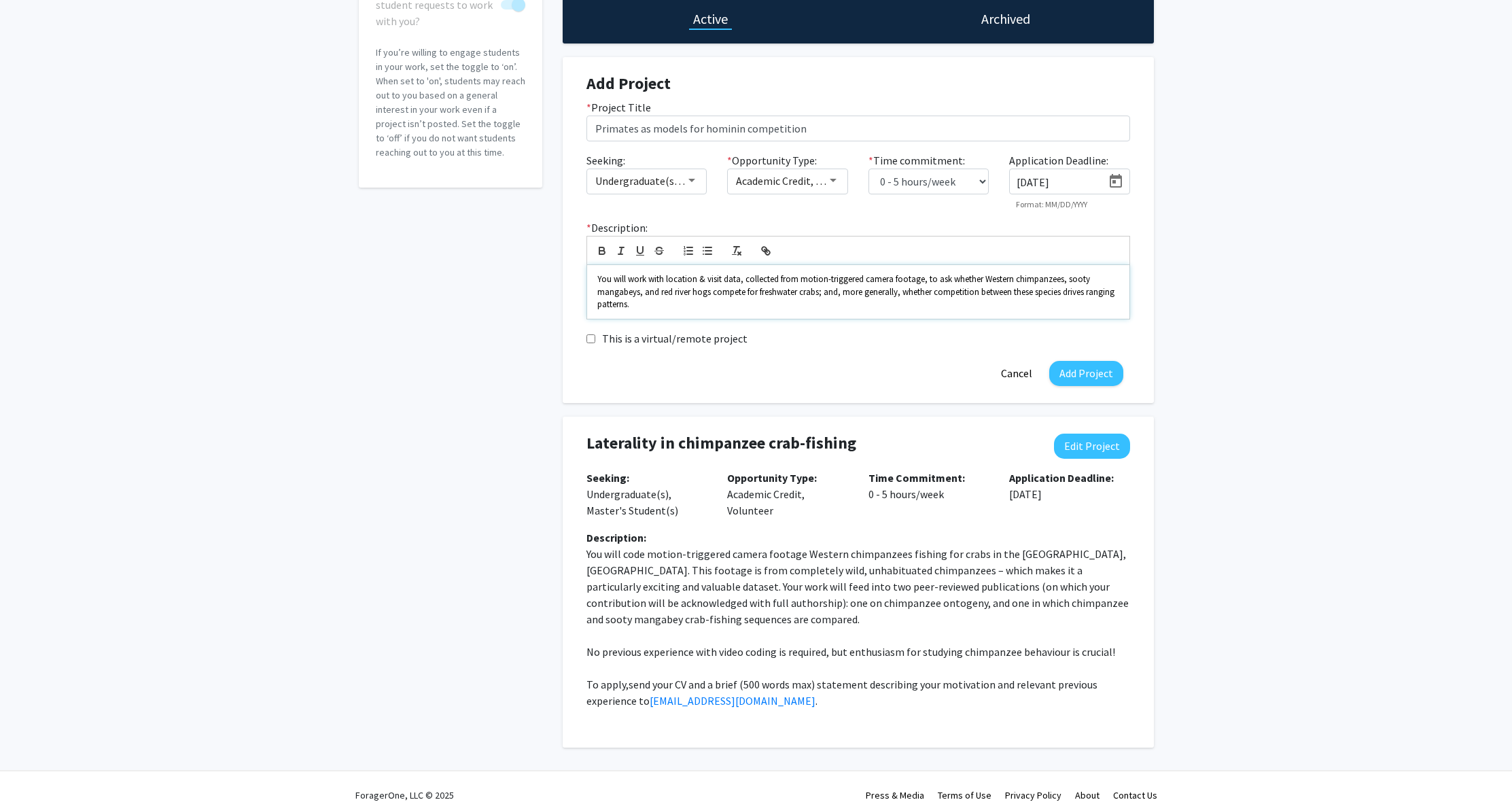
drag, startPoint x: 680, startPoint y: 307, endPoint x: 564, endPoint y: 275, distance: 120.3
click at [564, 275] on div "Add Project * Project Title Primates as models for hominin competition Seeking:…" at bounding box center [858, 230] width 591 height 346
copy span "You will work with location & visit data, collected from motion-triggered camer…"
click at [668, 281] on span "You will work with location & visit data, collected from motion-triggered camer…" at bounding box center [856, 292] width 519 height 37
drag, startPoint x: 653, startPoint y: 309, endPoint x: 592, endPoint y: 286, distance: 65.2
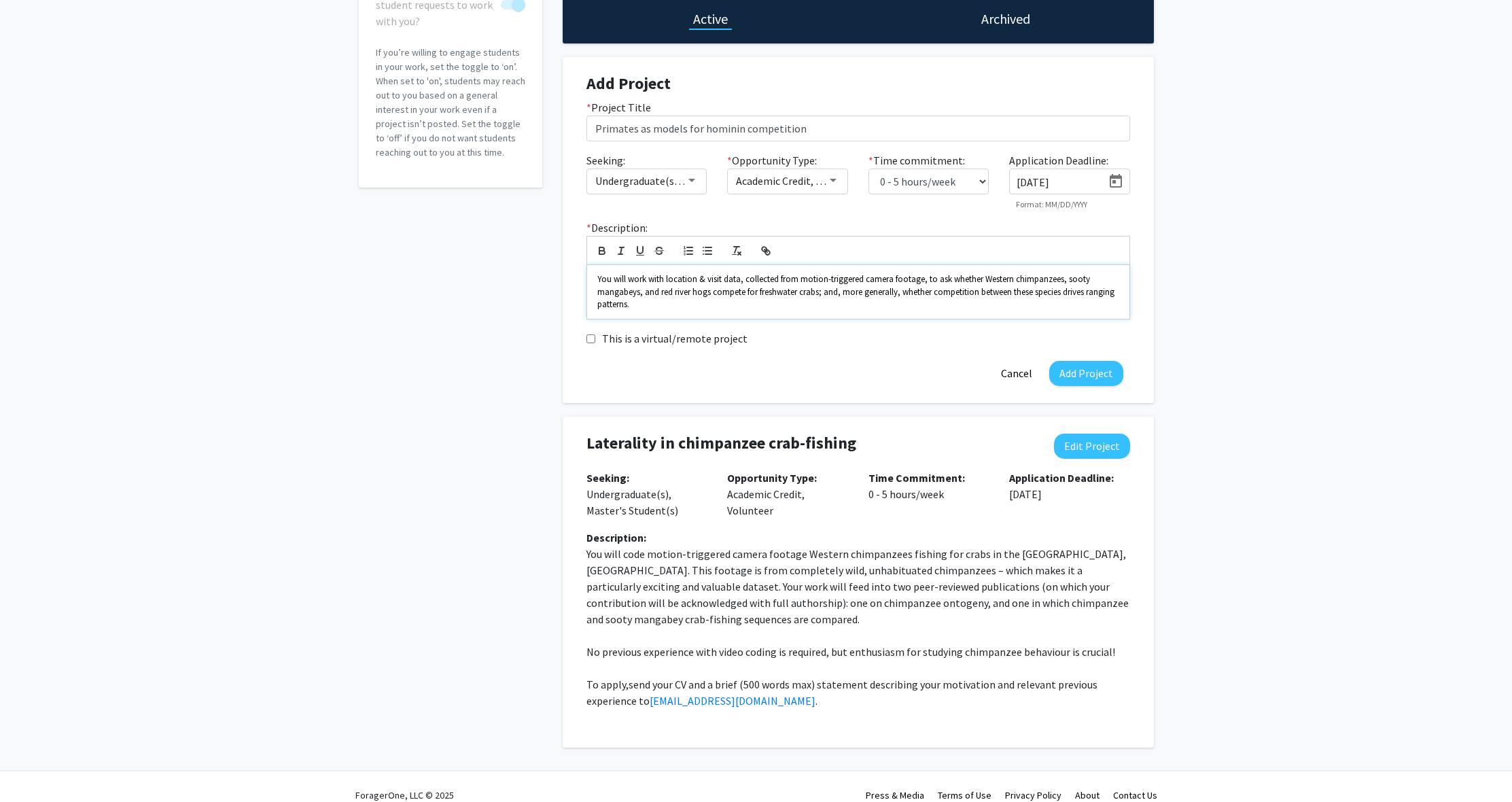
click at [592, 286] on div "You will work with location & visit data, collected from motion-triggered camer…" at bounding box center [858, 291] width 543 height 53
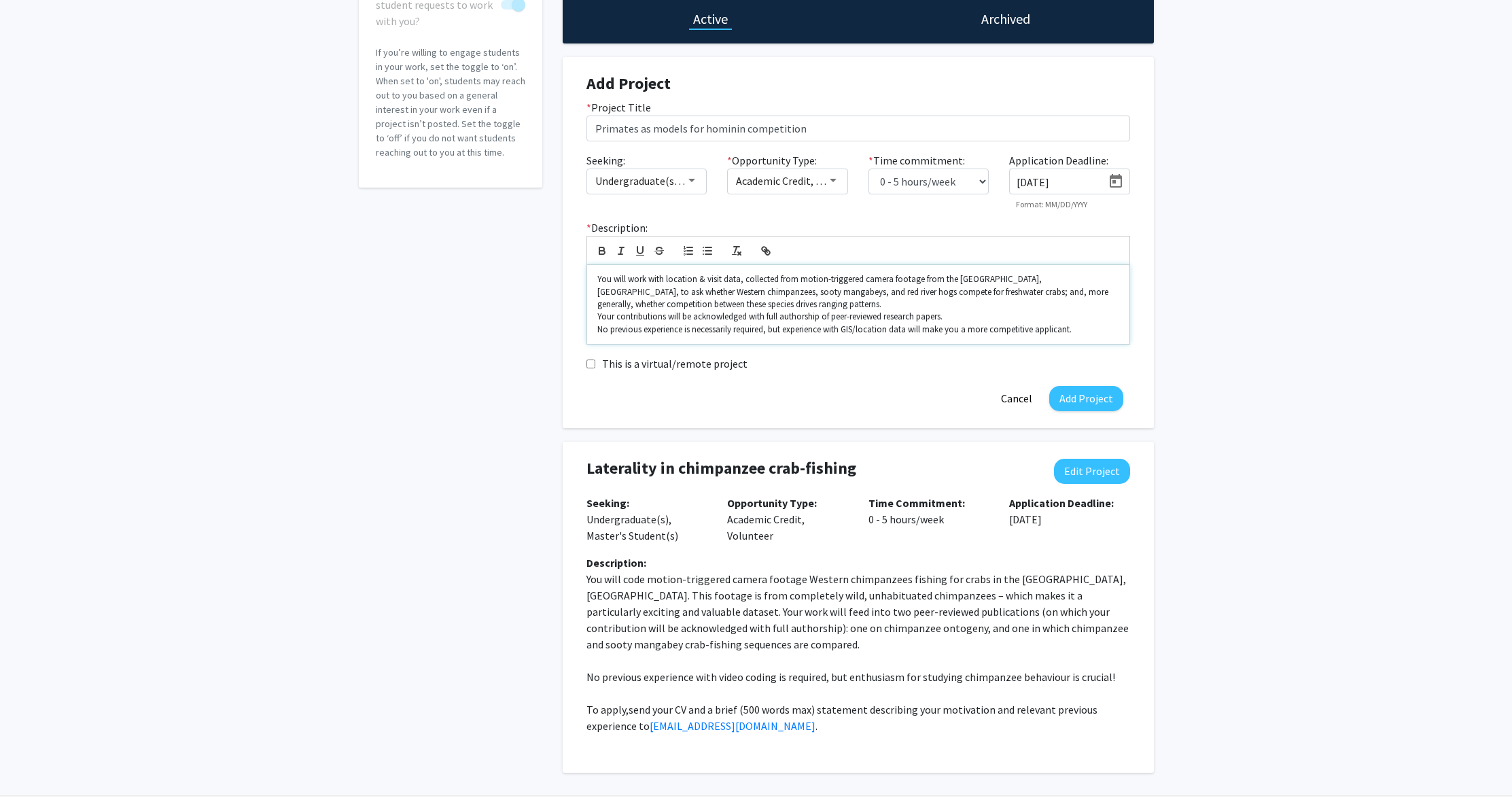
click at [756, 305] on p "You will work with location & visit data, collected from motion-triggered camer…" at bounding box center [857, 292] width 522 height 38
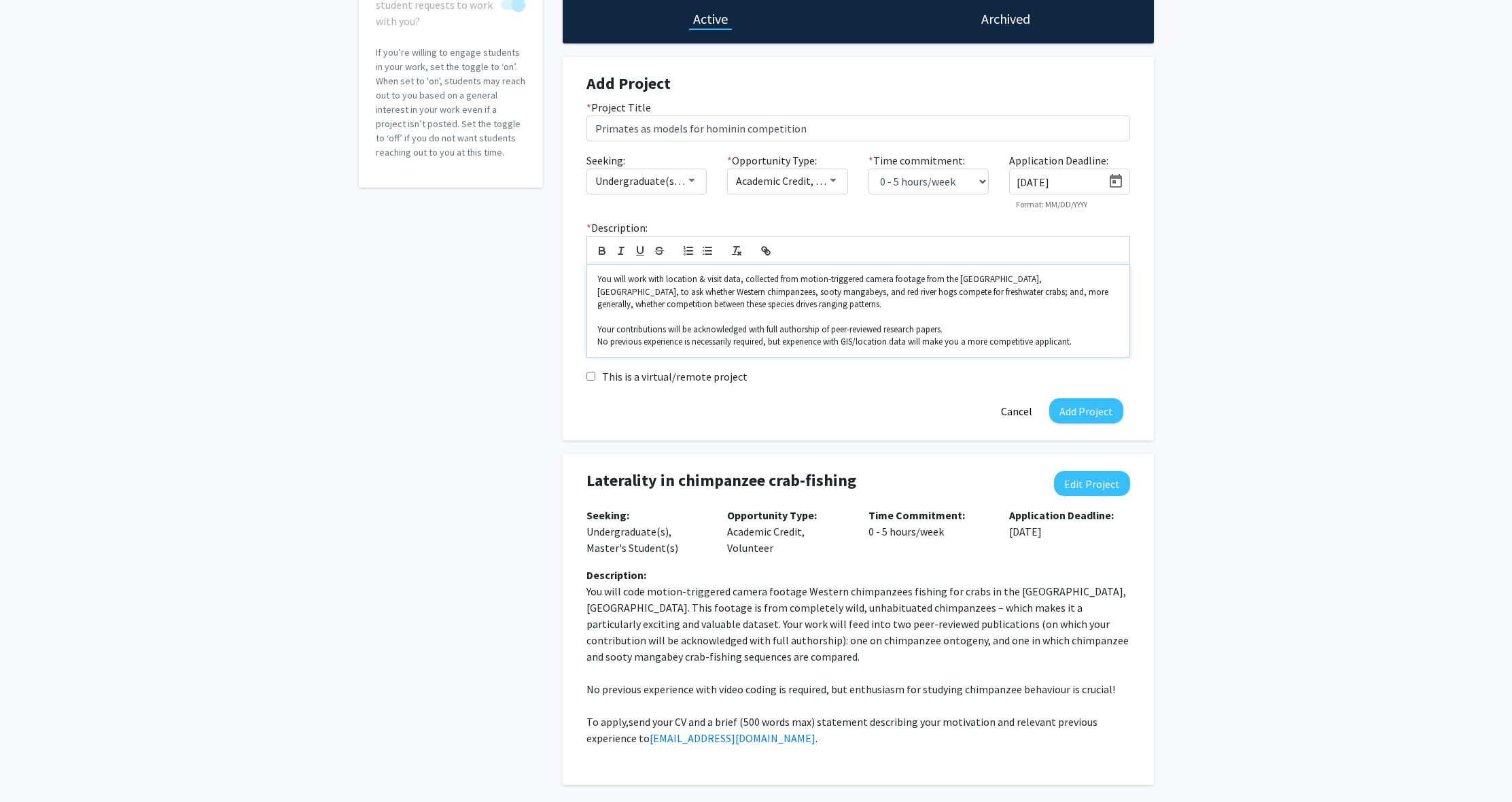
click at [966, 326] on p "Your contributions will be acknowledged with full authorship of peer-reviewed r…" at bounding box center [857, 330] width 522 height 12
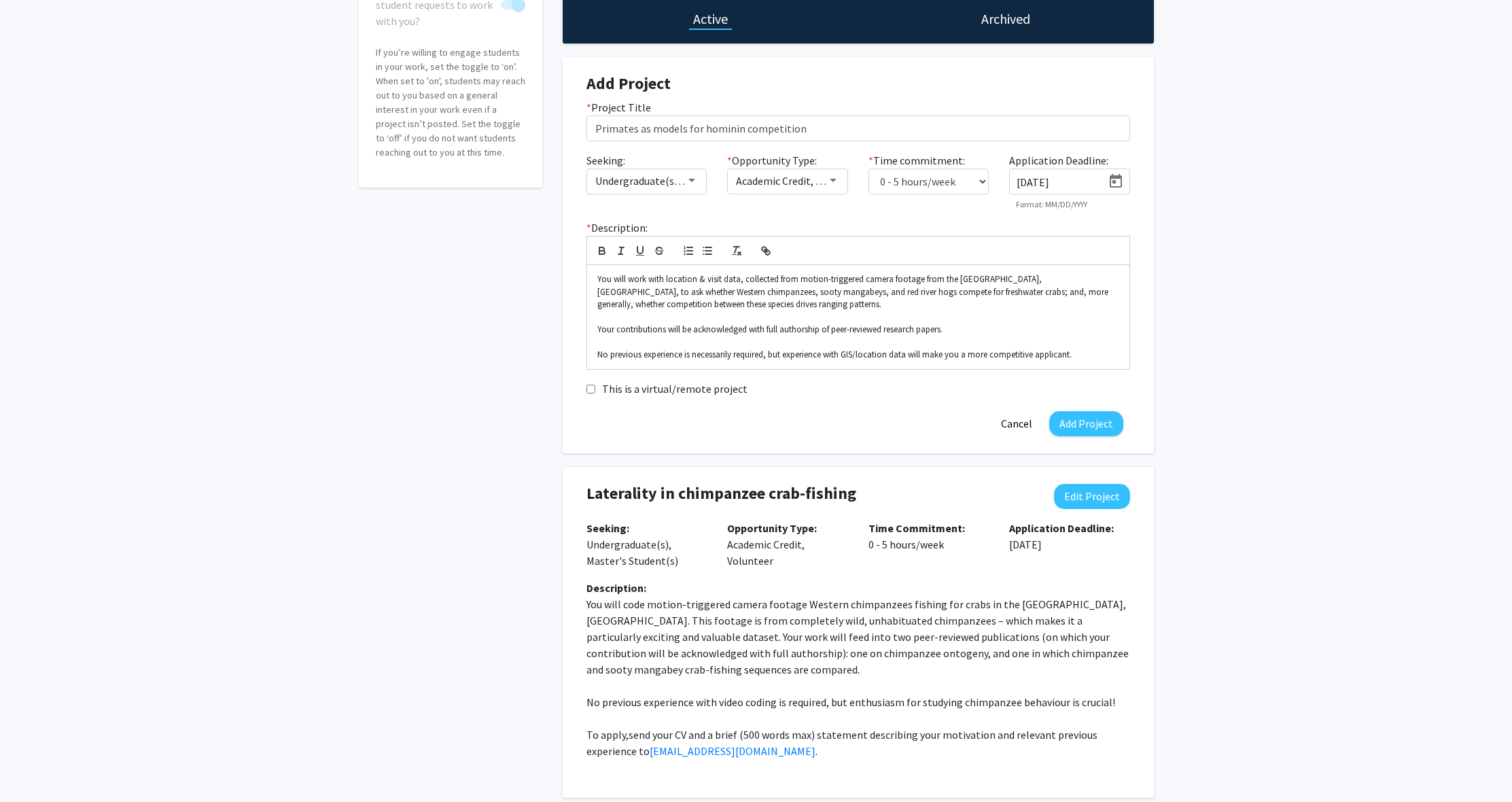
drag, startPoint x: 586, startPoint y: 737, endPoint x: 766, endPoint y: 748, distance: 180.3
click at [766, 748] on p "To apply, send your CV and a brief (500 words max) statement describing your mo…" at bounding box center [858, 742] width 543 height 32
click at [1090, 358] on p "No previous experience is necessarily required, but experience with GIS/locatio…" at bounding box center [857, 355] width 522 height 12
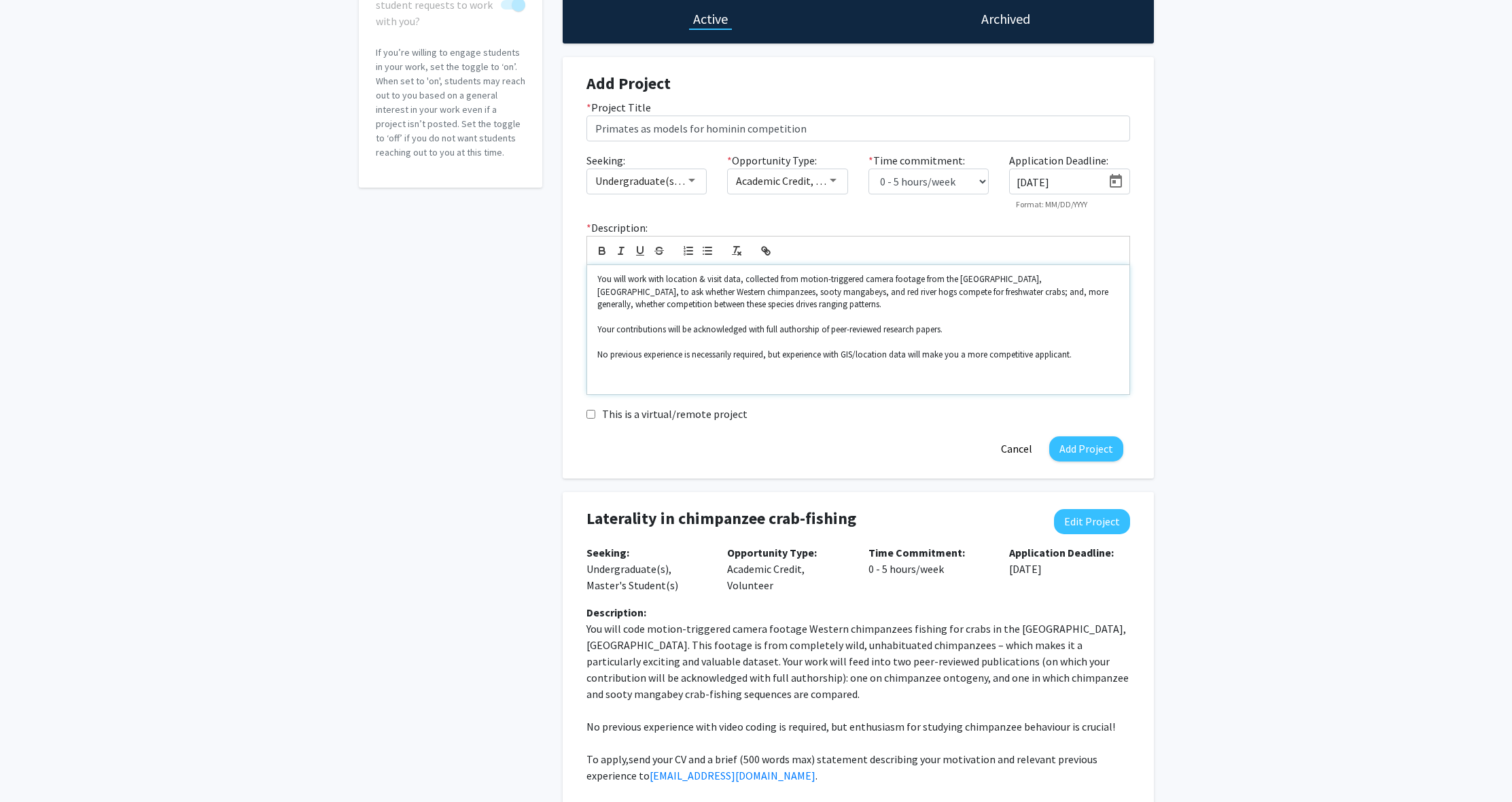
scroll to position [14, 1]
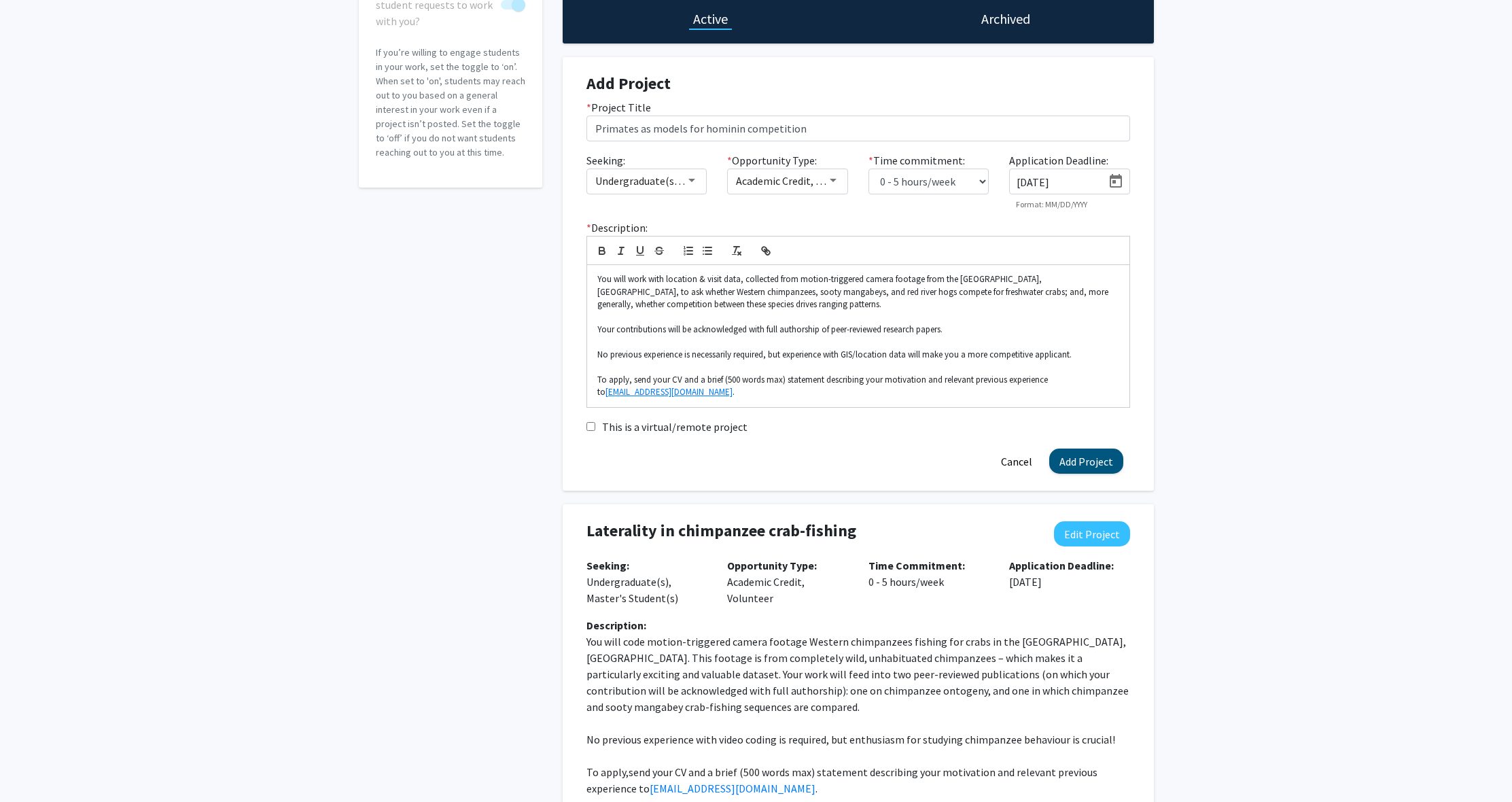
click at [1098, 458] on button "Add Project" at bounding box center [1086, 461] width 74 height 25
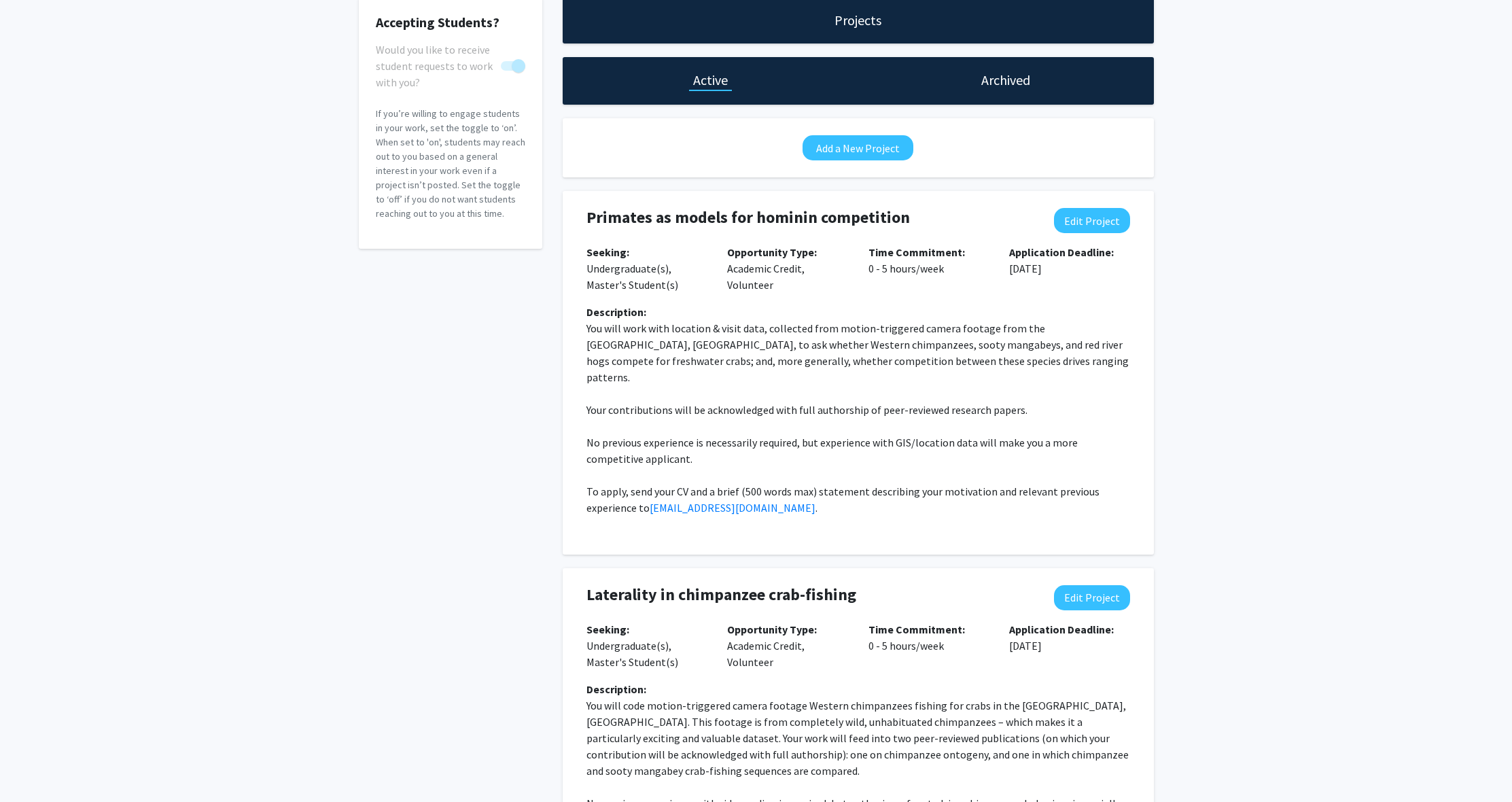
scroll to position [49, 0]
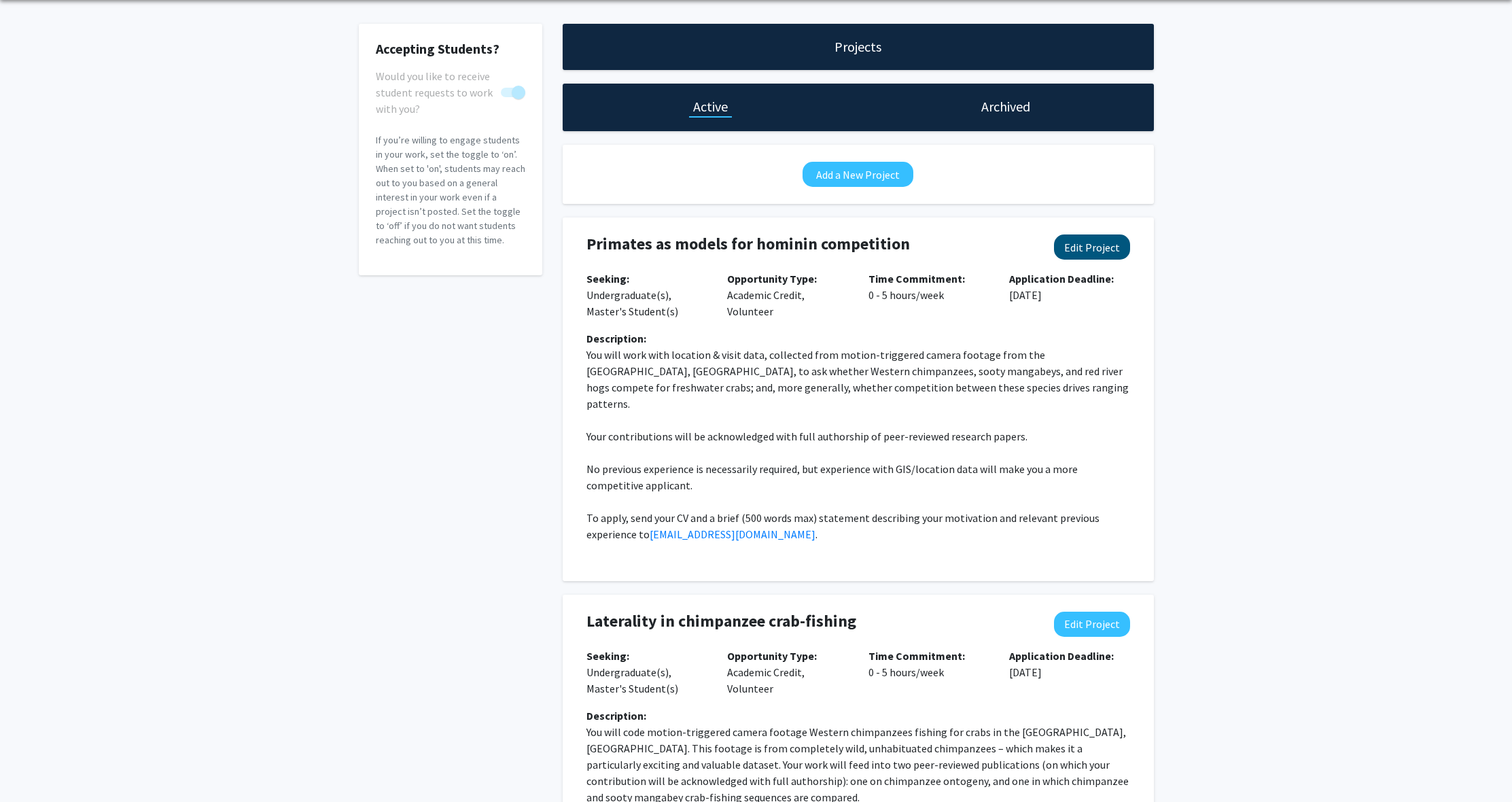
click at [1118, 247] on button "Edit Project" at bounding box center [1091, 246] width 76 height 25
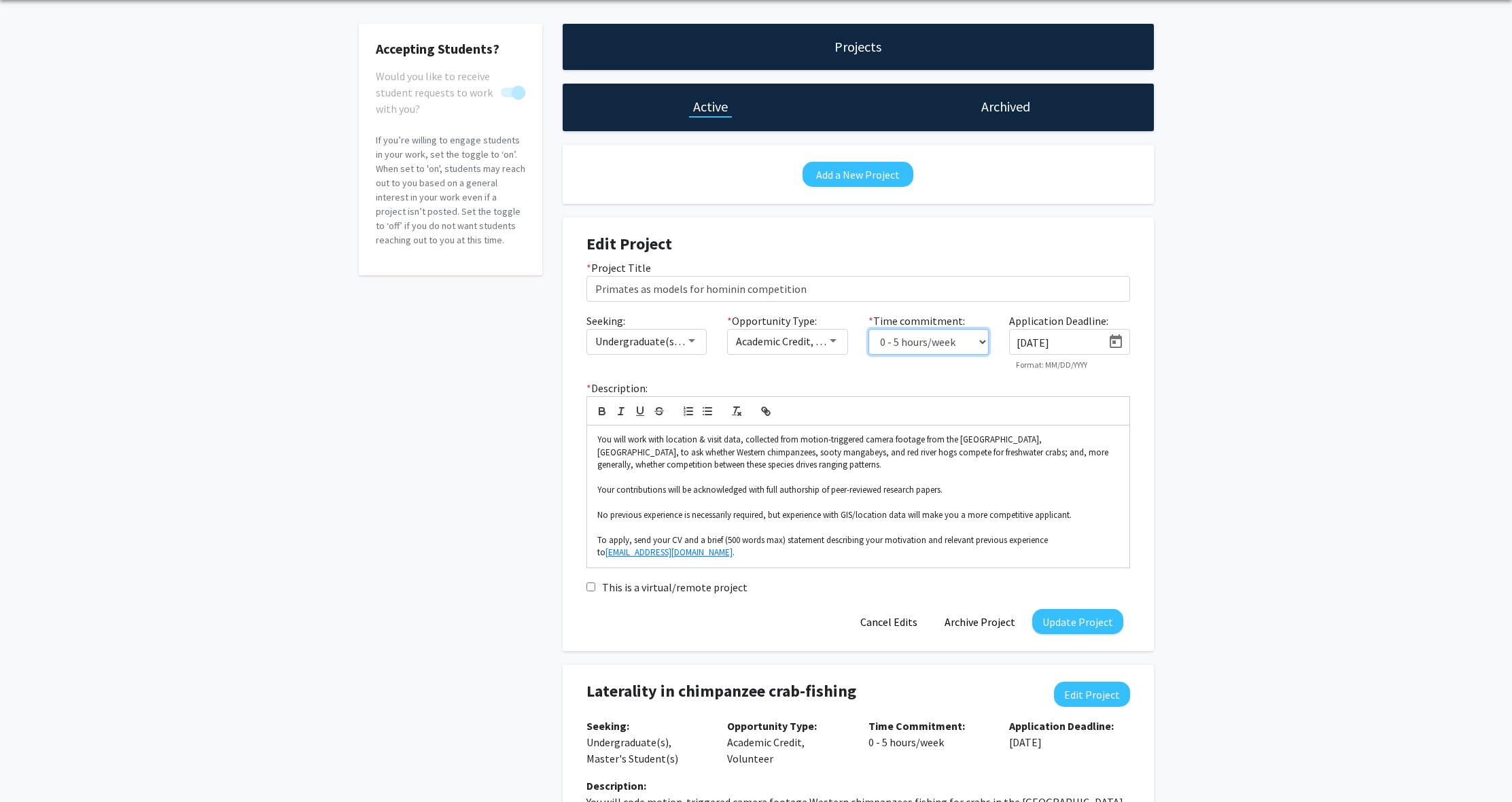
select select "5 - 10"
drag, startPoint x: 1082, startPoint y: 619, endPoint x: 850, endPoint y: 597, distance: 233.0
click at [1077, 619] on button "Update Project" at bounding box center [1077, 621] width 91 height 25
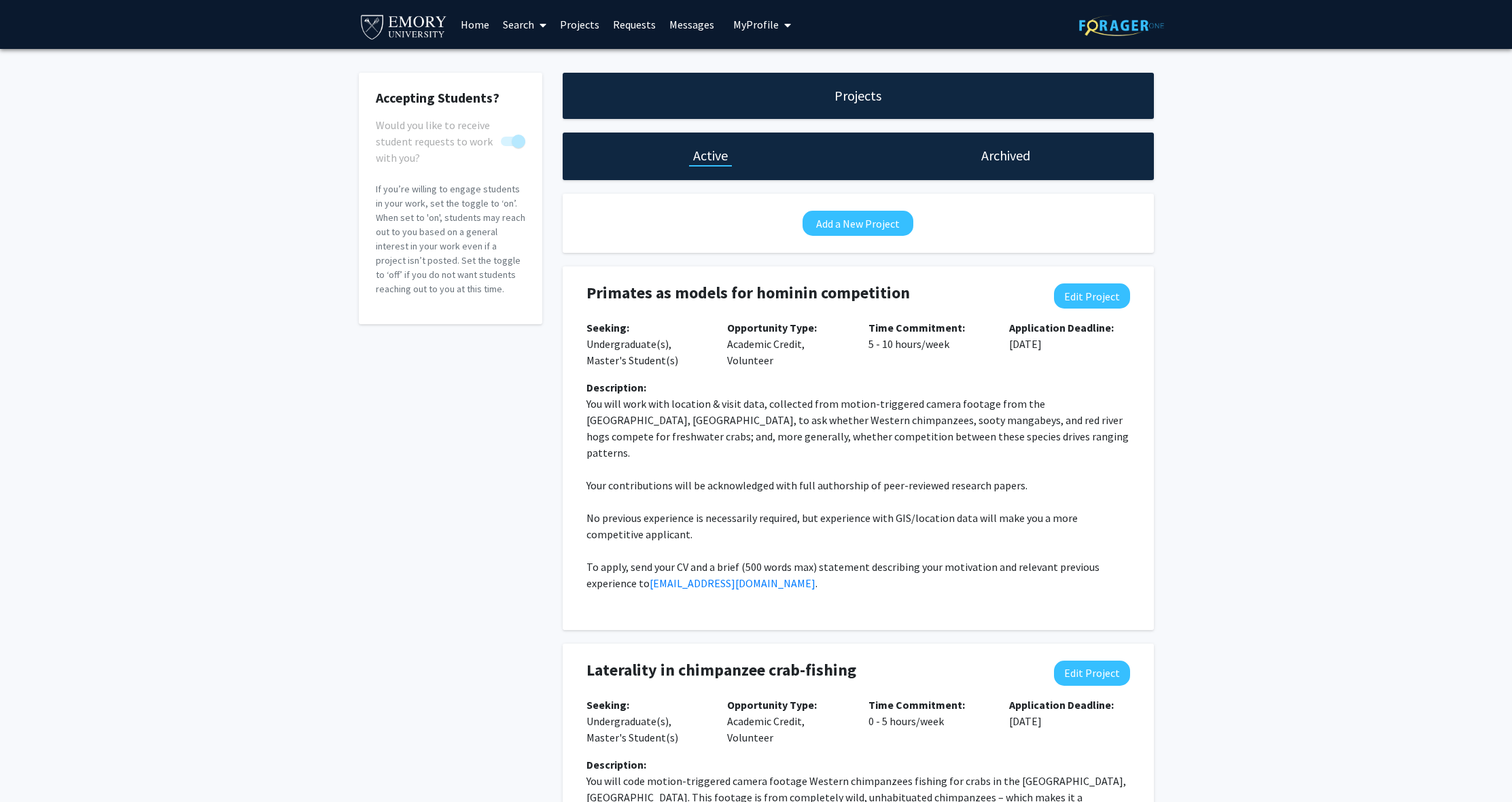
scroll to position [0, 0]
click at [510, 294] on p "If you’re willing to engage students in your work, set the toggle to ‘on’. When…" at bounding box center [451, 239] width 150 height 114
click at [472, 30] on link "Home" at bounding box center [475, 25] width 42 height 47
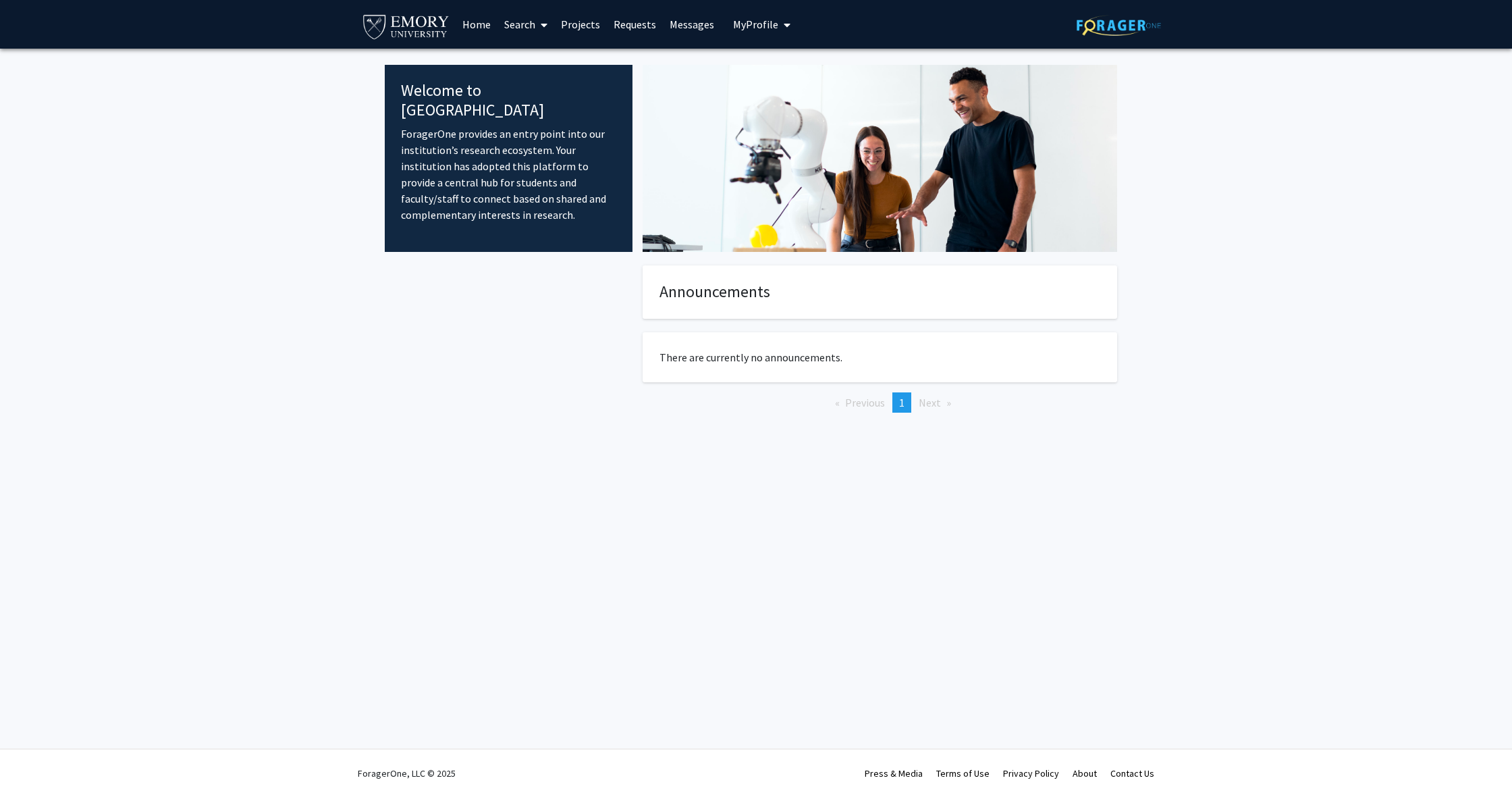
click at [509, 31] on link "Search" at bounding box center [525, 24] width 57 height 47
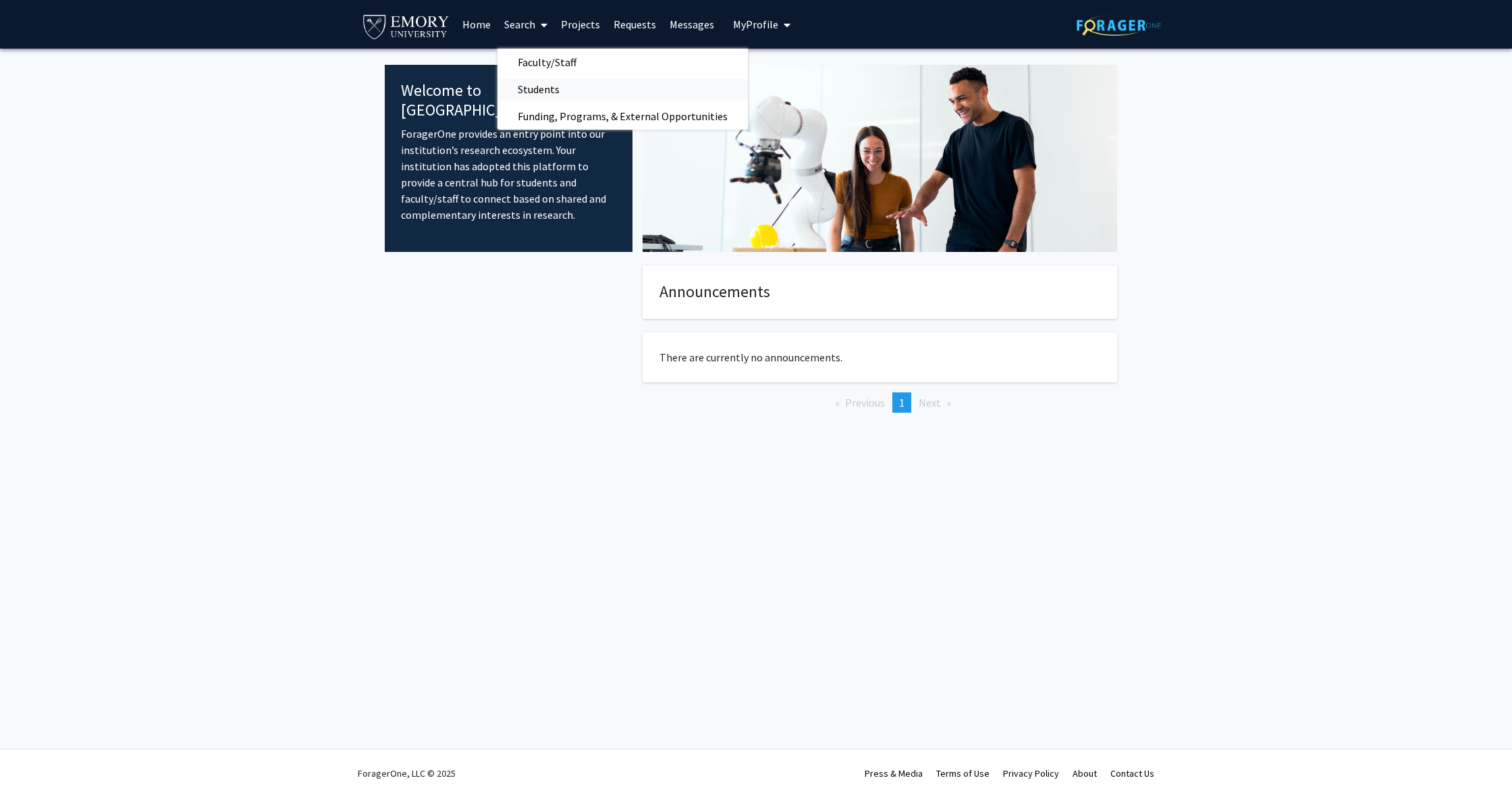
click at [528, 89] on span "Students" at bounding box center [538, 89] width 83 height 27
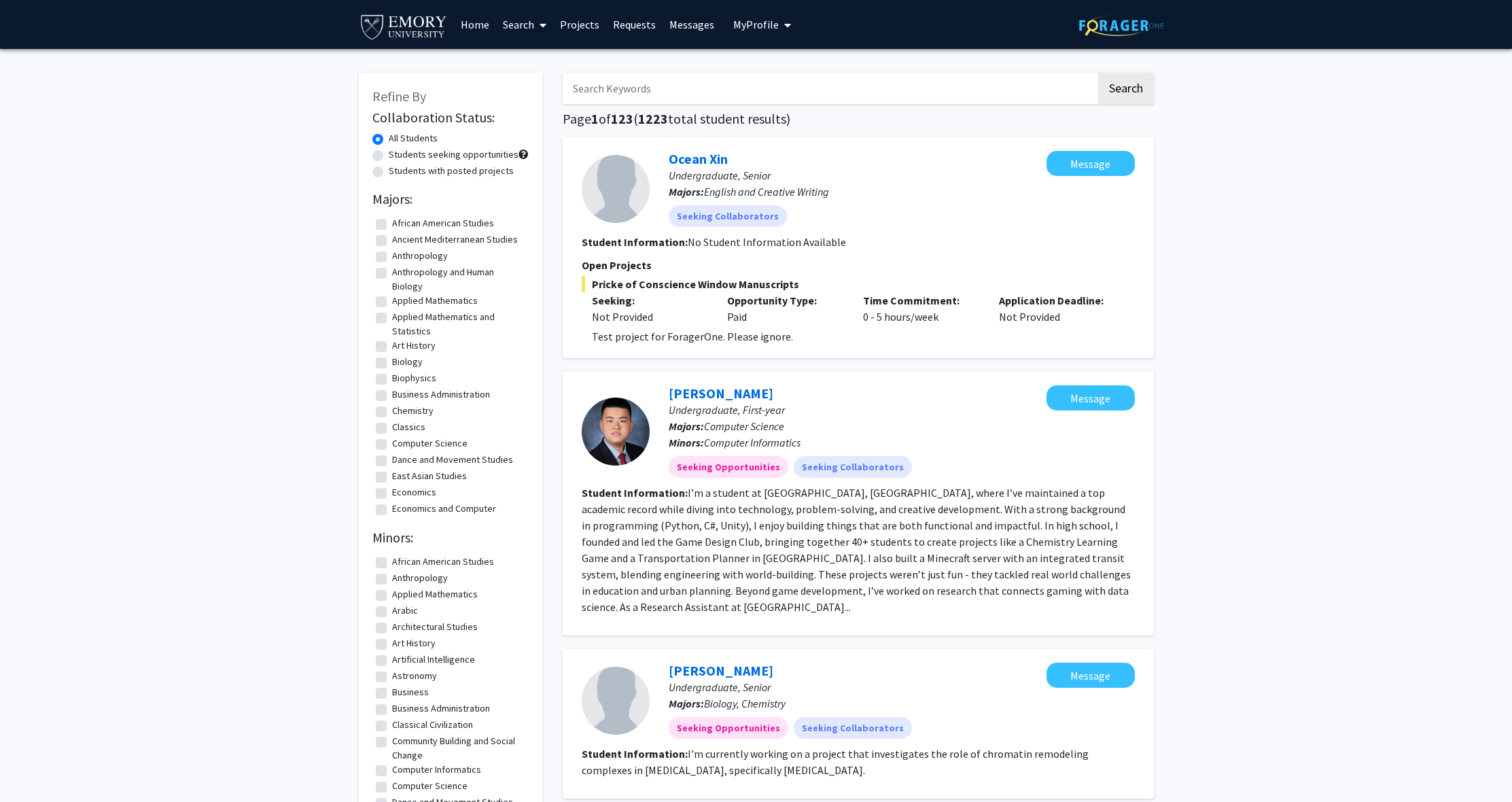
click at [388, 155] on label "Students seeking opportunities" at bounding box center [453, 154] width 130 height 14
click at [388, 155] on input "Students seeking opportunities" at bounding box center [393, 152] width 9 height 9
radio input "true"
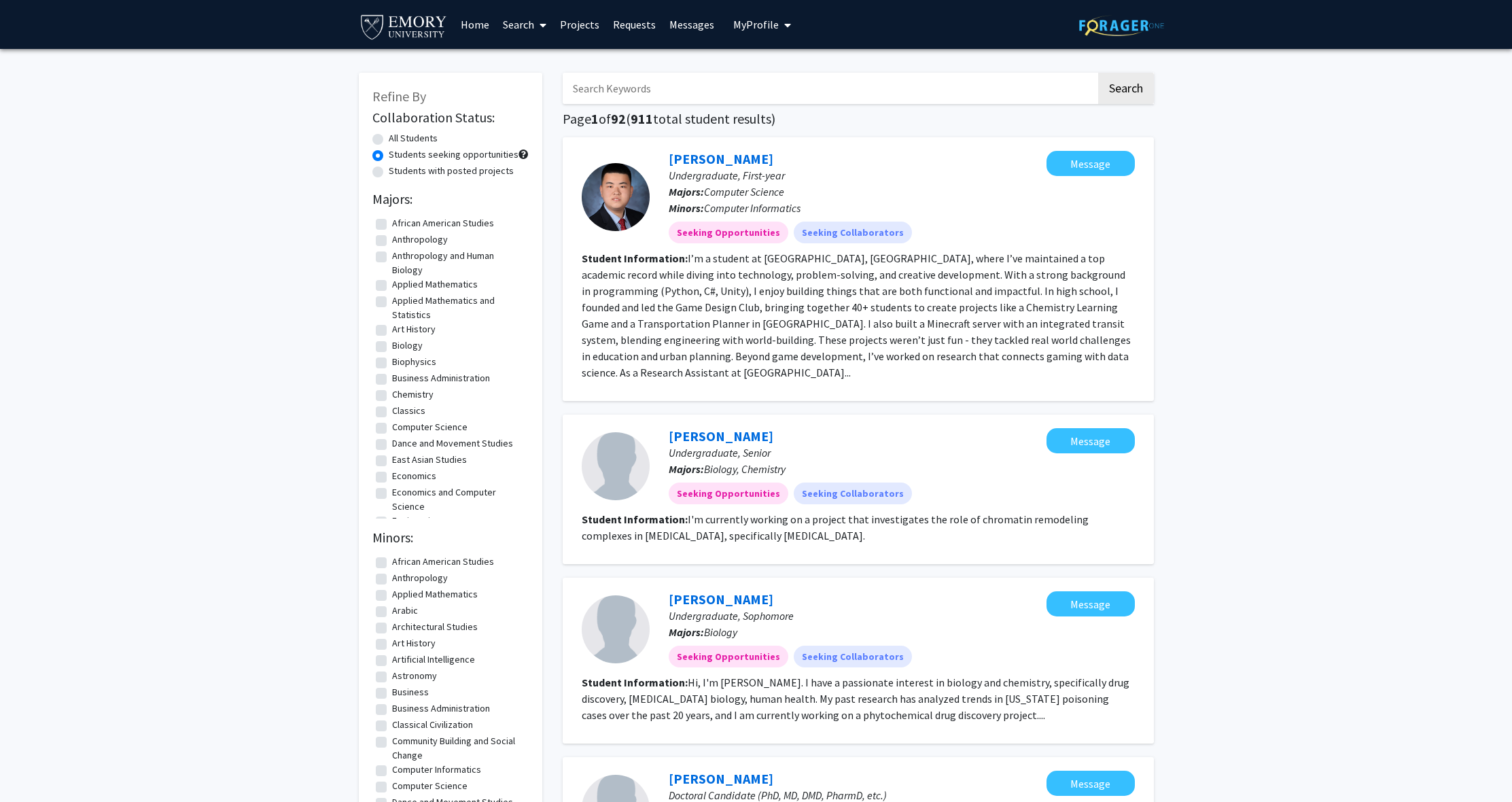
click at [392, 262] on label "Anthropology and Human Biology" at bounding box center [458, 263] width 133 height 29
click at [392, 258] on input "Anthropology and Human Biology" at bounding box center [396, 253] width 9 height 9
checkbox input "true"
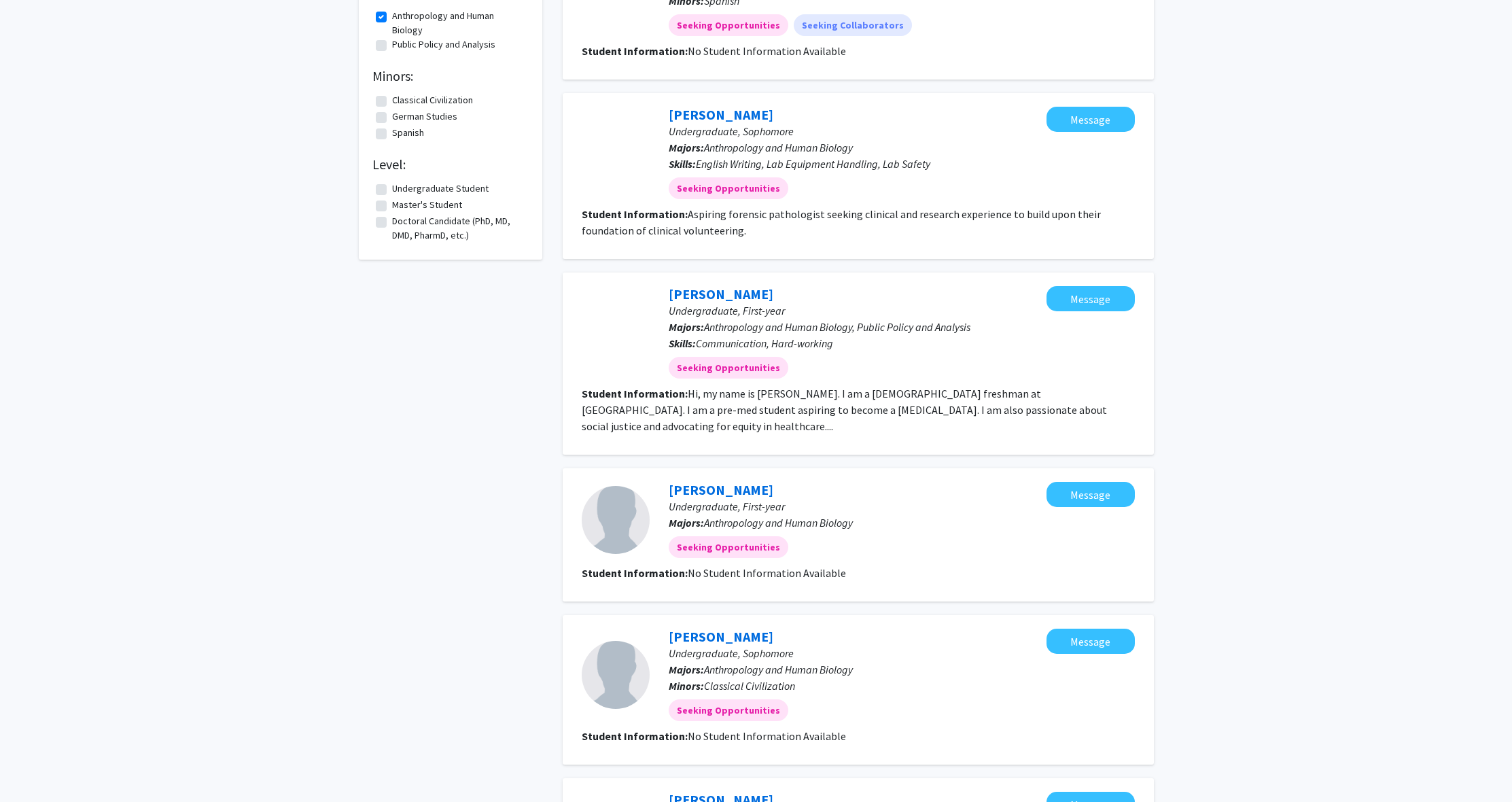
scroll to position [206, 0]
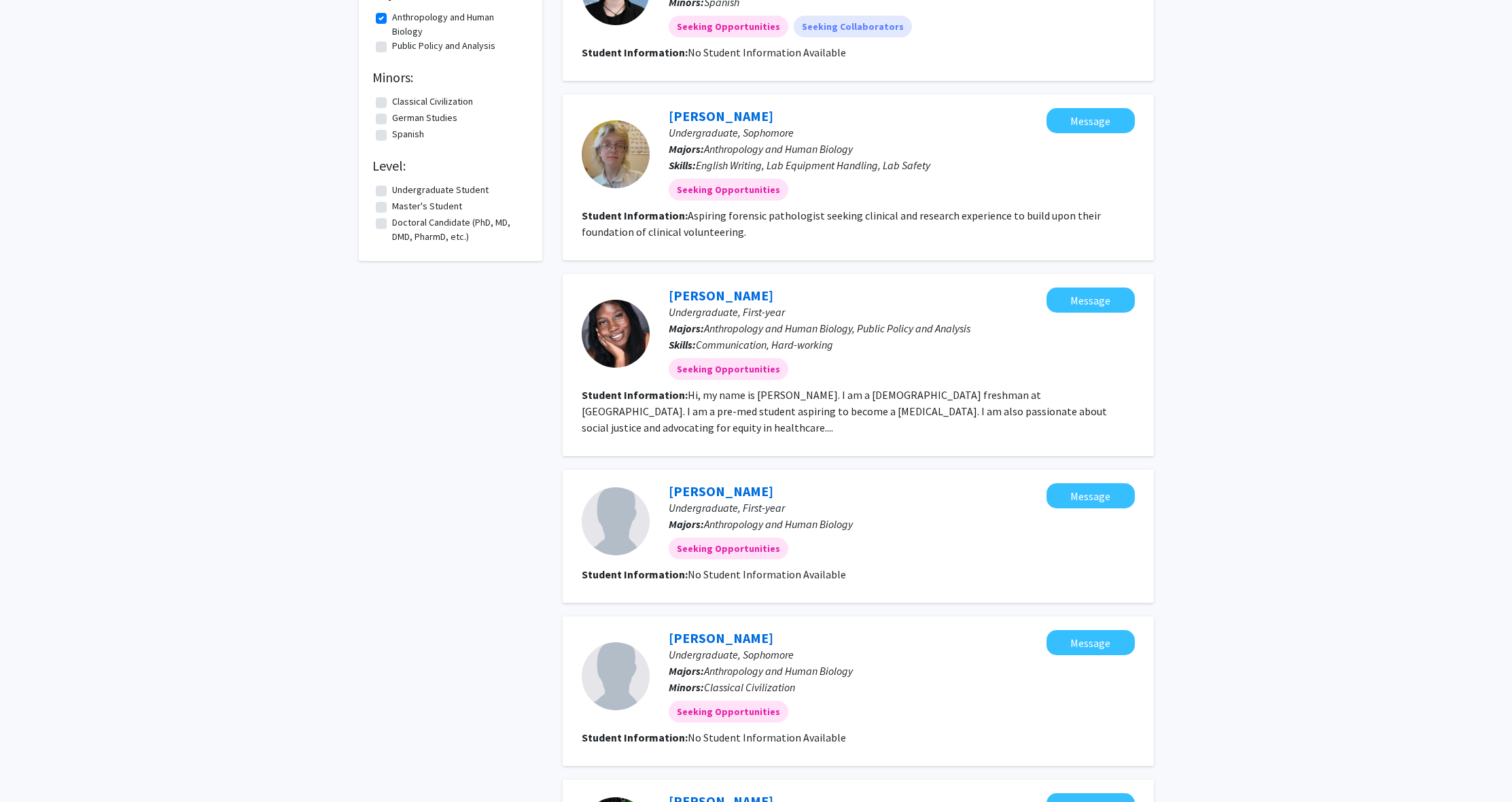
click at [639, 423] on fg-read-more "Hi, my name is [PERSON_NAME]. I am a [DEMOGRAPHIC_DATA] freshman at [GEOGRAPHIC…" at bounding box center [844, 411] width 525 height 46
click at [681, 419] on fg-read-more "Hi, my name is [PERSON_NAME]. I am a [DEMOGRAPHIC_DATA] freshman at [GEOGRAPHIC…" at bounding box center [844, 411] width 525 height 46
click at [714, 295] on link "[PERSON_NAME]" at bounding box center [721, 295] width 104 height 17
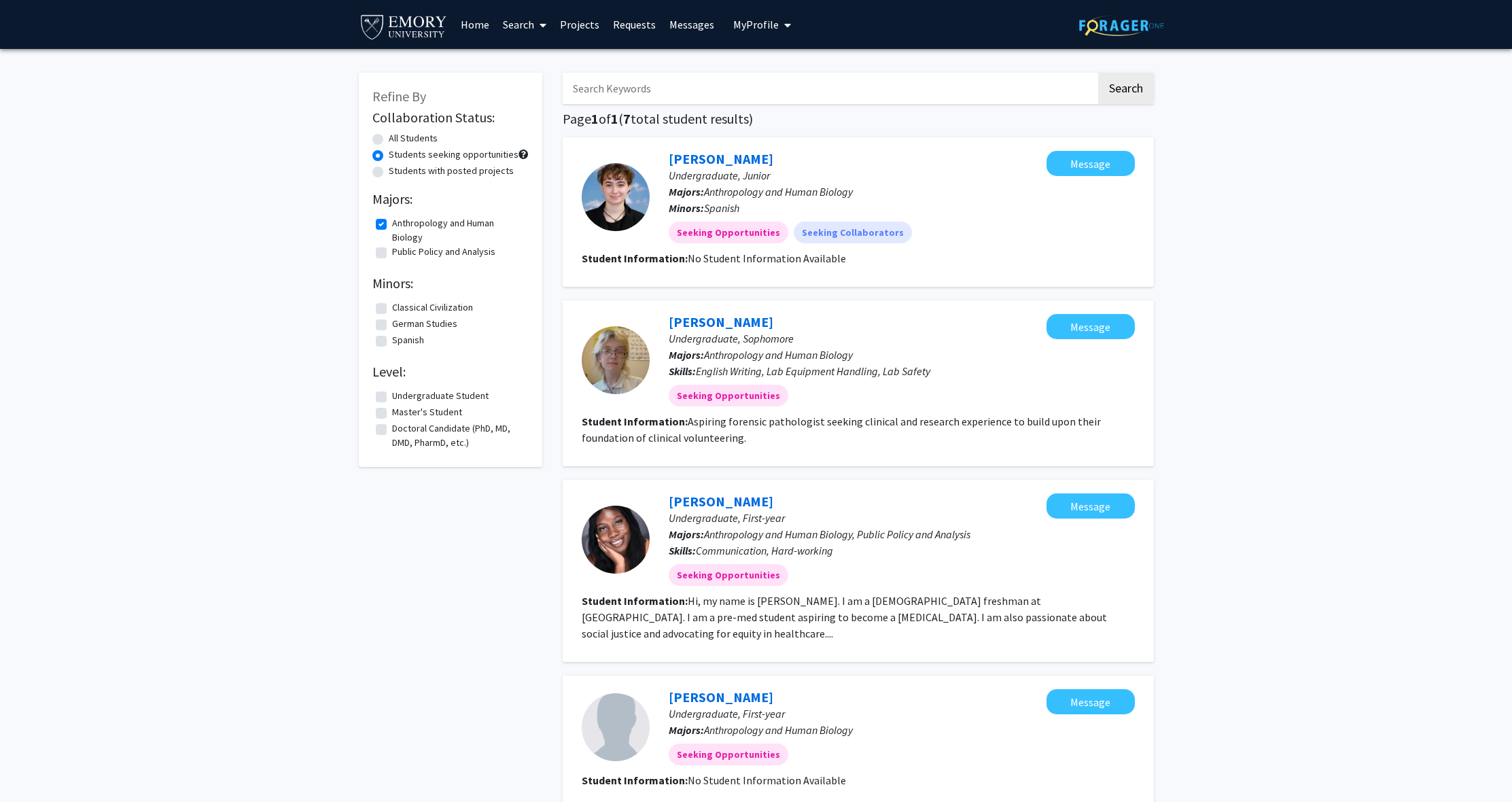
click at [392, 226] on label "Anthropology and Human Biology" at bounding box center [458, 230] width 133 height 29
click at [392, 225] on input "Anthropology and Human Biology" at bounding box center [396, 220] width 9 height 9
checkbox input "false"
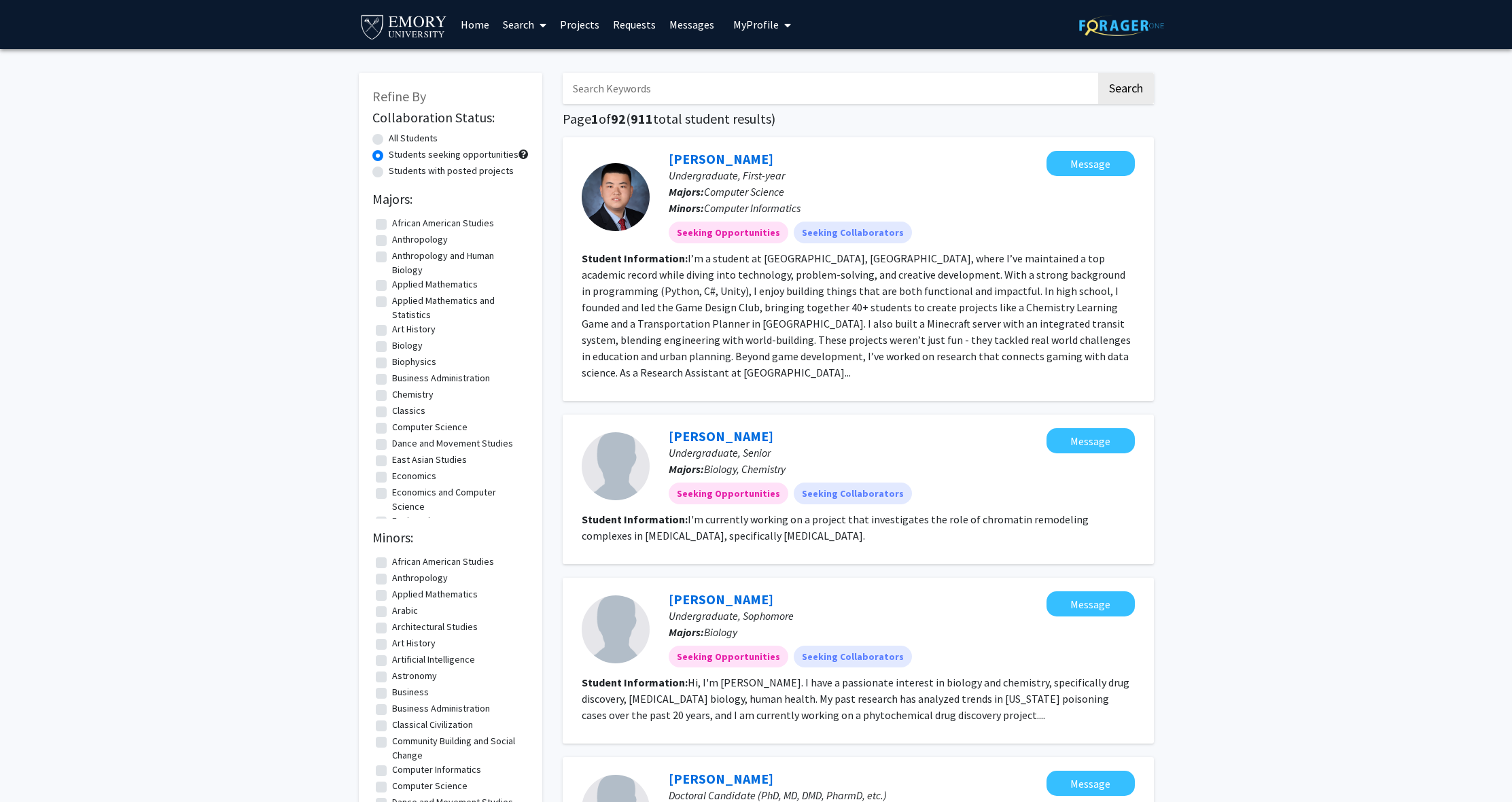
click at [392, 344] on label "Biology" at bounding box center [407, 345] width 31 height 14
click at [392, 344] on input "Biology" at bounding box center [396, 343] width 9 height 9
checkbox input "true"
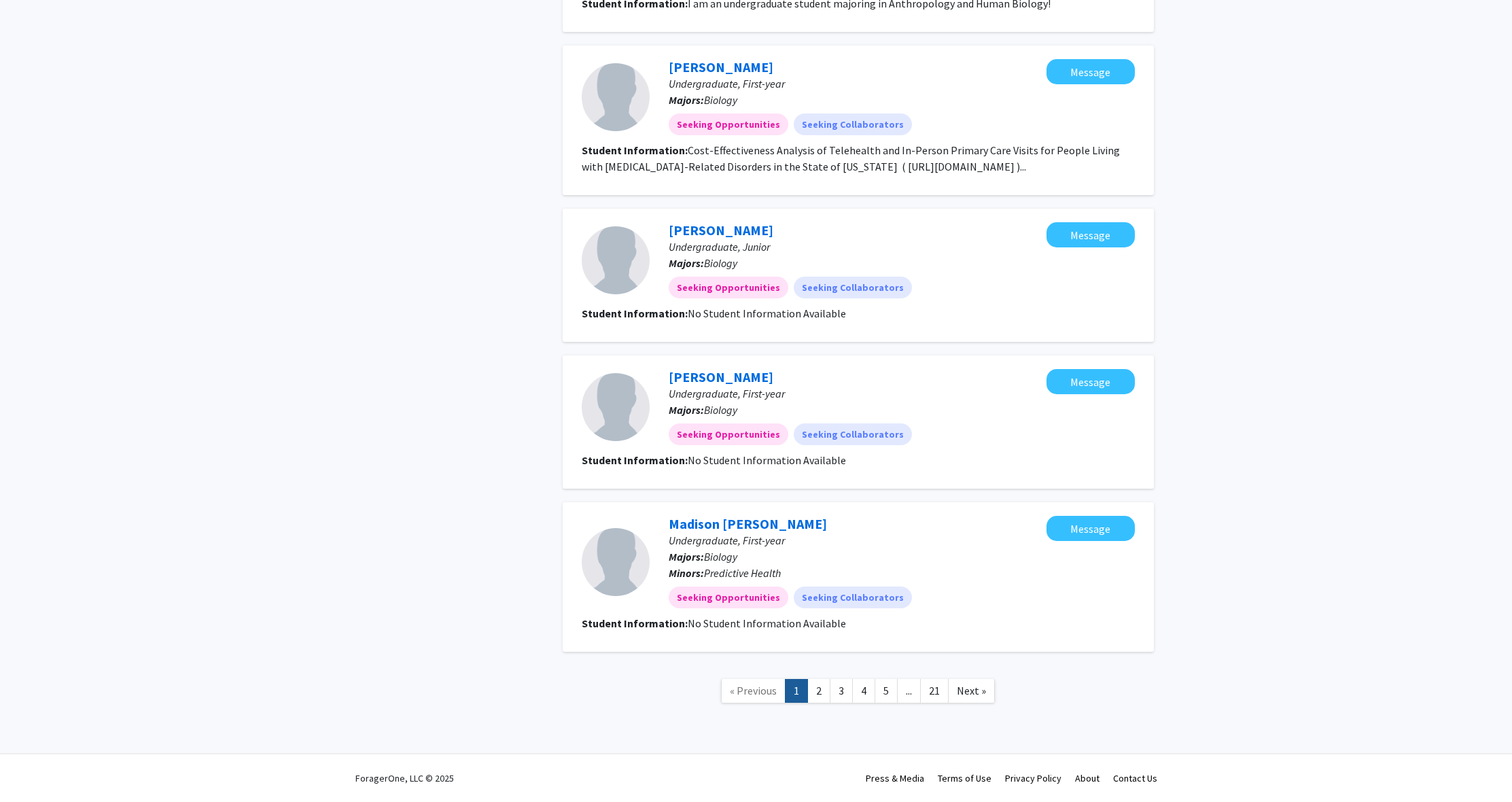
scroll to position [1104, 0]
click at [808, 697] on link "1" at bounding box center [796, 690] width 23 height 24
click at [817, 697] on link "2" at bounding box center [819, 690] width 23 height 24
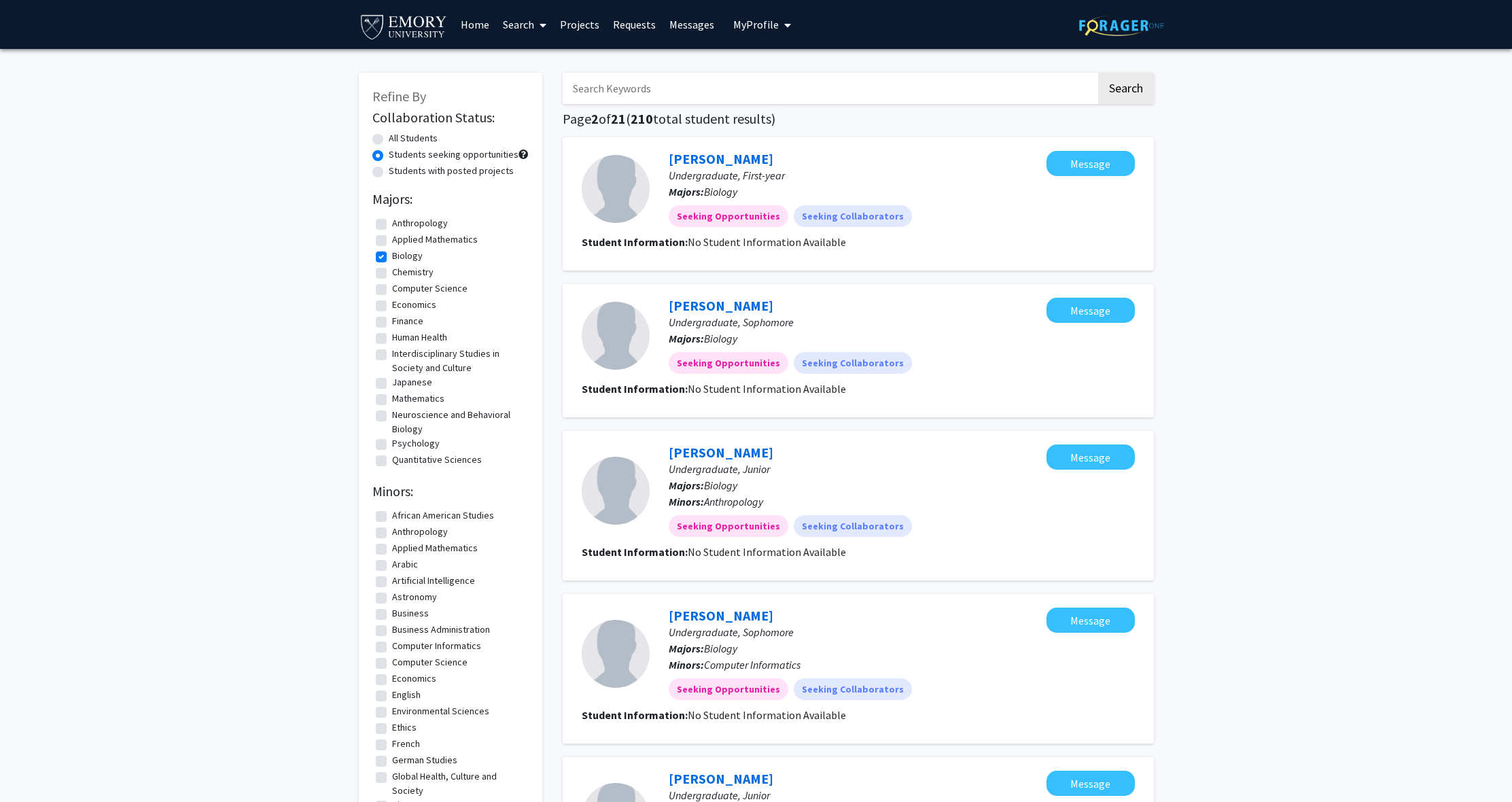
click at [515, 27] on link "Search" at bounding box center [524, 25] width 57 height 47
click at [522, 114] on span "Funding, Programs, & External Opportunities" at bounding box center [622, 117] width 252 height 27
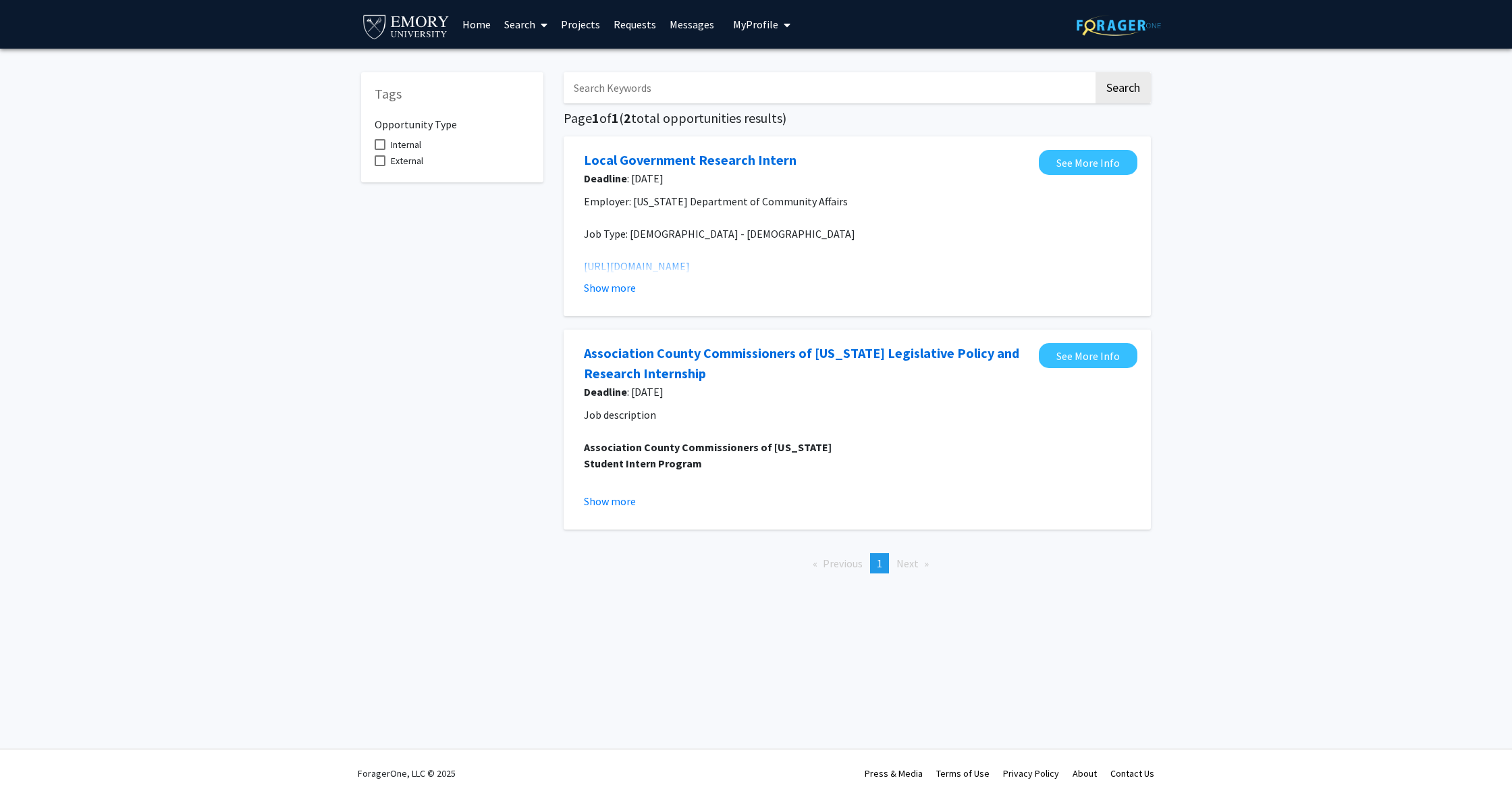
click at [587, 30] on link "Projects" at bounding box center [580, 24] width 52 height 47
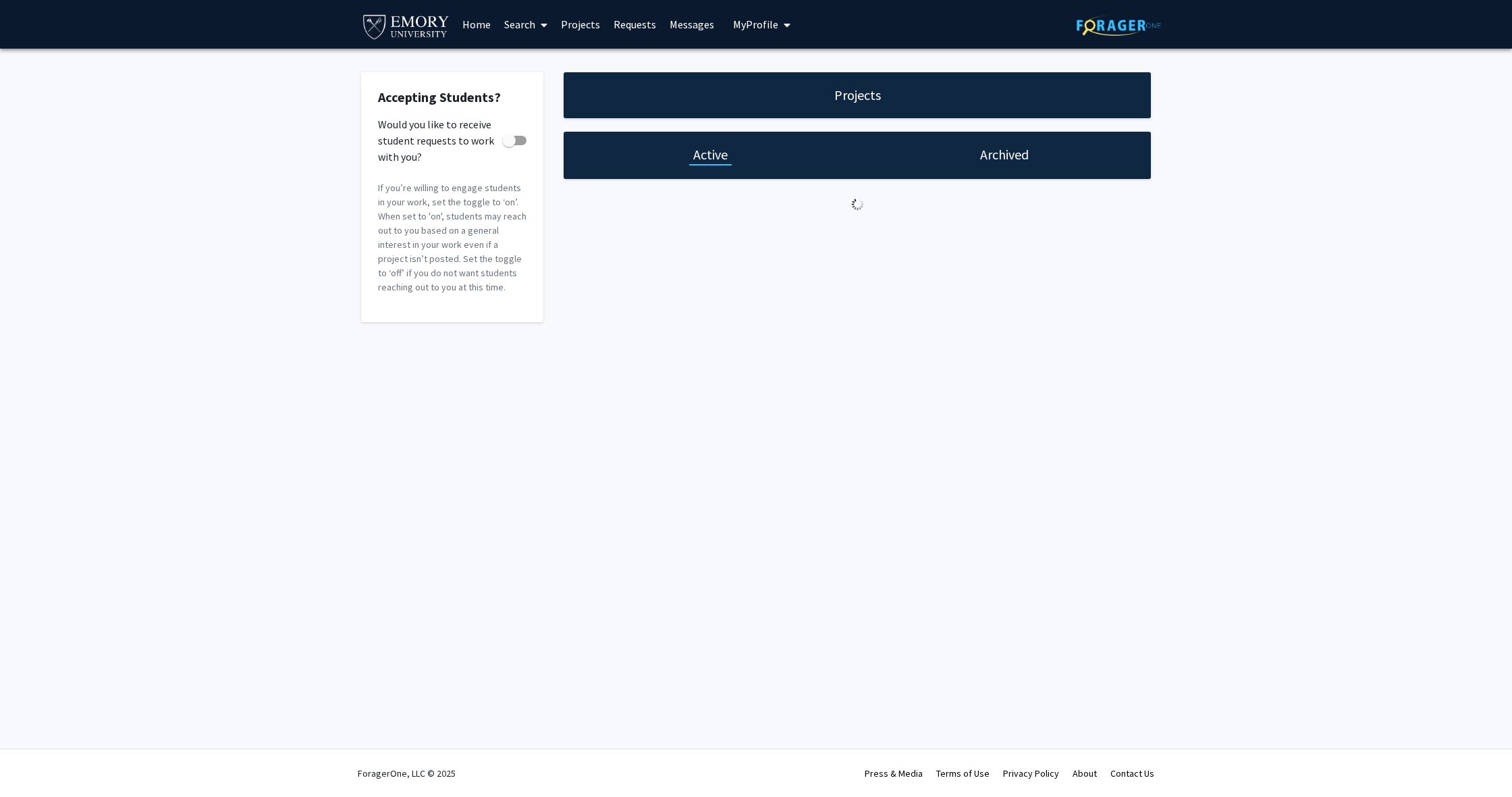
checkbox input "true"
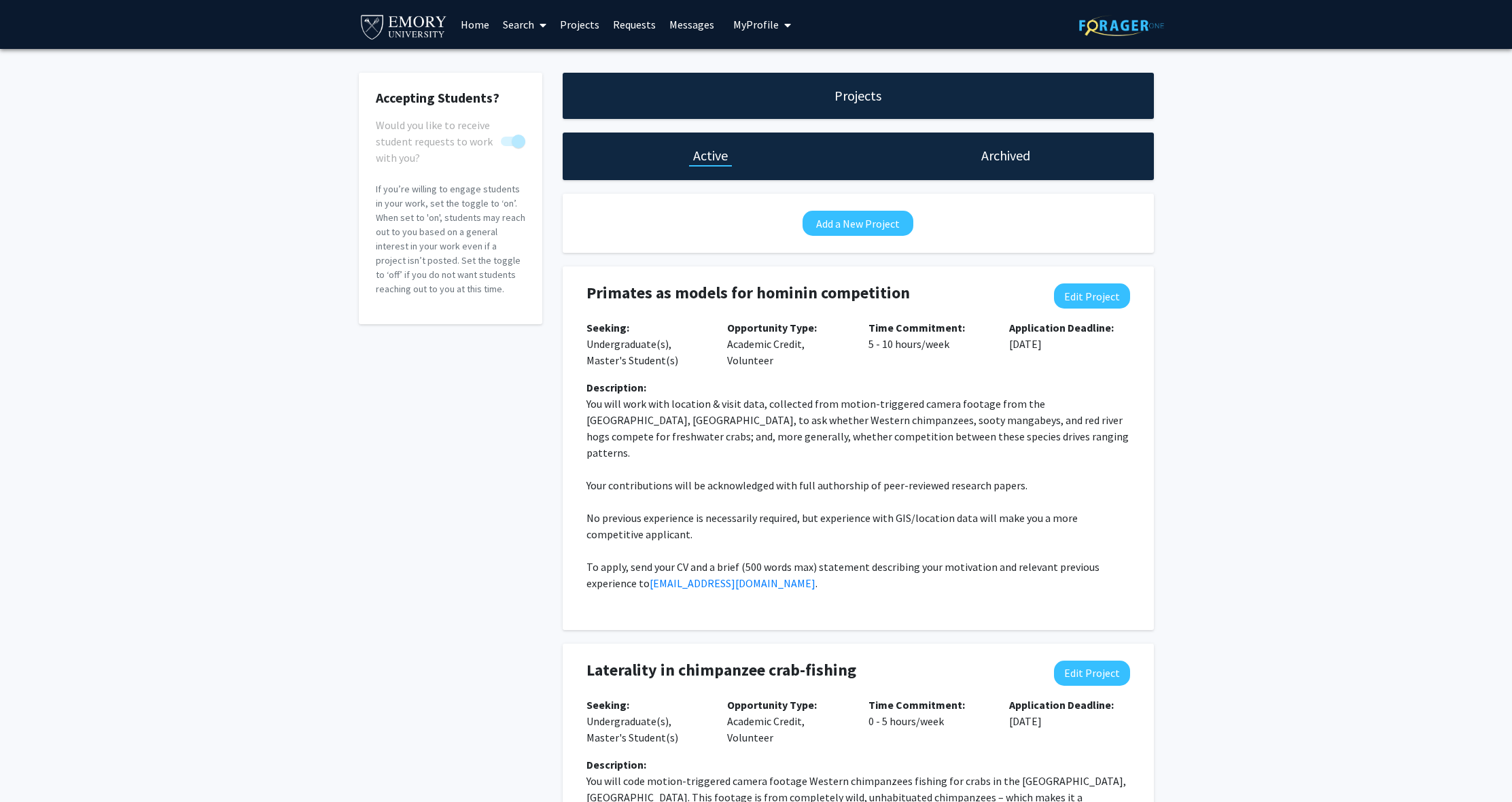
click at [750, 25] on span "My Profile" at bounding box center [756, 25] width 46 height 14
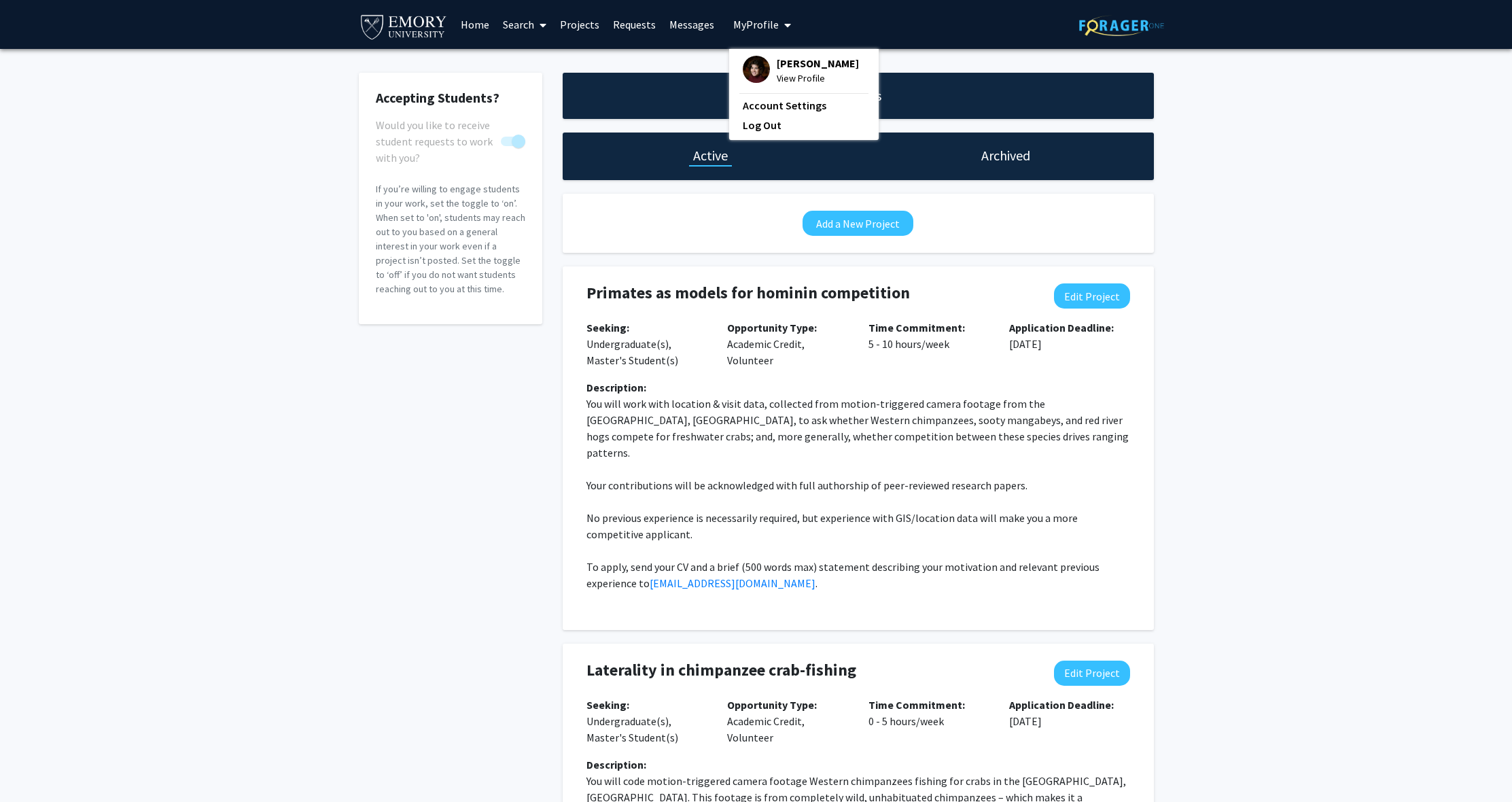
click at [784, 86] on span "View Profile" at bounding box center [818, 78] width 82 height 15
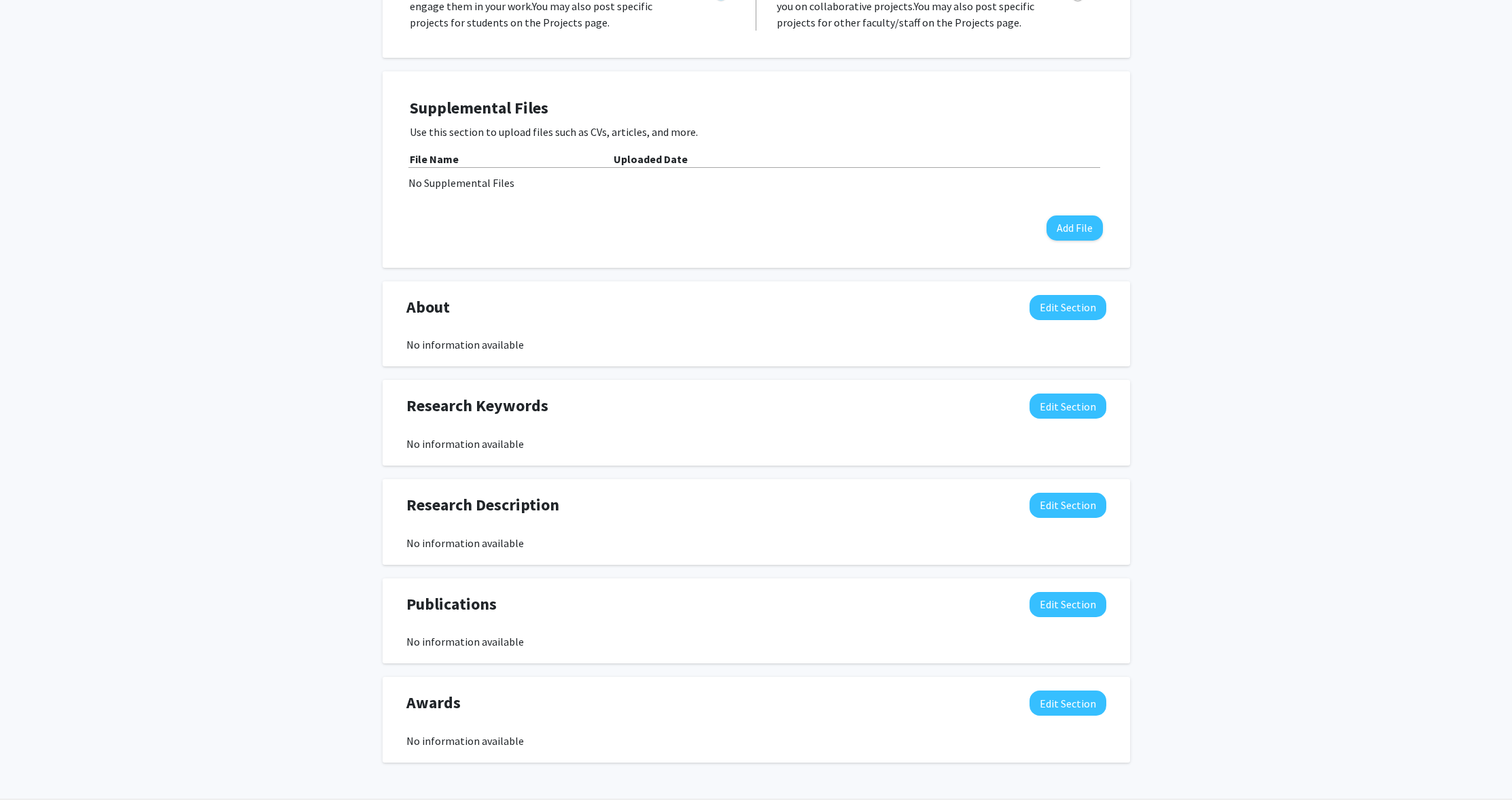
scroll to position [365, 0]
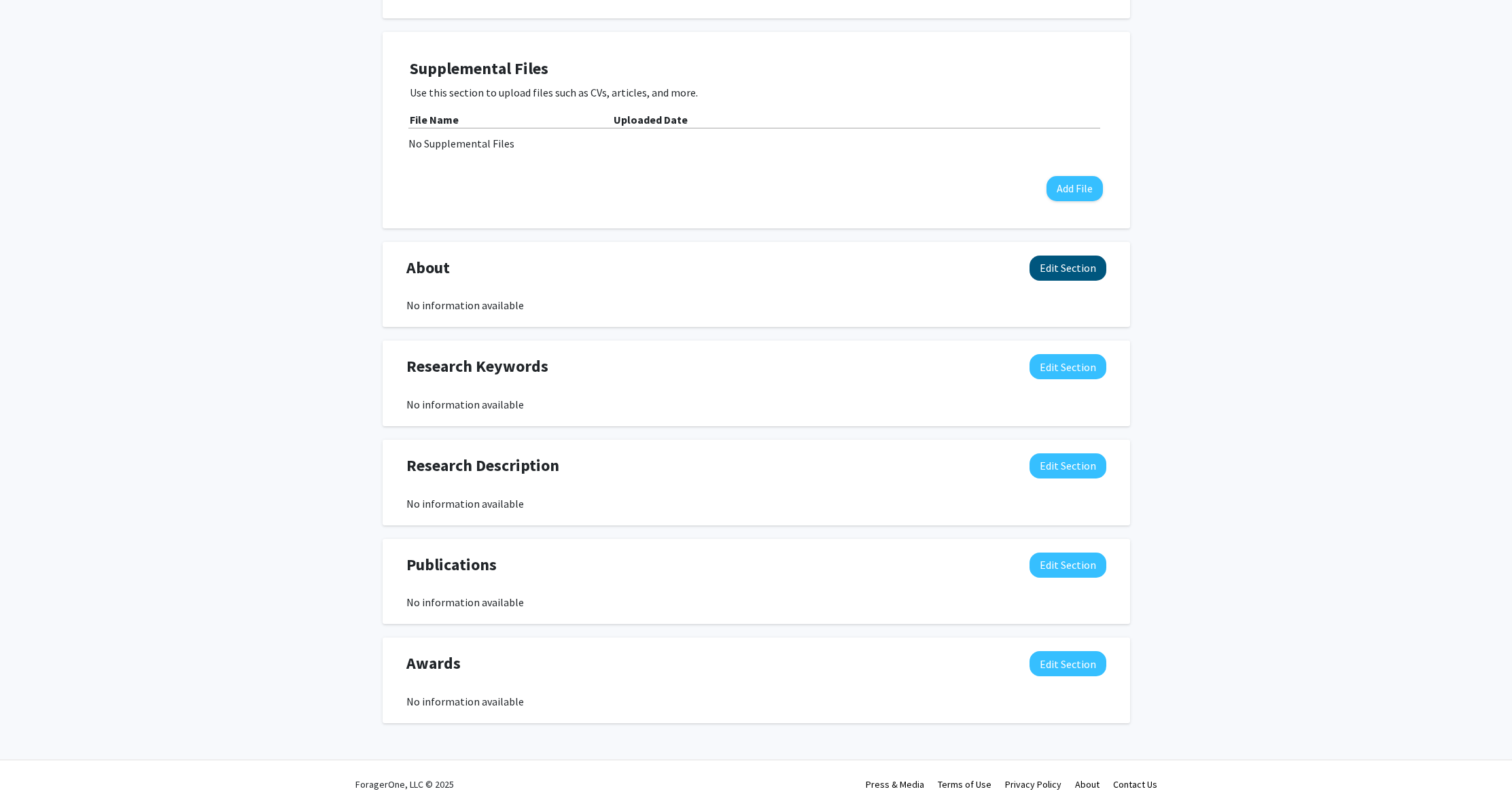
click at [1055, 271] on button "Edit Section" at bounding box center [1068, 267] width 77 height 25
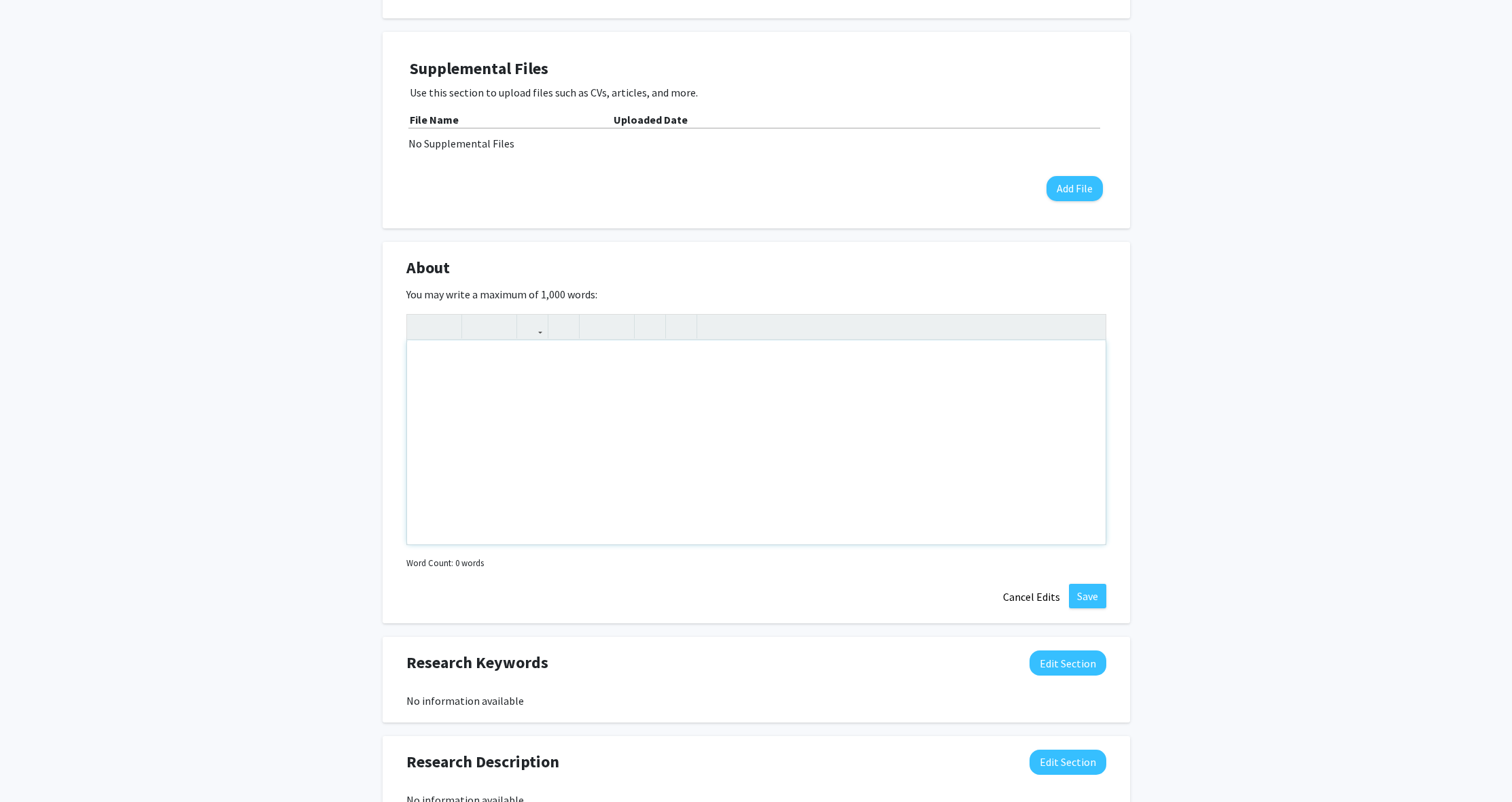
click at [482, 370] on div "Note to users with screen readers: Please deactivate our accessibility plugin f…" at bounding box center [756, 442] width 699 height 204
paste div "Note to users with screen readers: Please deactivate our accessibility plugin f…"
type textarea "<p>I have spent all of my academic career so far at the [GEOGRAPHIC_DATA]. I re…"
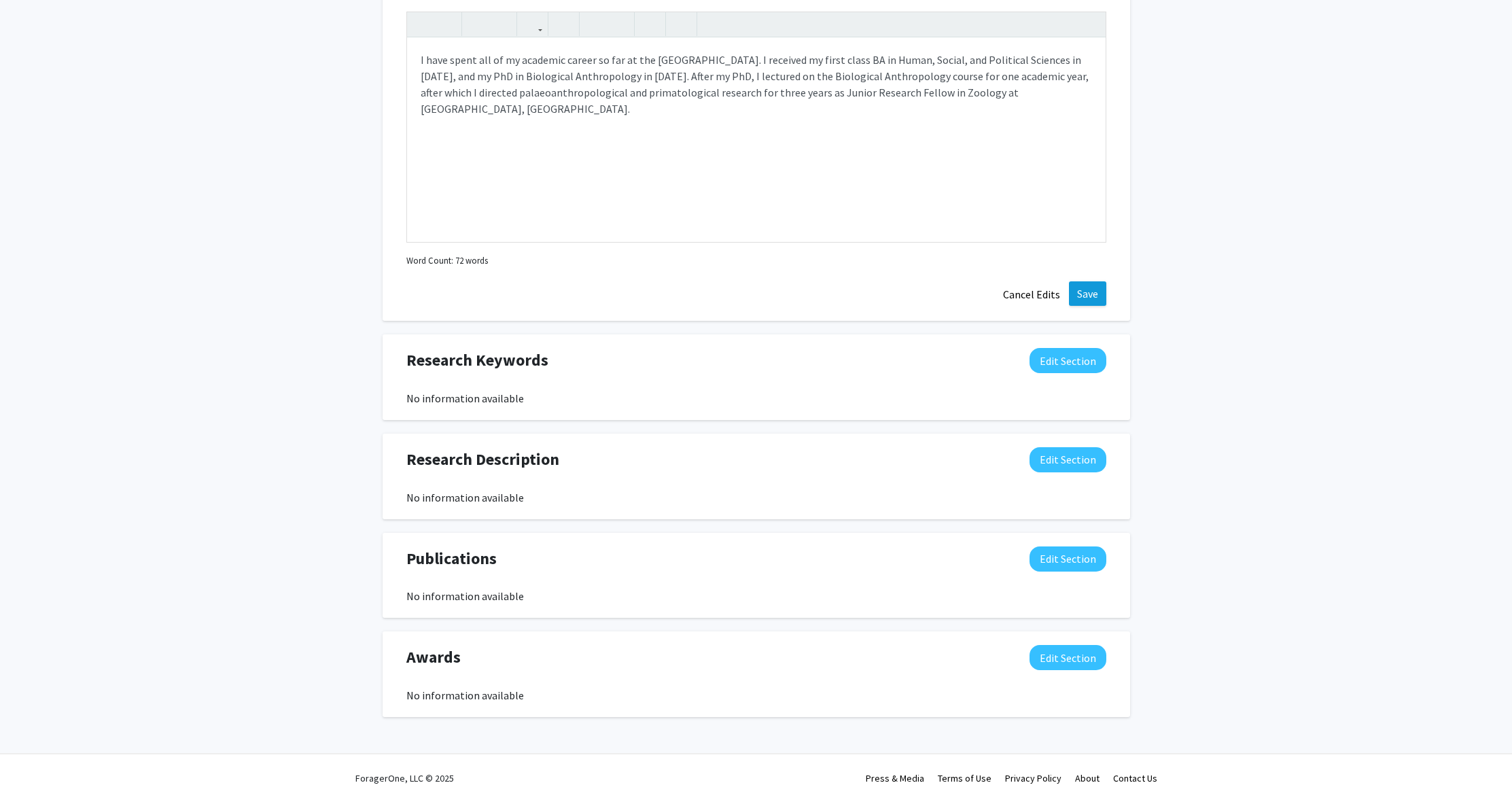
click at [1083, 291] on button "Save" at bounding box center [1087, 294] width 38 height 25
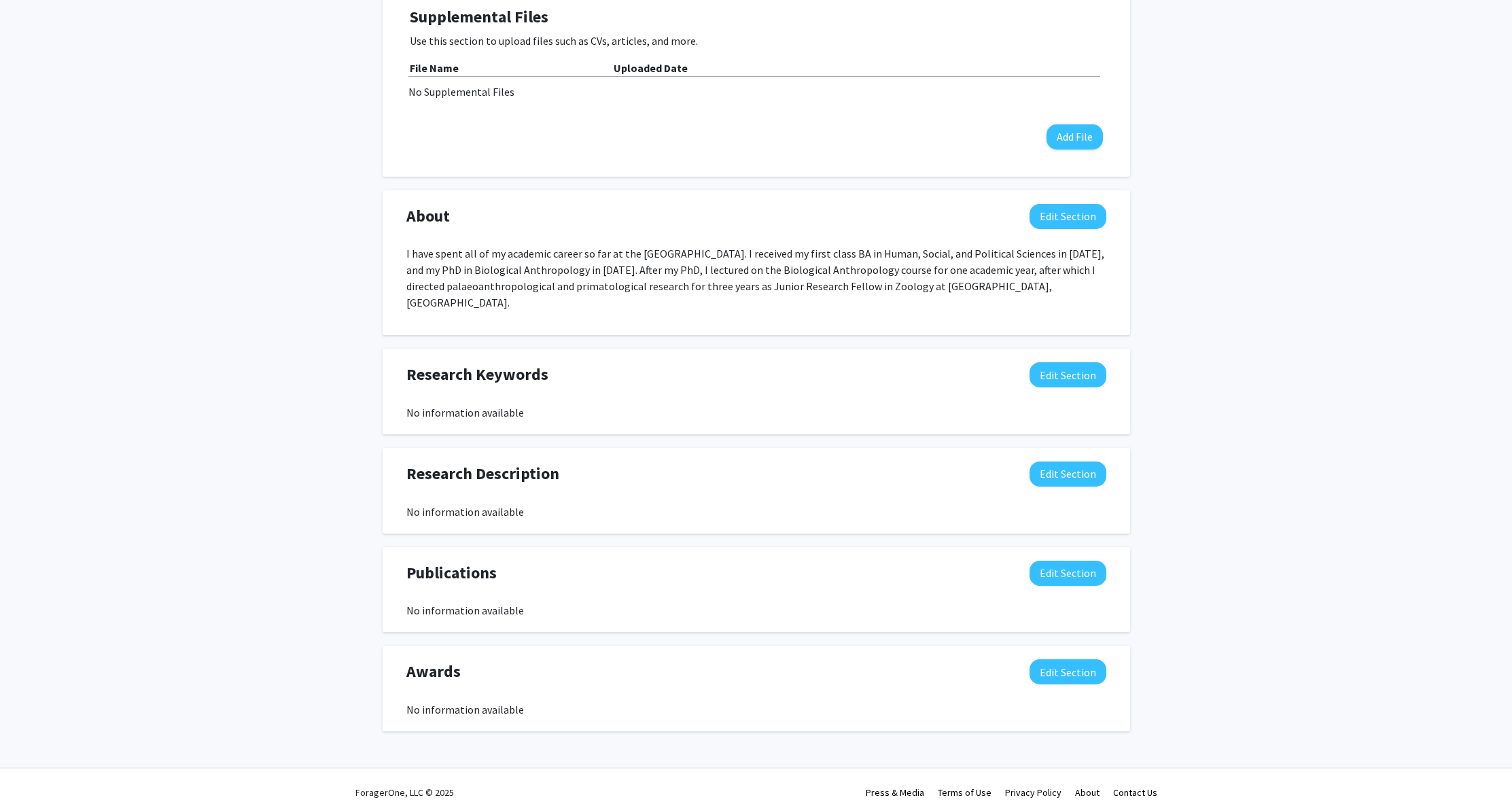
scroll to position [415, 0]
drag, startPoint x: 1071, startPoint y: 458, endPoint x: 808, endPoint y: 473, distance: 263.4
click at [1041, 462] on button "Edit Section" at bounding box center [1068, 474] width 77 height 25
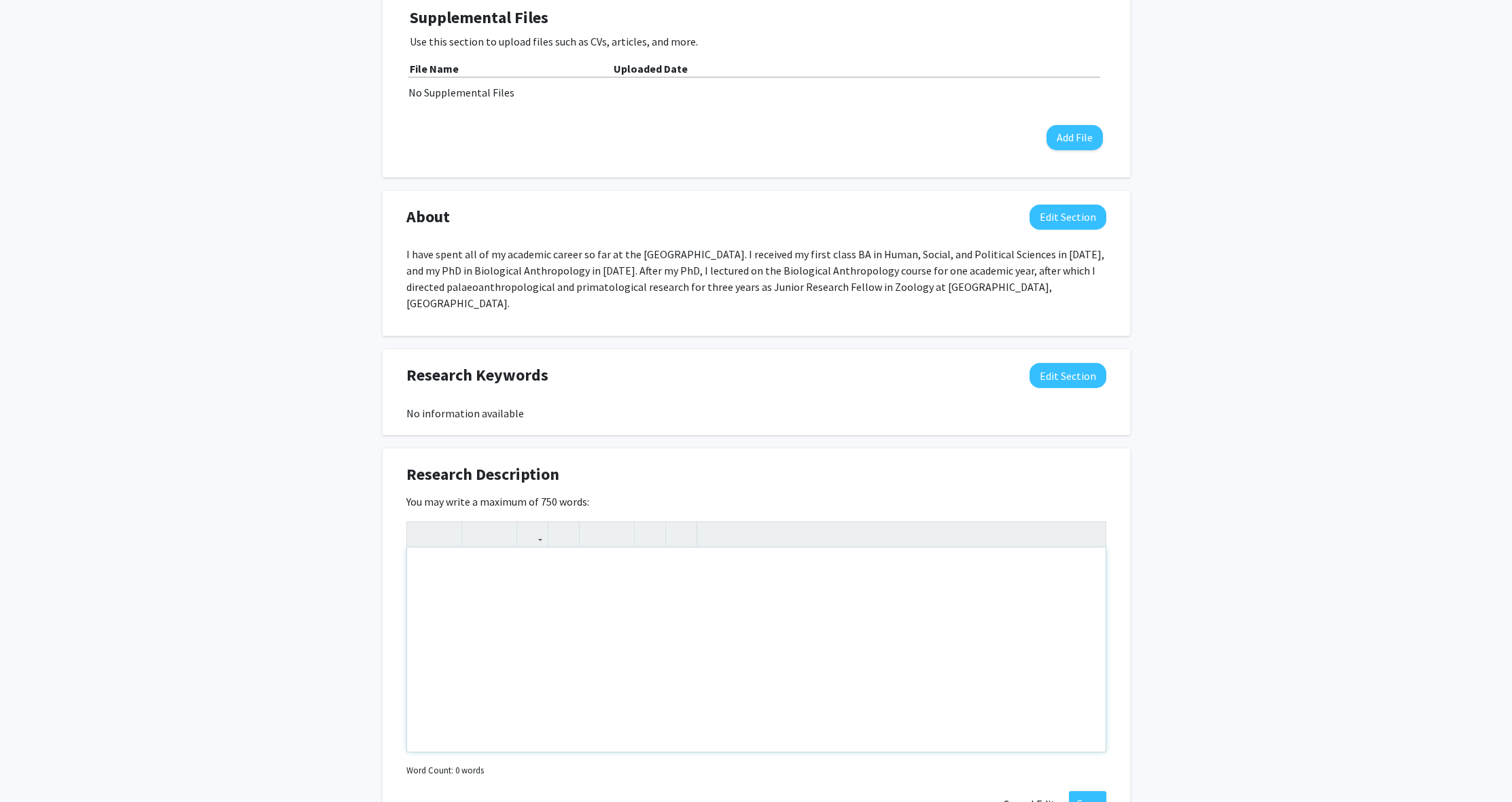
click at [472, 601] on div "Note to users with screen readers: Please deactivate our accessibility plugin f…" at bounding box center [756, 649] width 699 height 204
paste div "Note to users with screen readers: Please deactivate our accessibility plugin f…"
type textarea "<p>I am an evolutionary biologist interested in the macroevolution and evolutio…"
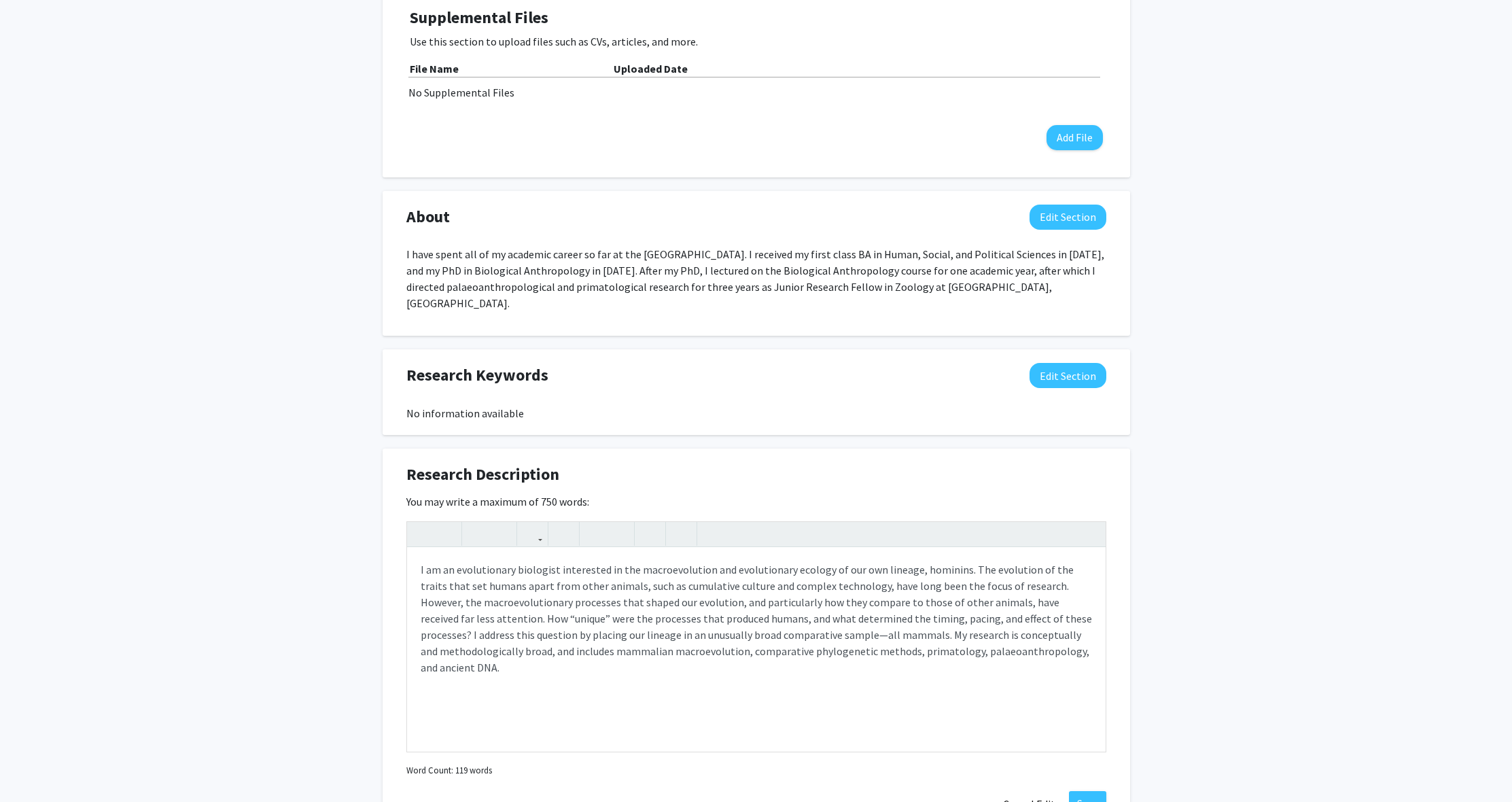
drag, startPoint x: 1097, startPoint y: 783, endPoint x: 861, endPoint y: 664, distance: 264.3
click at [1097, 791] on button "Save" at bounding box center [1087, 803] width 38 height 25
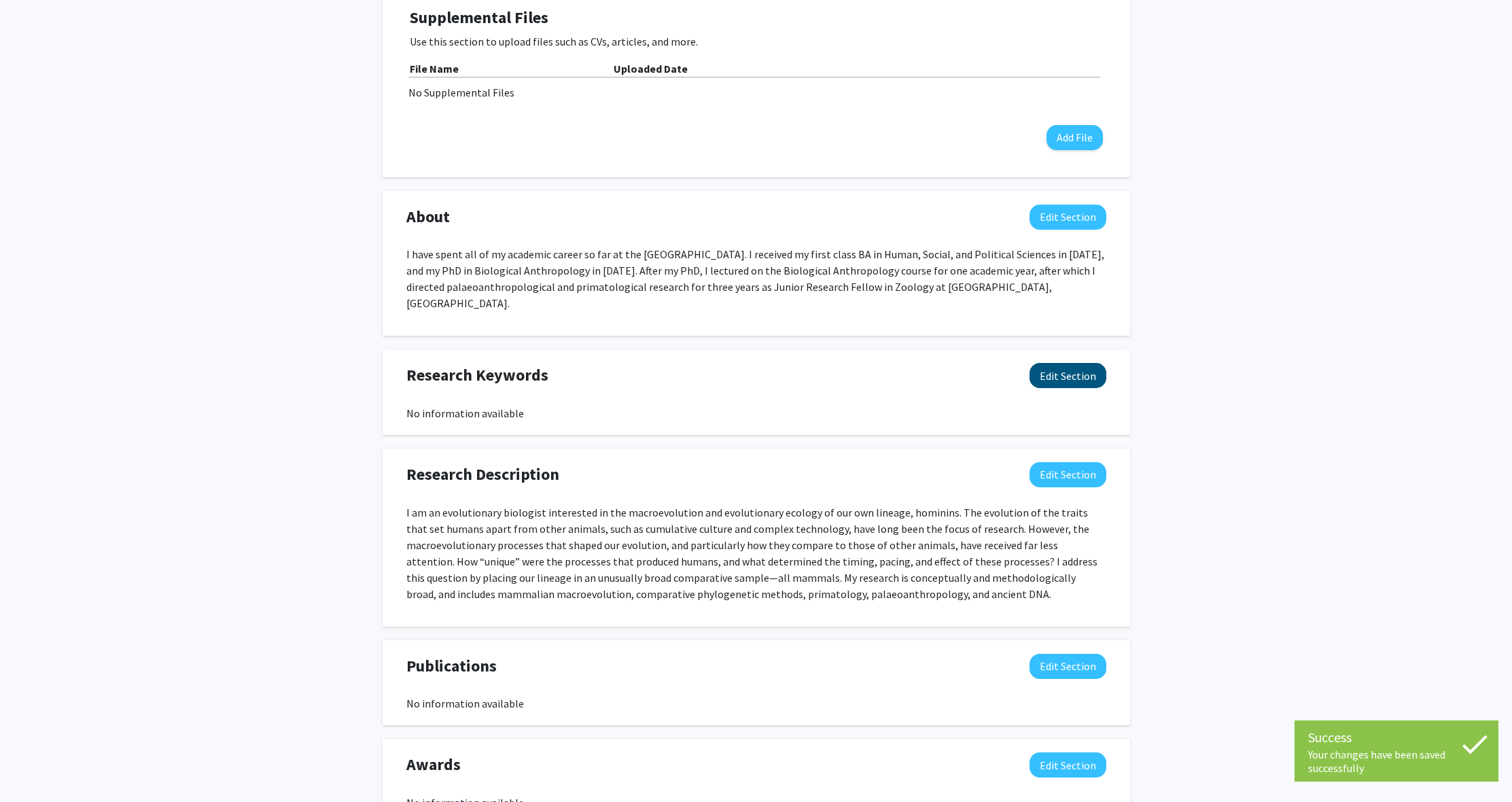
click at [1074, 366] on button "Edit Section" at bounding box center [1068, 375] width 77 height 25
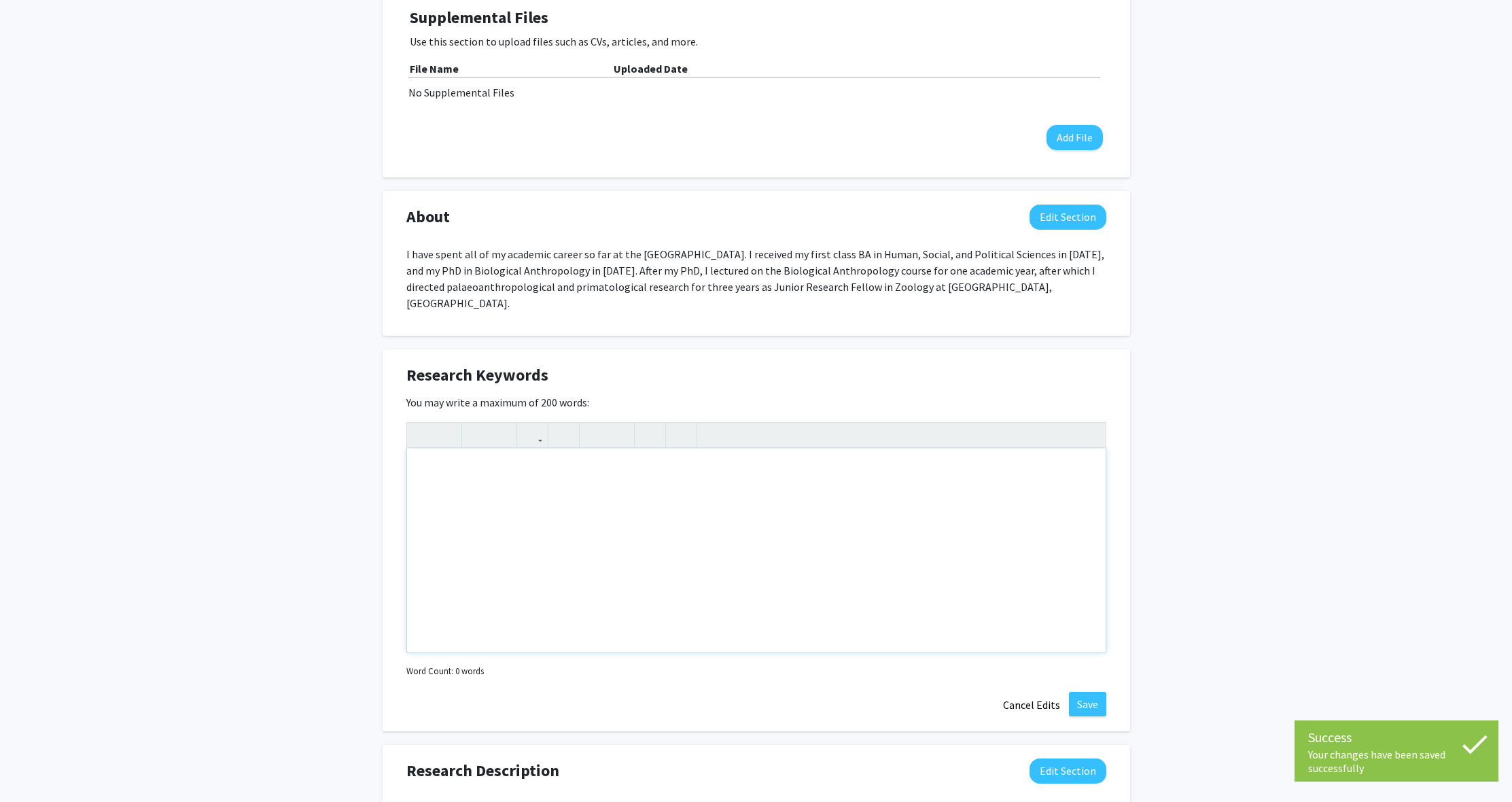
click at [481, 473] on div "Note to users with screen readers: Please deactivate our accessibility plugin f…" at bounding box center [756, 550] width 699 height 204
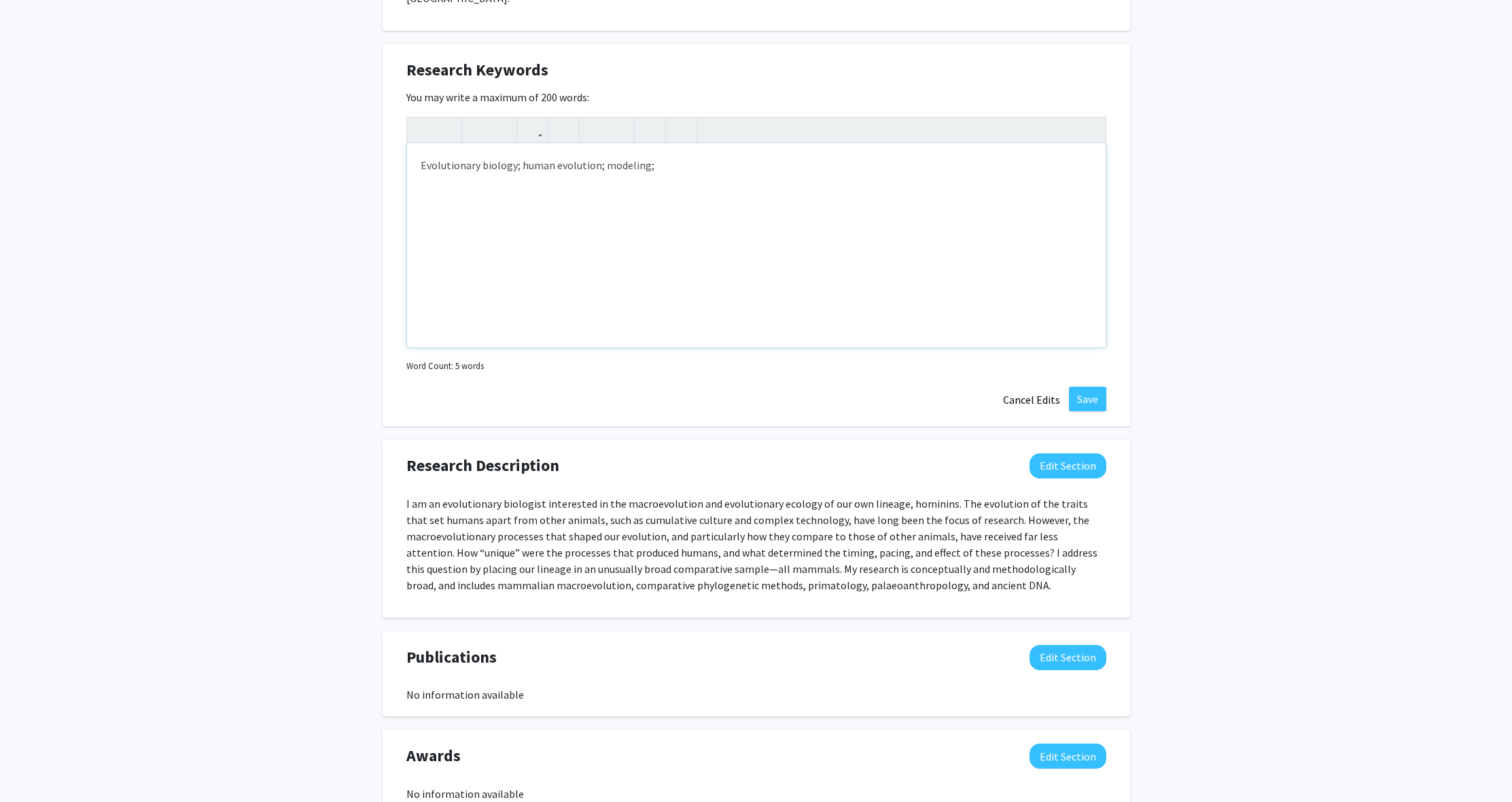
scroll to position [796, 0]
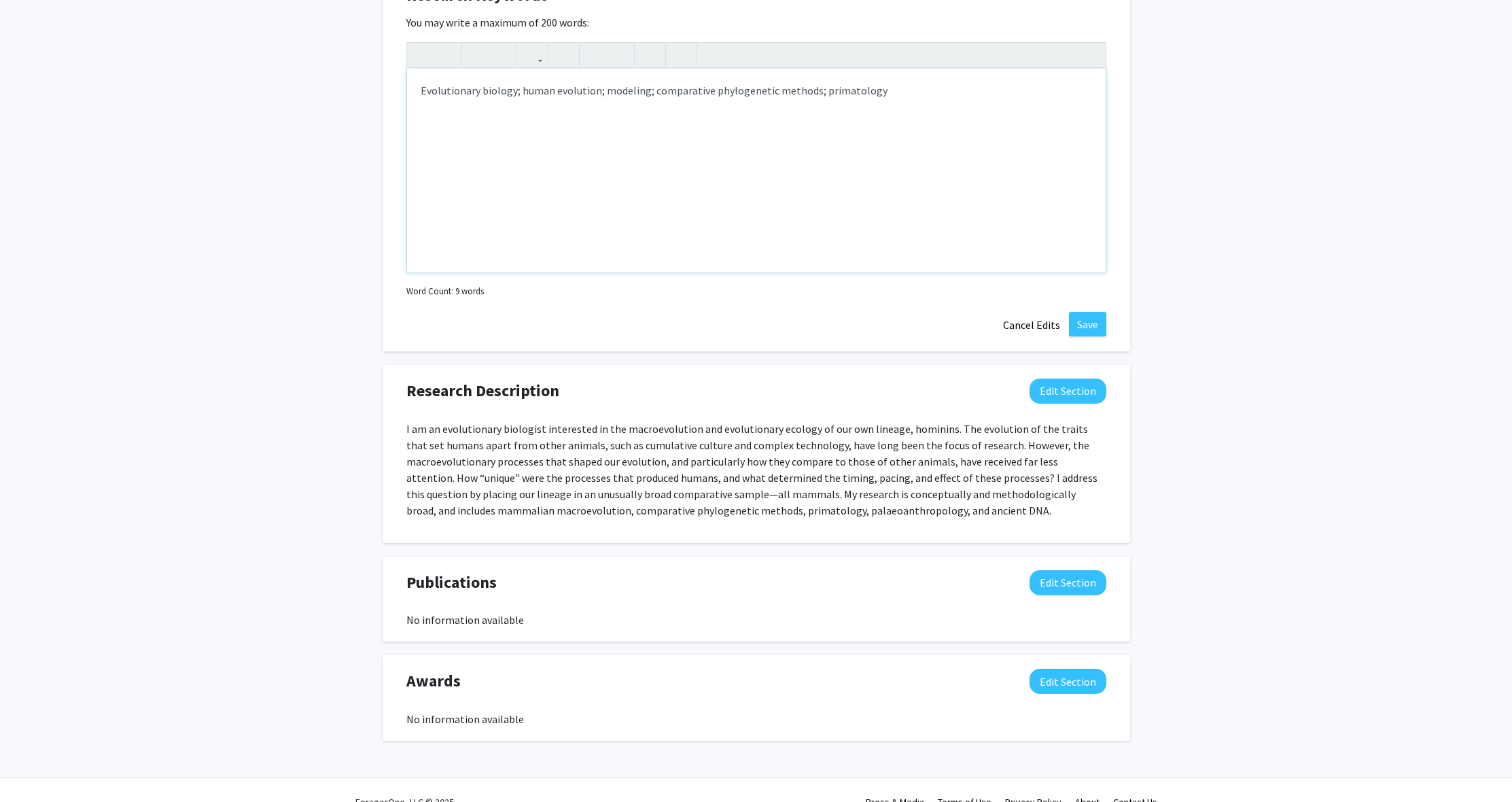
type textarea "Evolutionary biology; human evolution; modeling; comparative phylogenetic metho…"
click at [1092, 312] on button "Save" at bounding box center [1087, 324] width 38 height 25
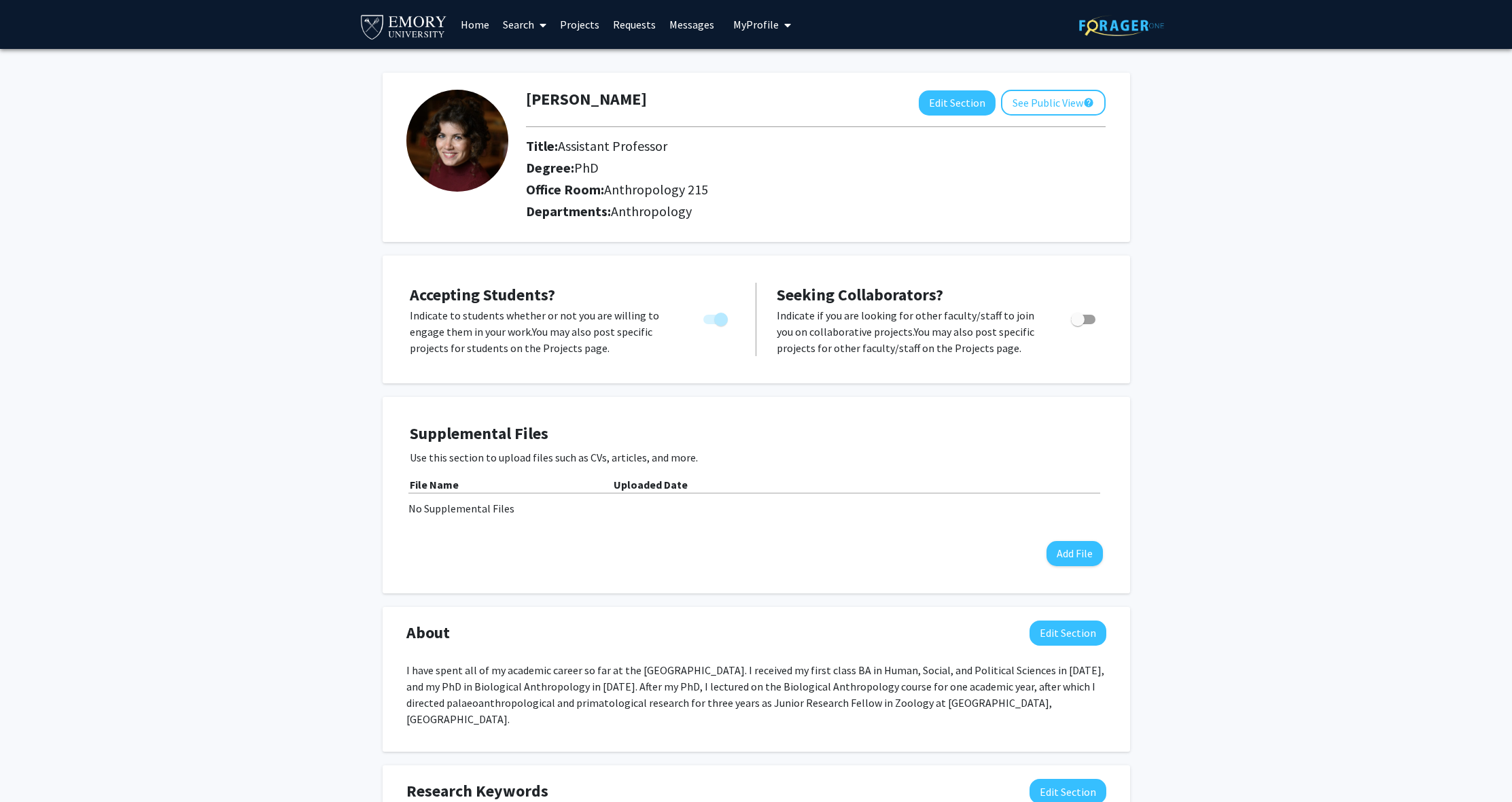
scroll to position [0, 0]
click at [571, 33] on link "Projects" at bounding box center [579, 25] width 53 height 47
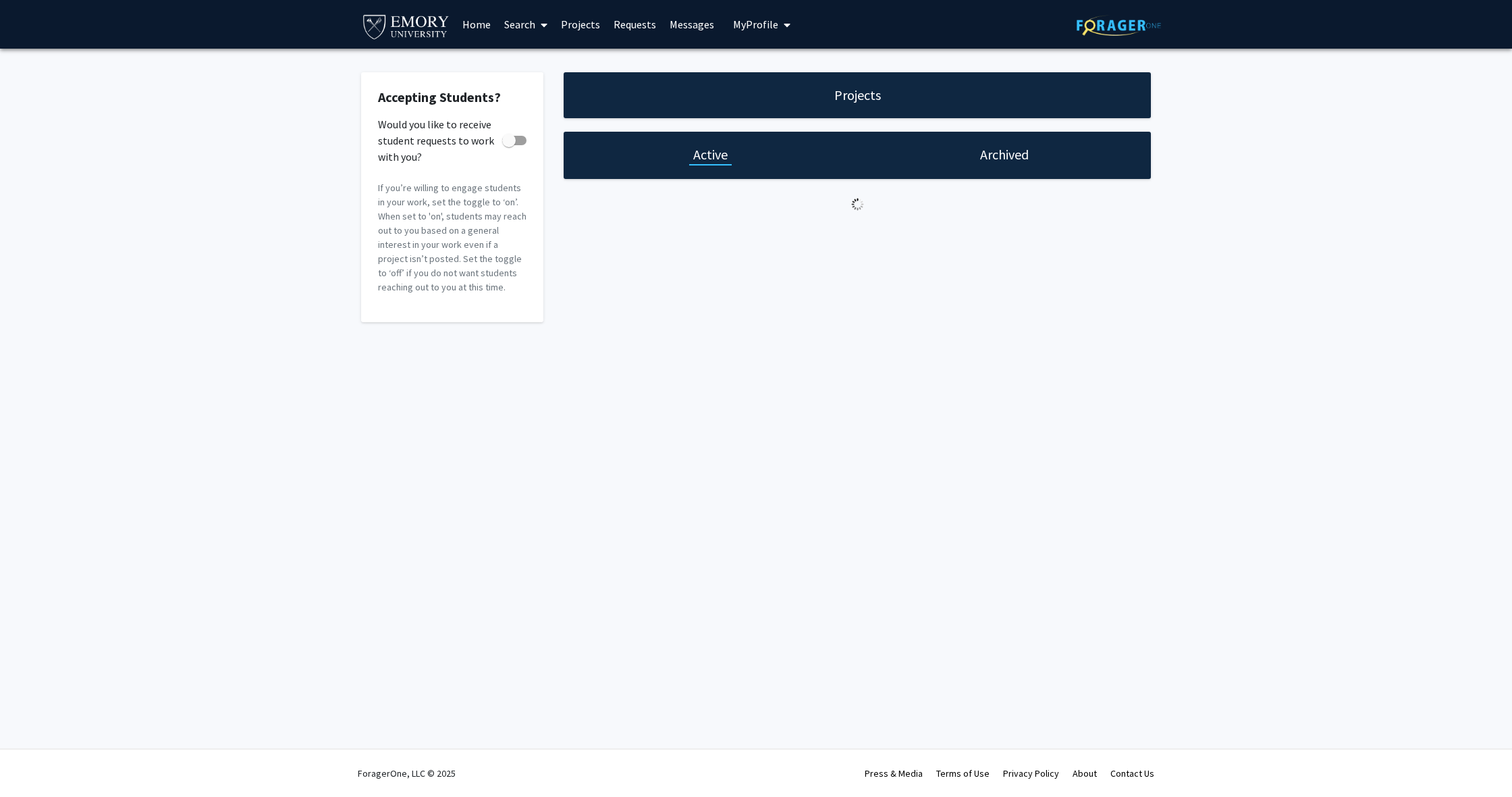
checkbox input "true"
